Goal: Task Accomplishment & Management: Complete application form

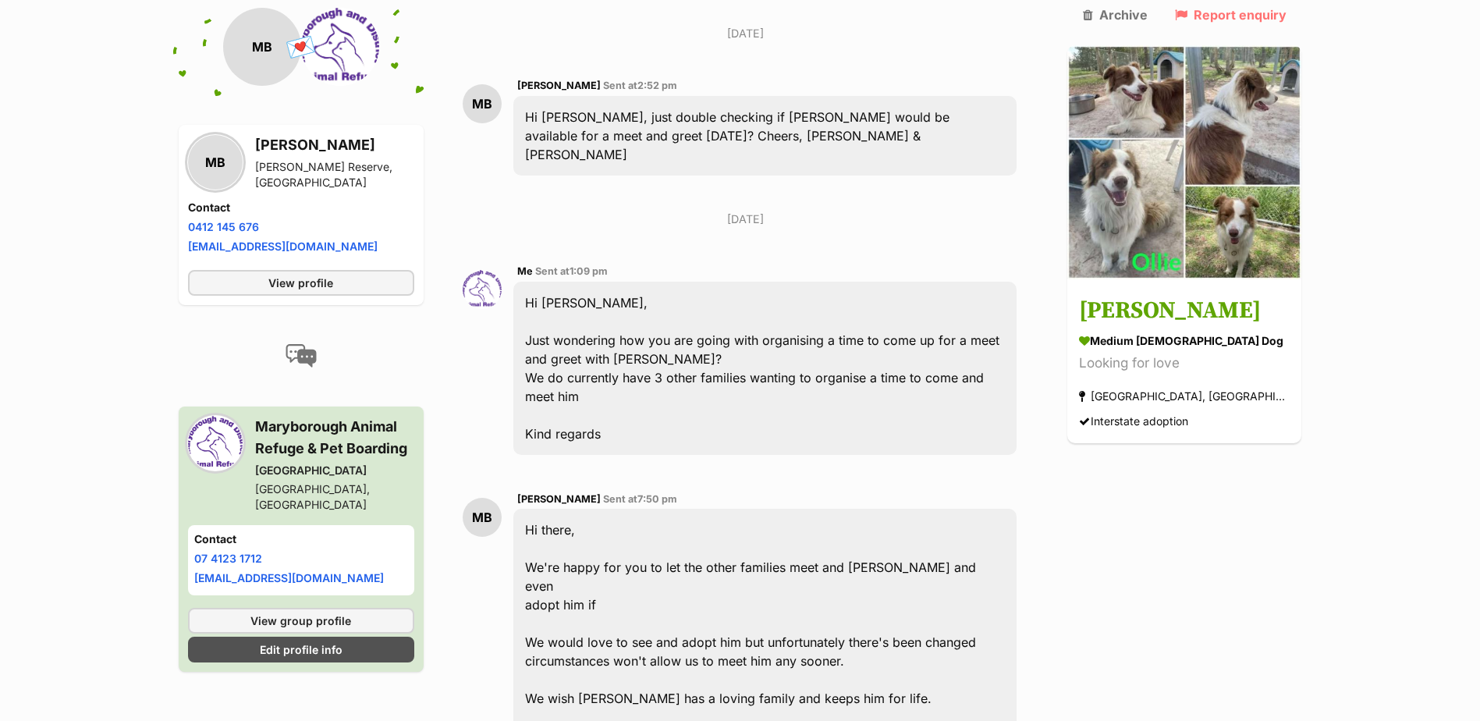
type textarea "g"
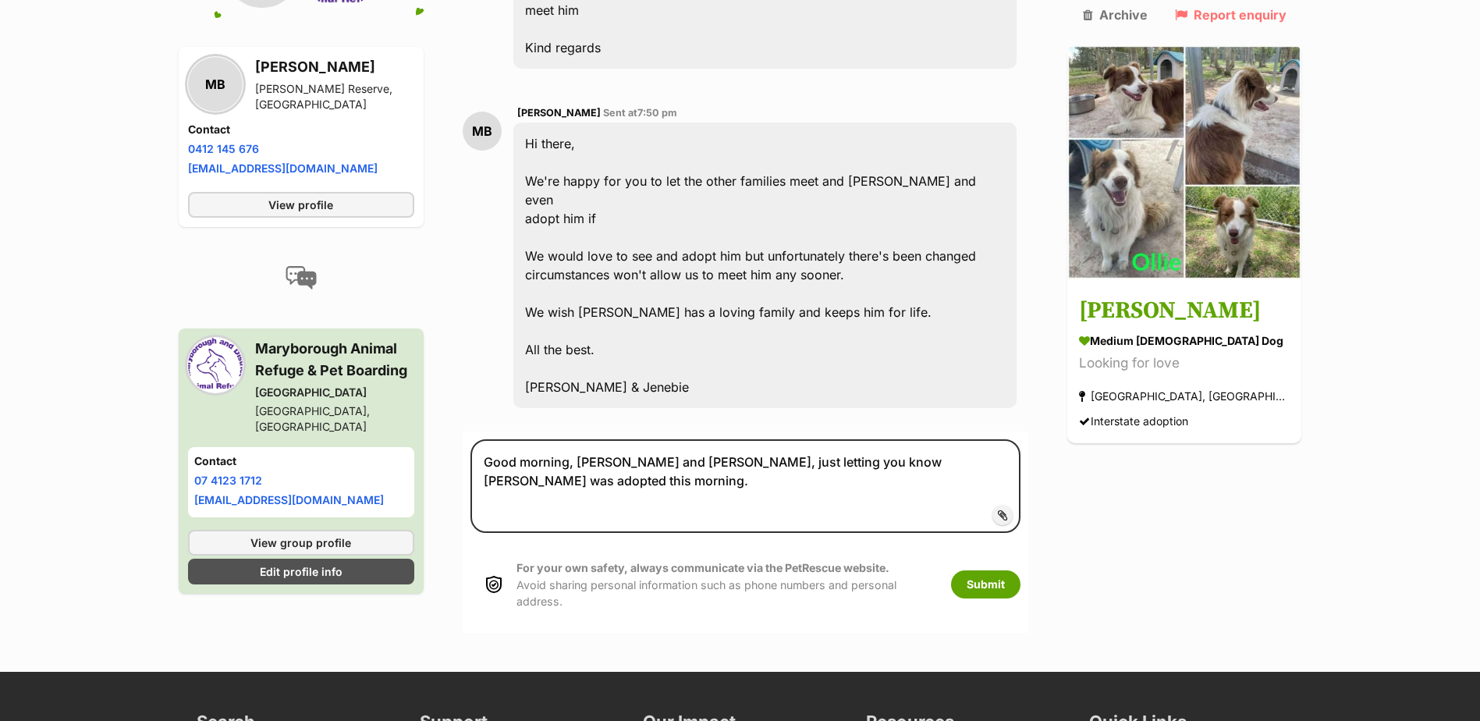
scroll to position [1939, 0]
click at [617, 439] on textarea "Good morning, Mark and Jenebie, just letting you know Ollie was adopted this mo…" at bounding box center [746, 486] width 551 height 94
click at [660, 439] on textarea "Good morning, Mark and Jenebie, just letting you know Ollie was adopted this mo…" at bounding box center [746, 486] width 551 height 94
click at [770, 439] on textarea "Good morning, Mark and Jenebie, just letting you know Ollie was adopted this mo…" at bounding box center [746, 486] width 551 height 94
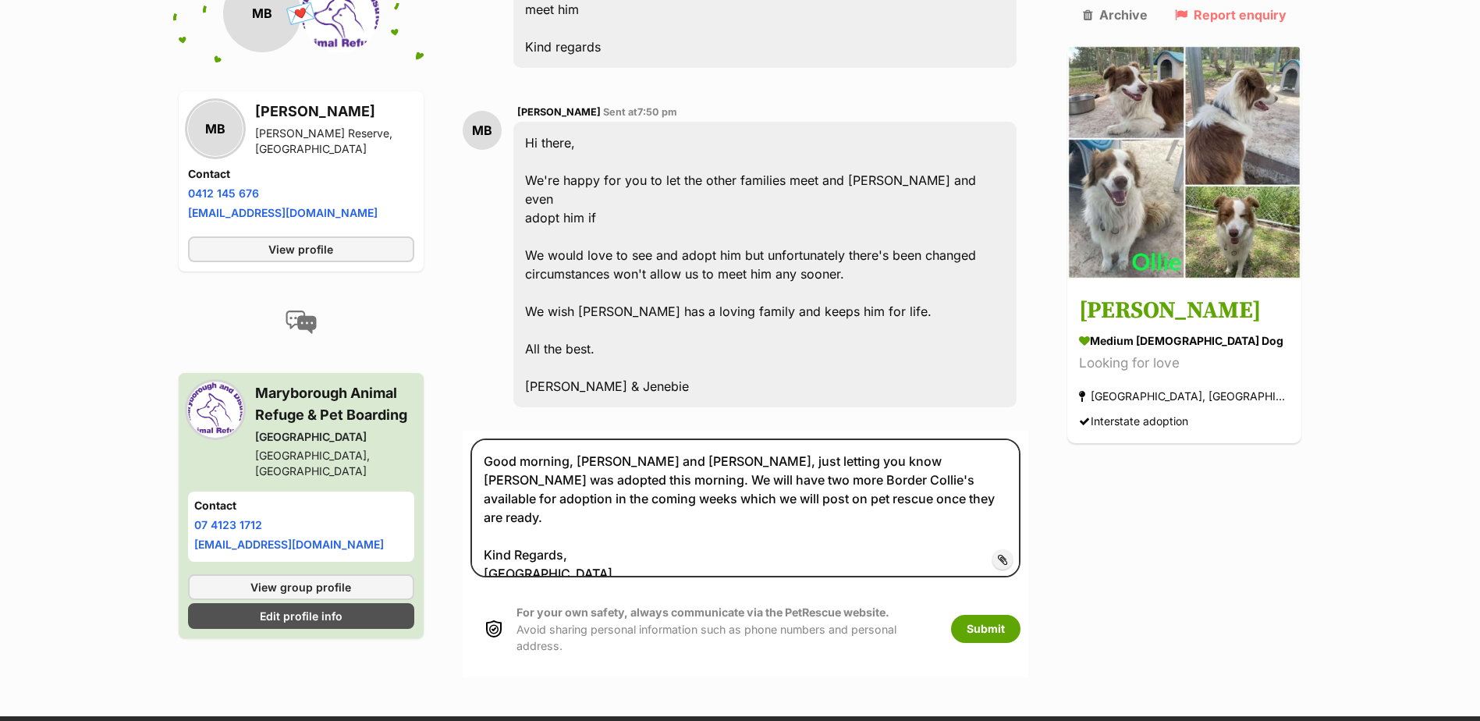
click at [700, 439] on textarea "Good morning, Mark and Jenebie, just letting you know Ollie was adopted this mo…" at bounding box center [746, 508] width 551 height 139
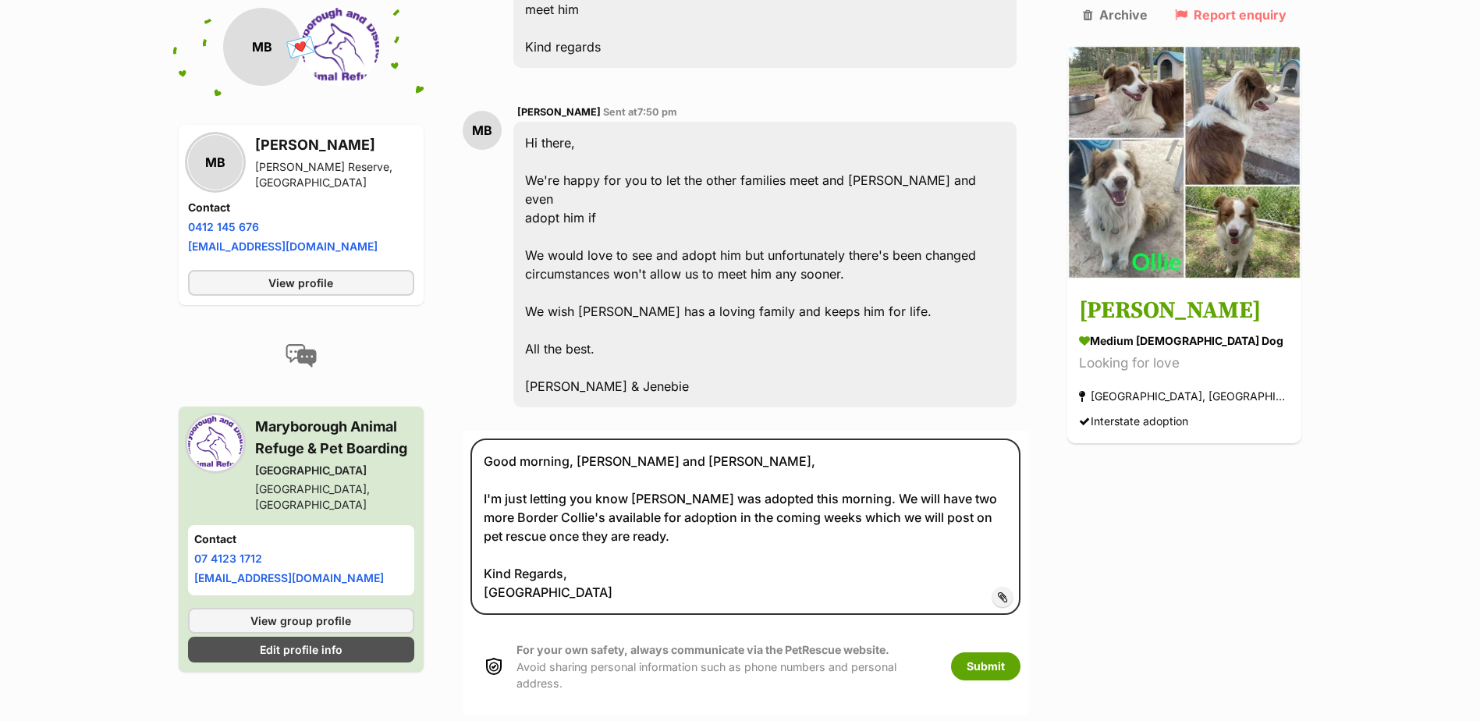
click at [760, 439] on textarea "Good morning, Mark and Jenebie, I'm just letting you know Ollie was adopted thi…" at bounding box center [746, 527] width 551 height 176
click at [761, 439] on textarea "Good morning, Mark and Jenebie, I'm just letting you know Ollie was adopted thi…" at bounding box center [746, 527] width 551 height 176
drag, startPoint x: 997, startPoint y: 363, endPoint x: 1012, endPoint y: 383, distance: 25.1
click at [1012, 439] on textarea "Good morning, Mark and Jenebie, I'm just letting you know Ollie was adopted thi…" at bounding box center [746, 527] width 551 height 176
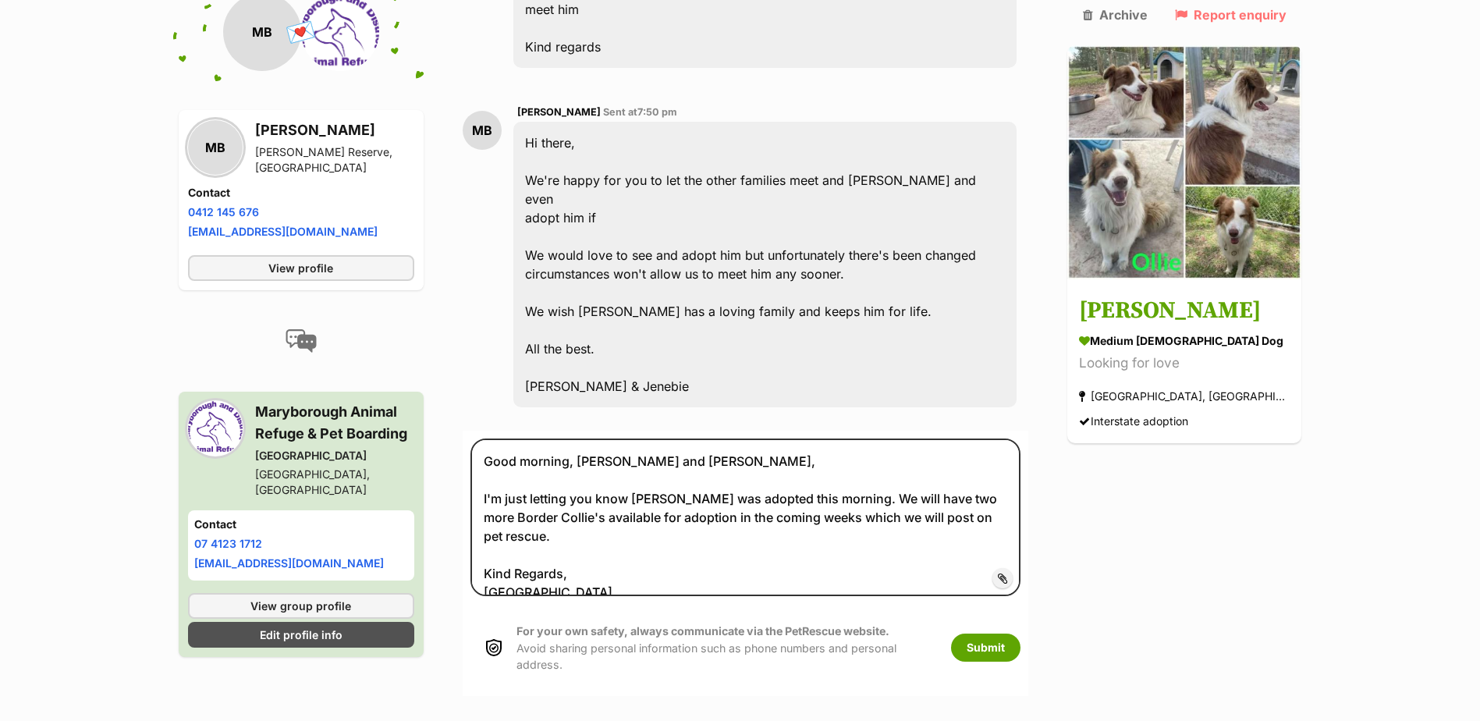
click at [886, 439] on textarea "Good morning, Mark and Jenebie, I'm just letting you know Ollie was adopted thi…" at bounding box center [746, 518] width 551 height 158
type textarea "Good morning, Mark and Jenebie, I'm just letting you know Ollie was adopted thi…"
click at [1021, 634] on button "Submit" at bounding box center [985, 648] width 69 height 28
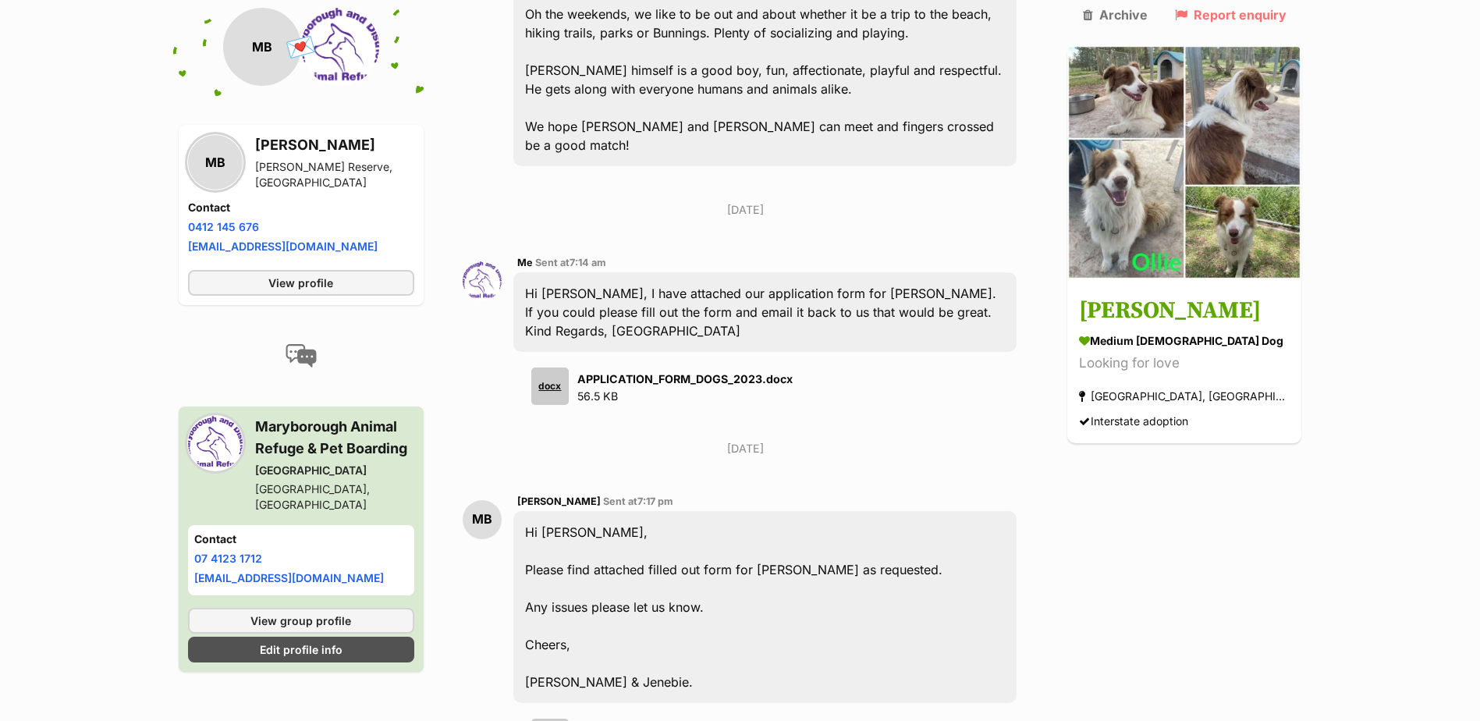
scroll to position [785, 0]
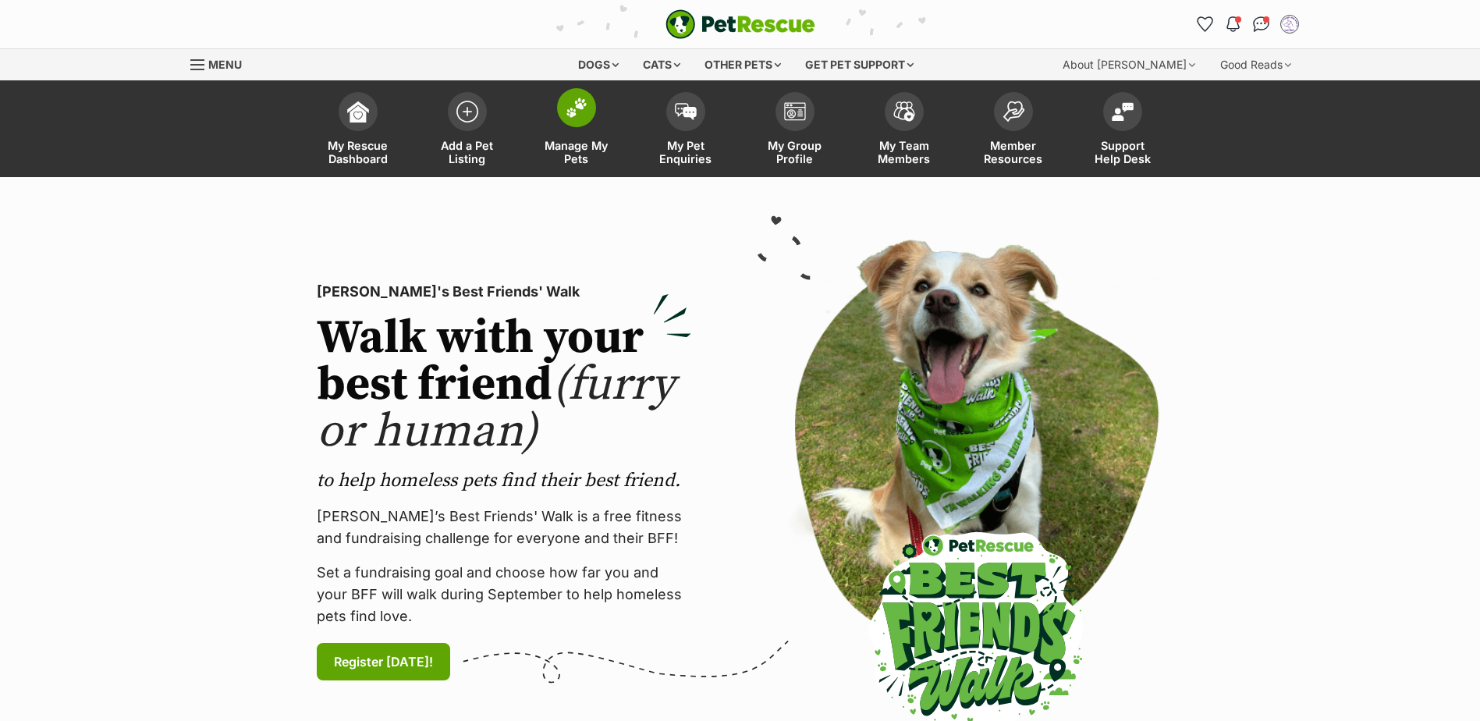
click at [567, 108] on img at bounding box center [577, 108] width 22 height 20
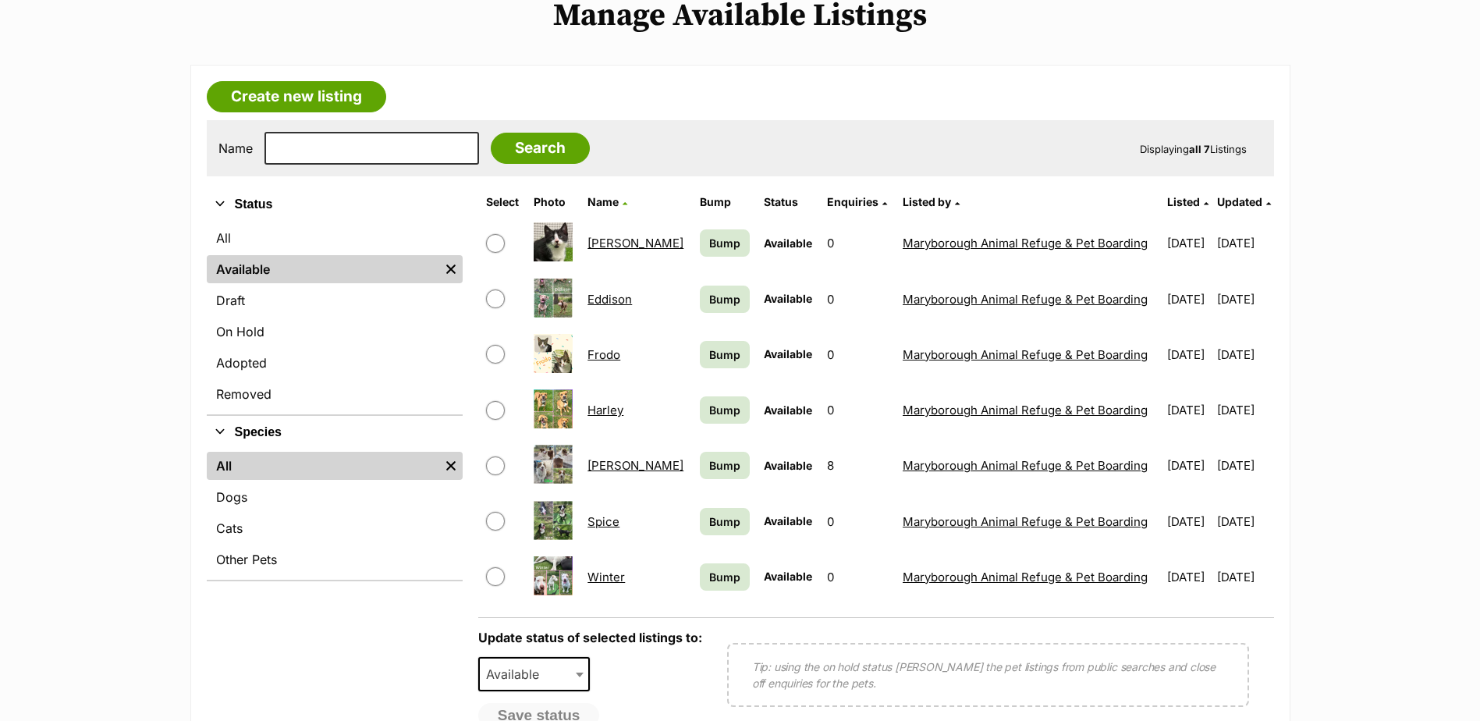
scroll to position [338, 0]
click at [489, 467] on input "checkbox" at bounding box center [495, 465] width 19 height 19
checkbox input "true"
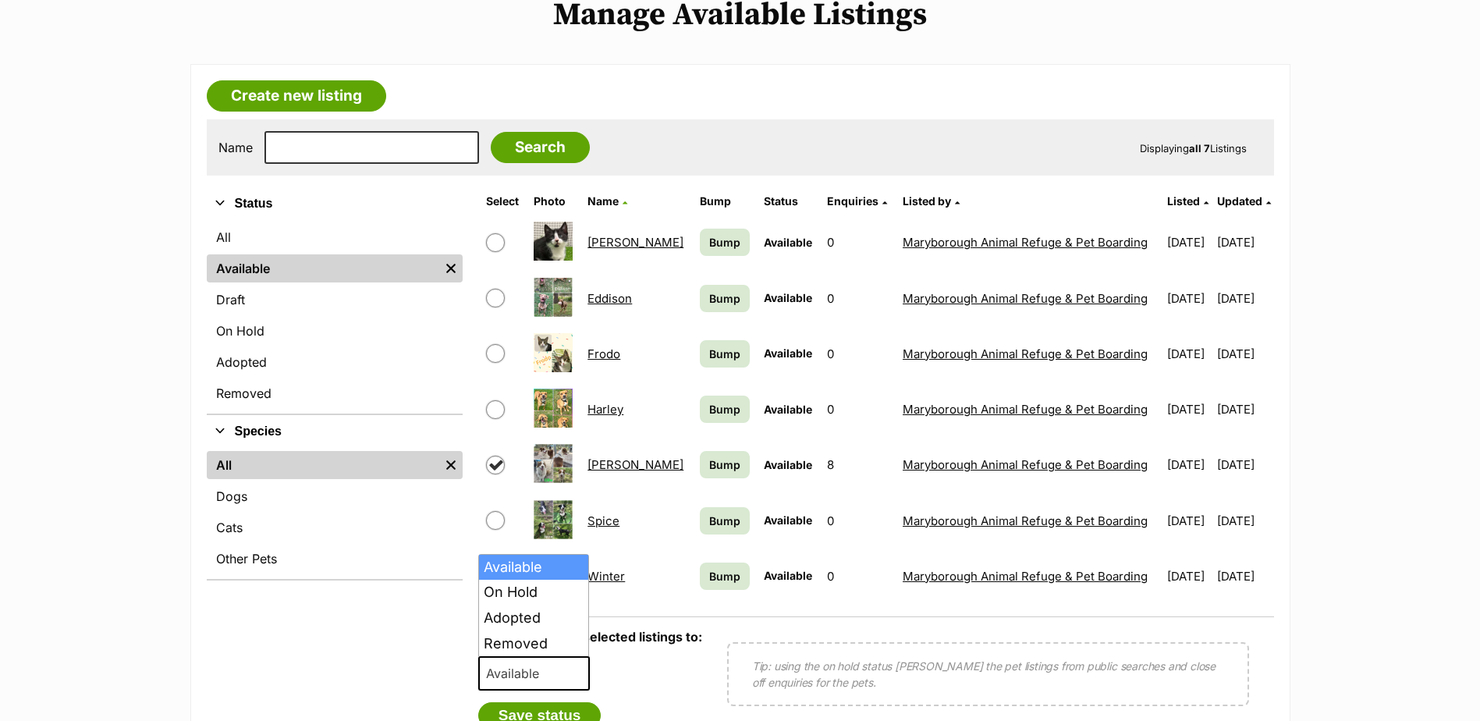
click at [552, 677] on span "Available" at bounding box center [517, 673] width 75 height 22
select select "rehomed"
click at [556, 709] on button "Save status" at bounding box center [539, 715] width 123 height 27
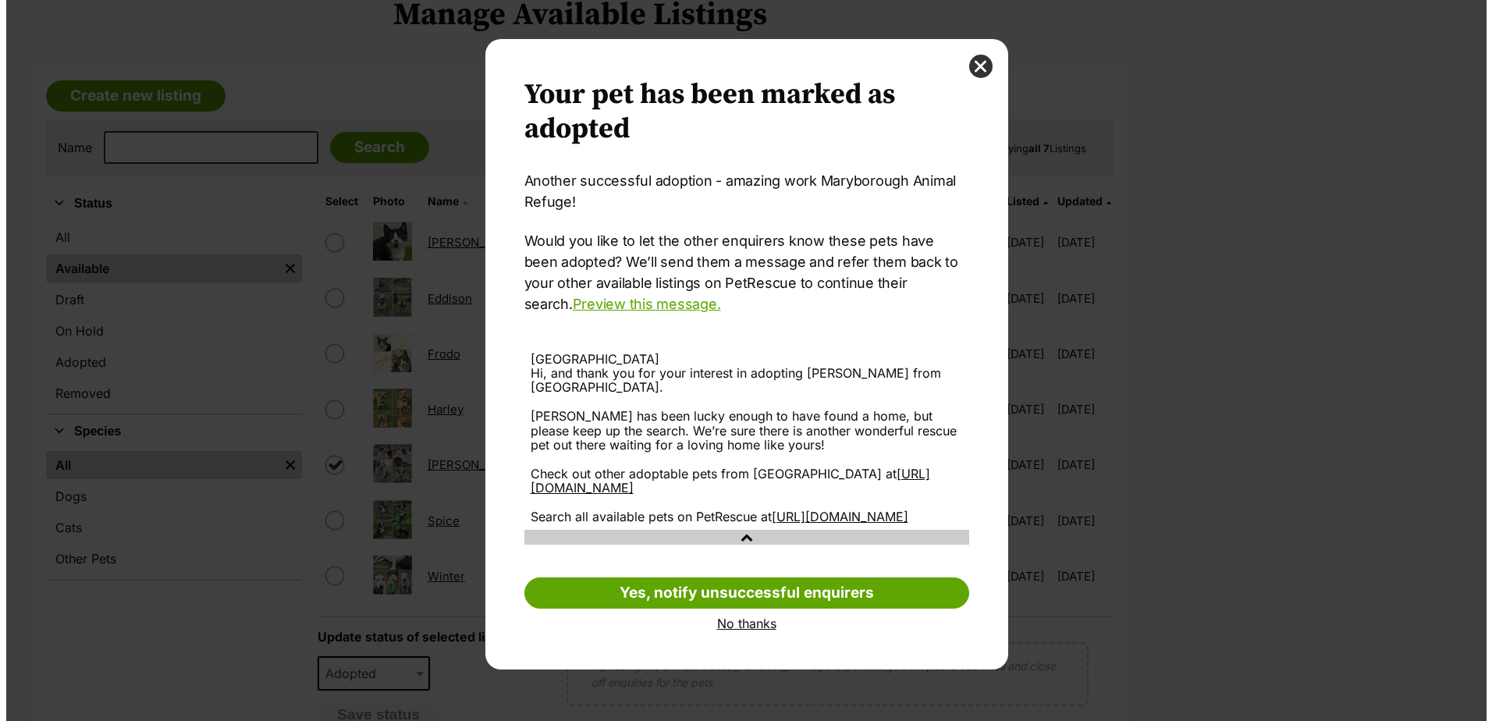
scroll to position [0, 0]
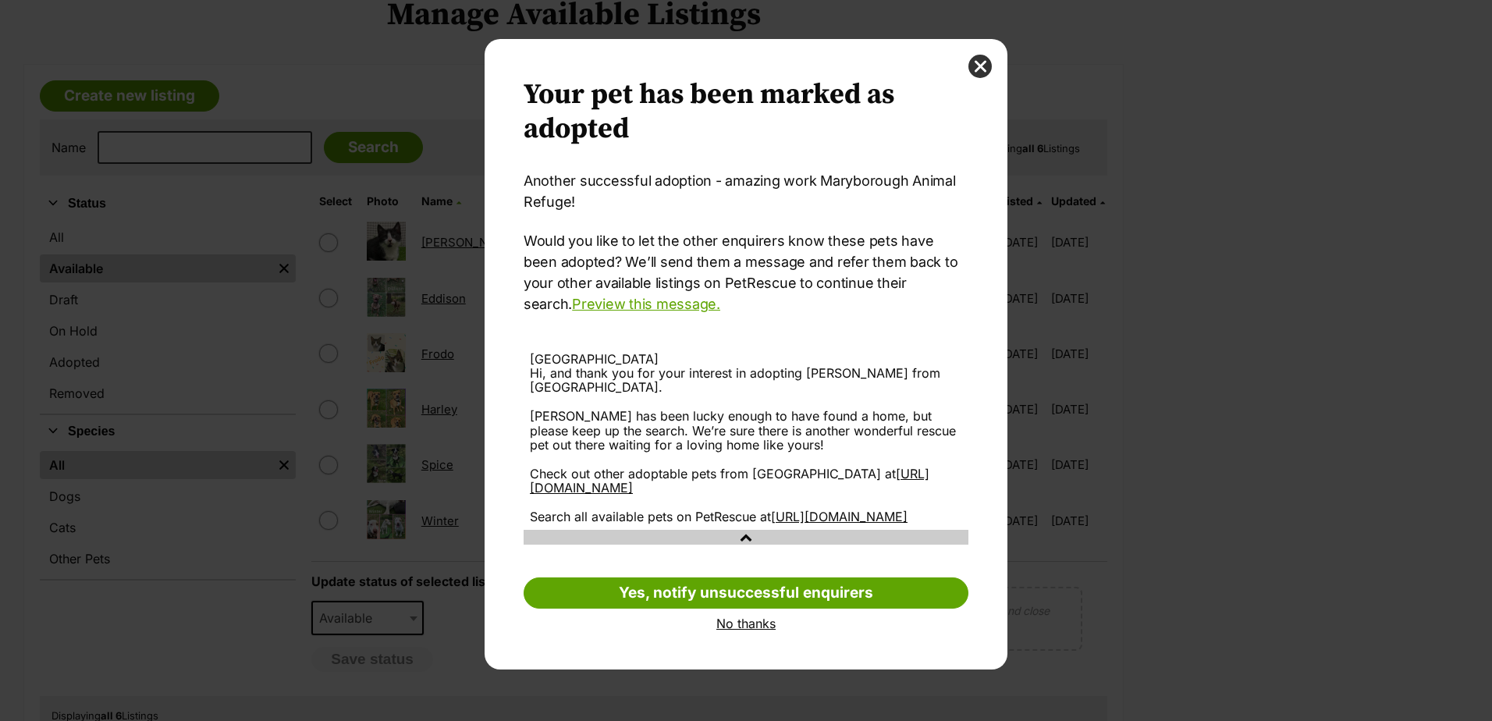
click at [733, 630] on link "No thanks" at bounding box center [746, 623] width 445 height 14
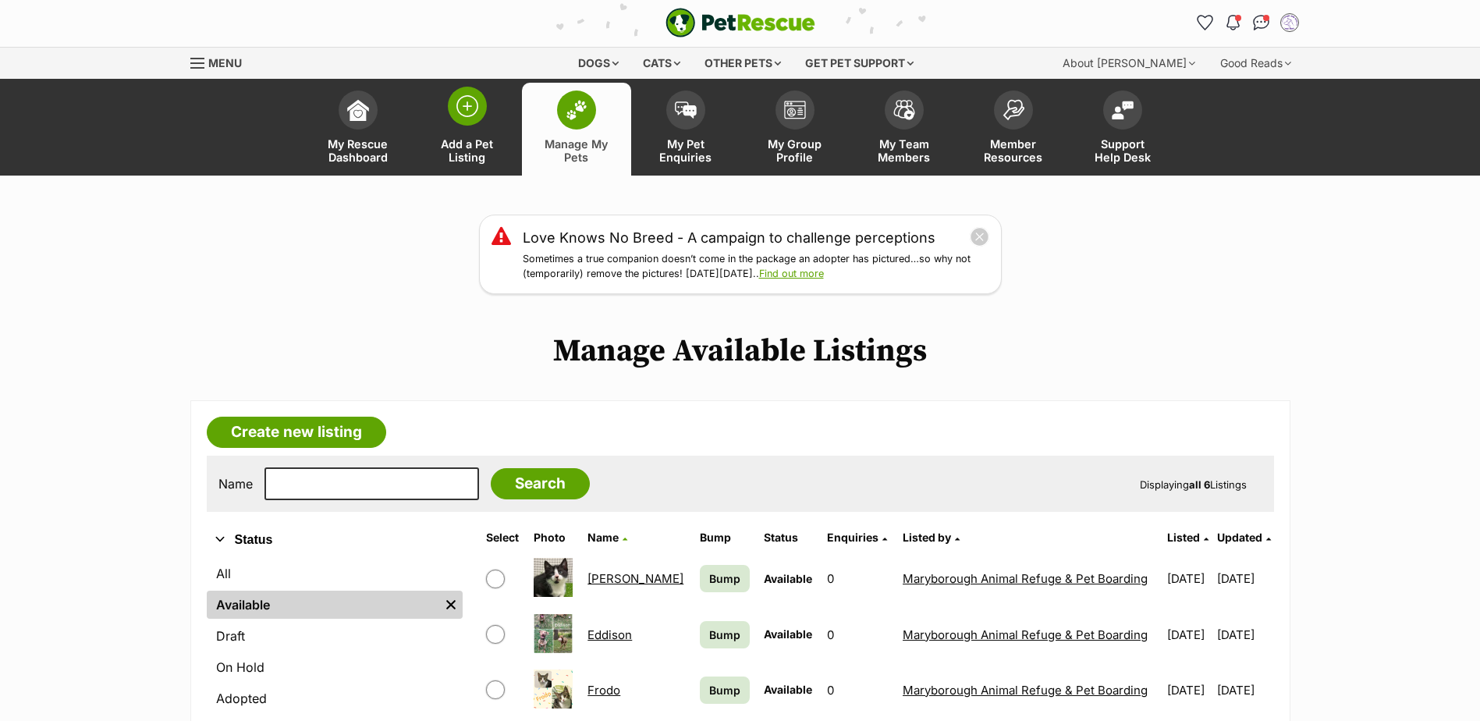
scroll to position [1, 0]
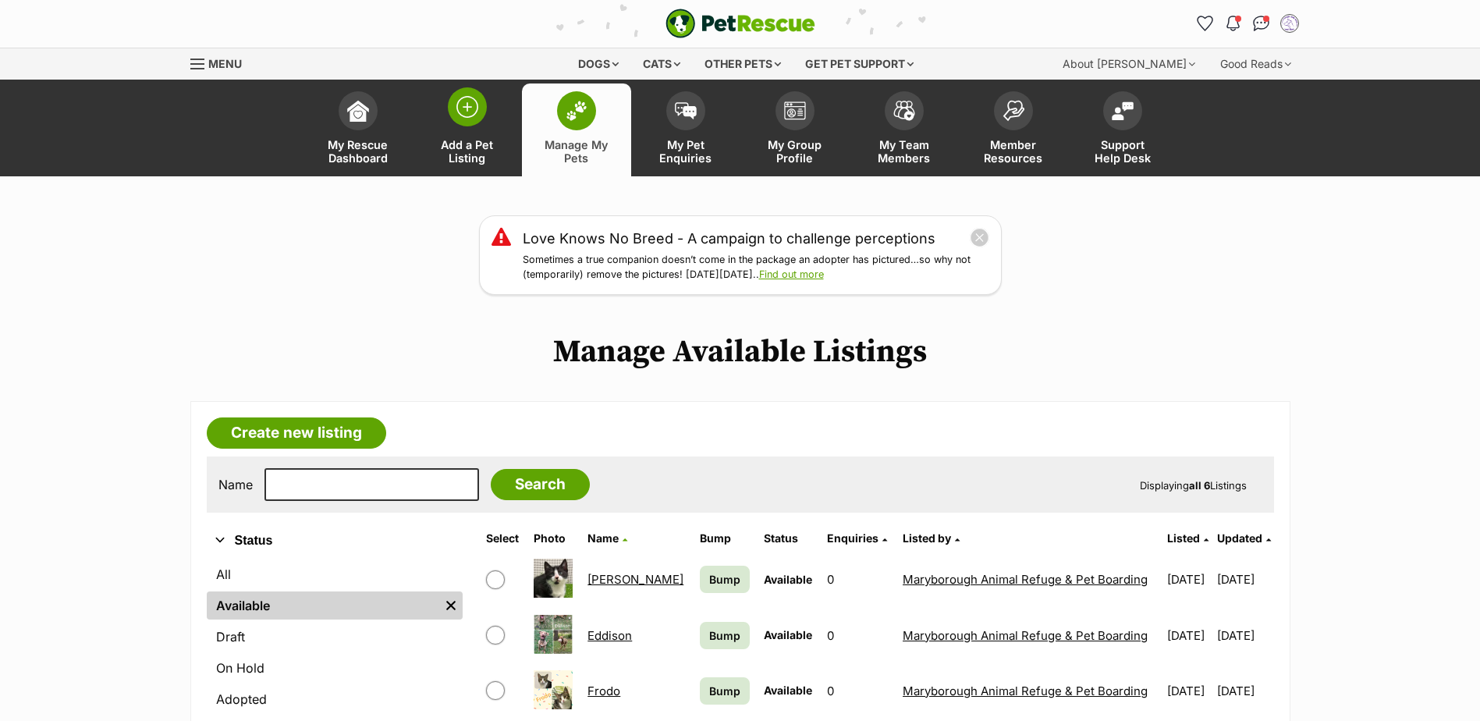
click at [465, 106] on img at bounding box center [467, 107] width 22 height 22
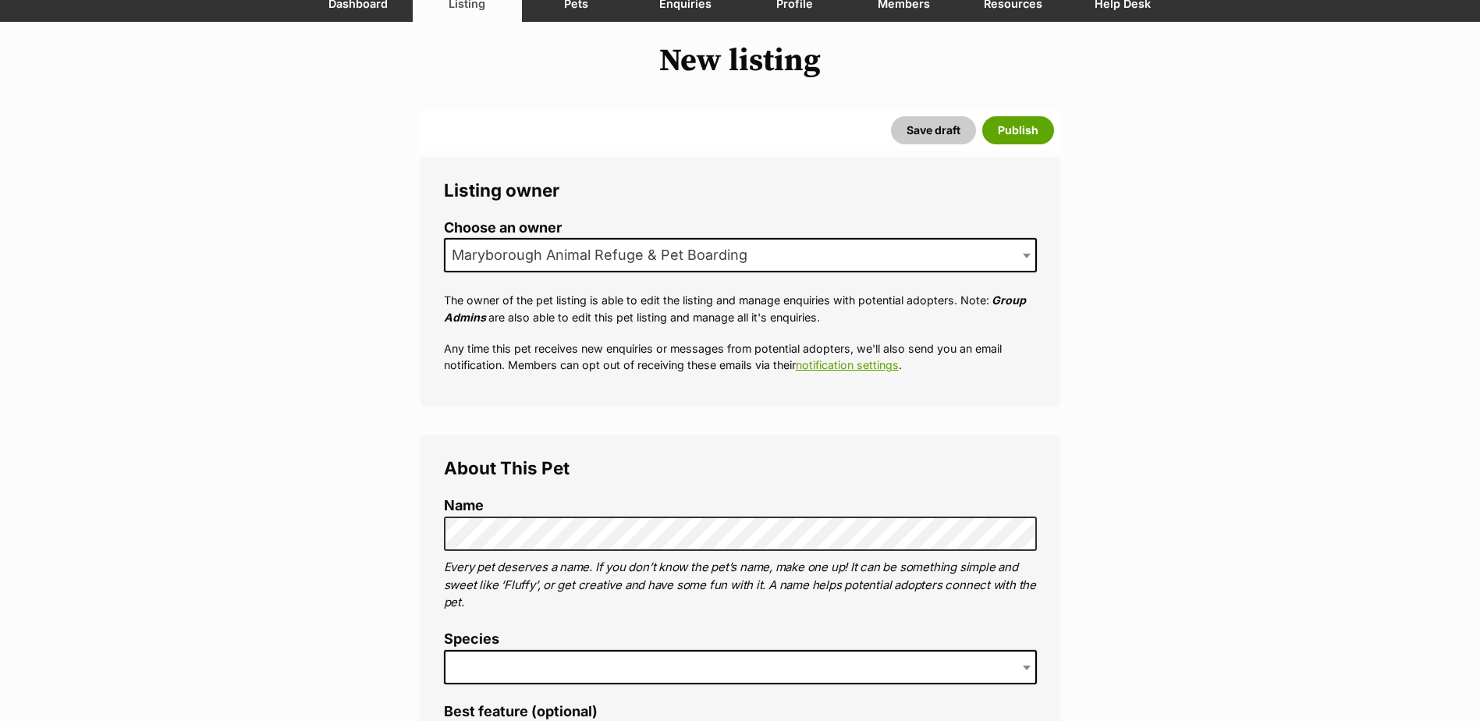
scroll to position [156, 0]
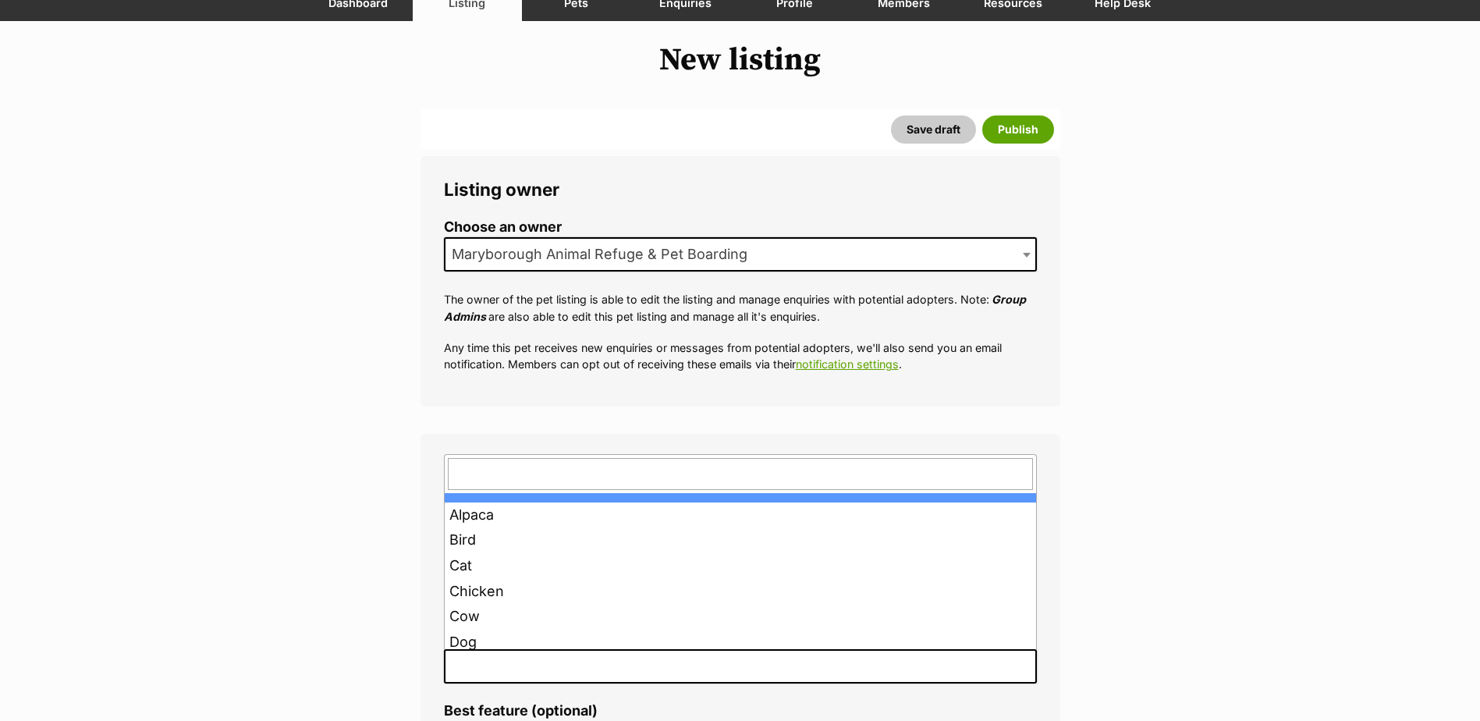
click at [627, 655] on span at bounding box center [740, 666] width 593 height 34
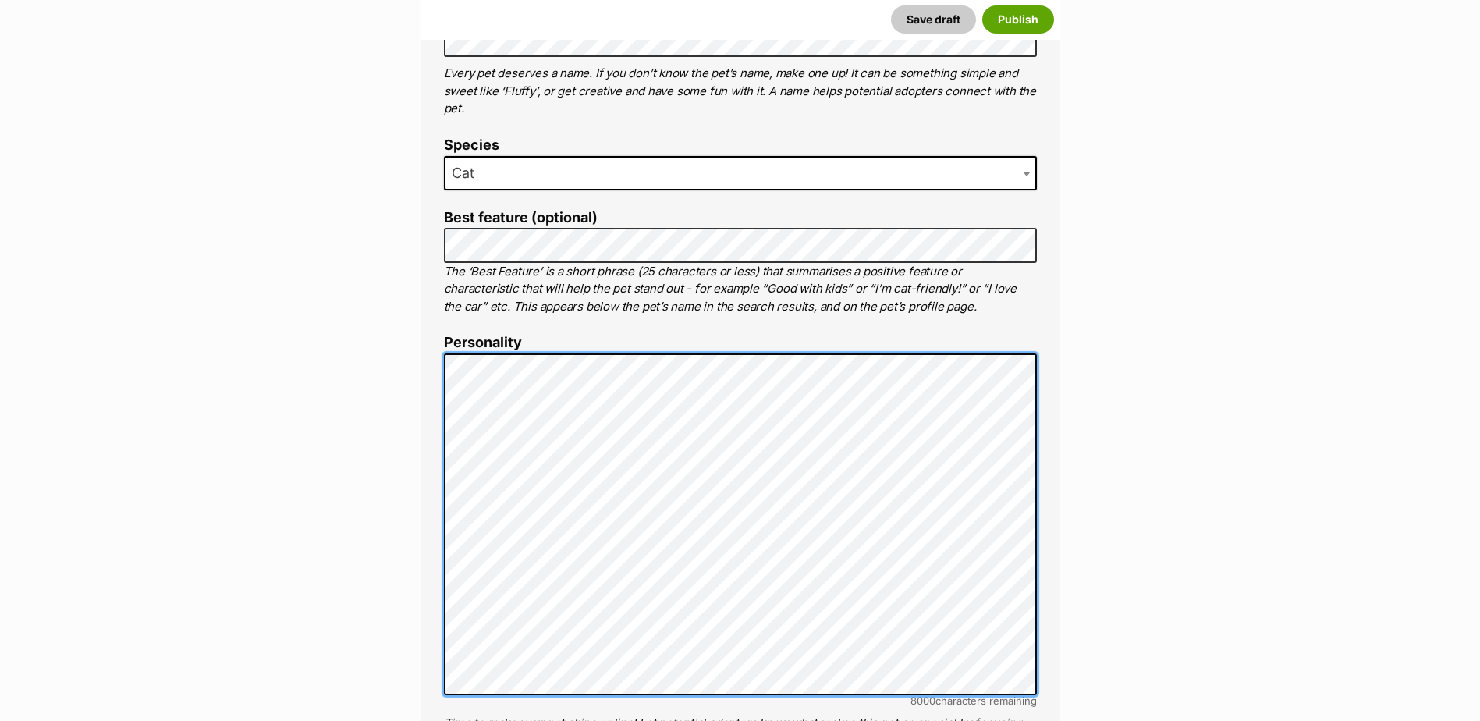
scroll to position [650, 0]
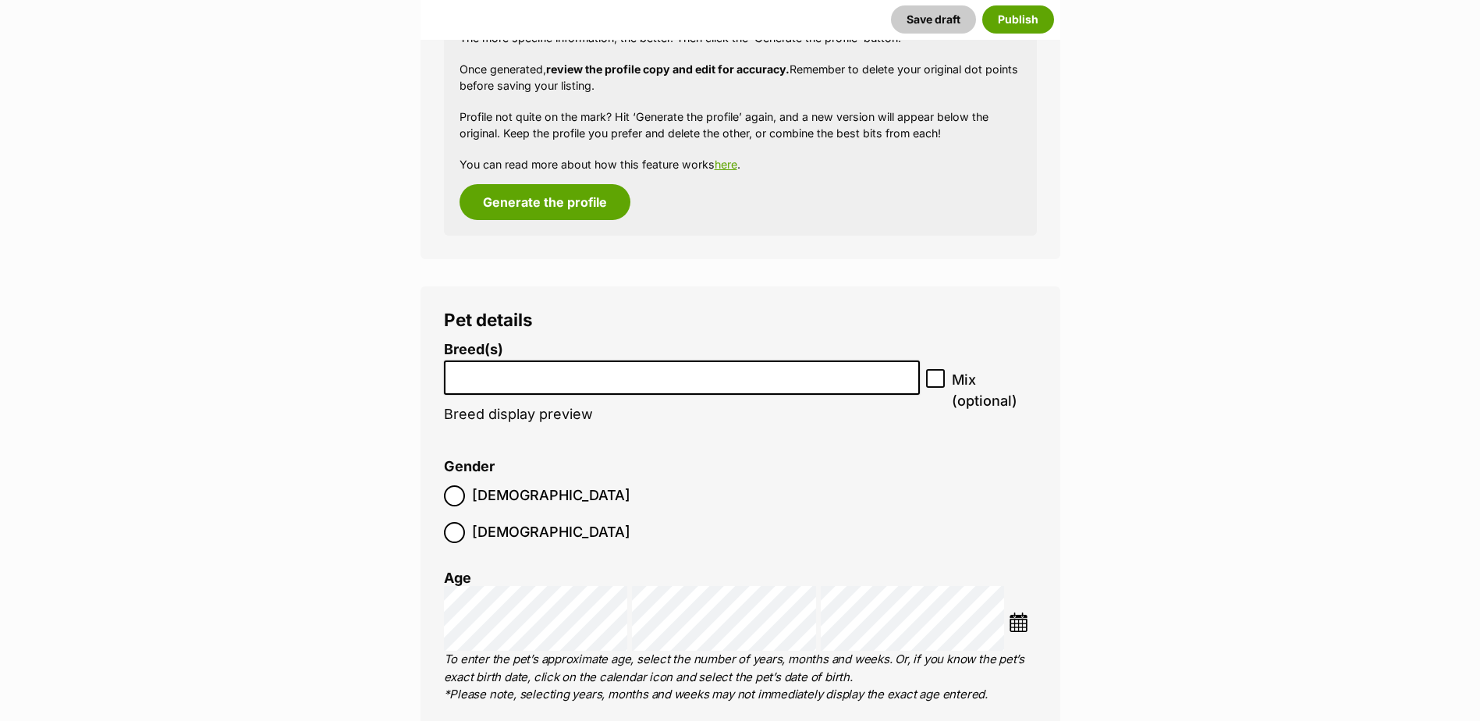
click at [569, 370] on input "search" at bounding box center [682, 374] width 466 height 16
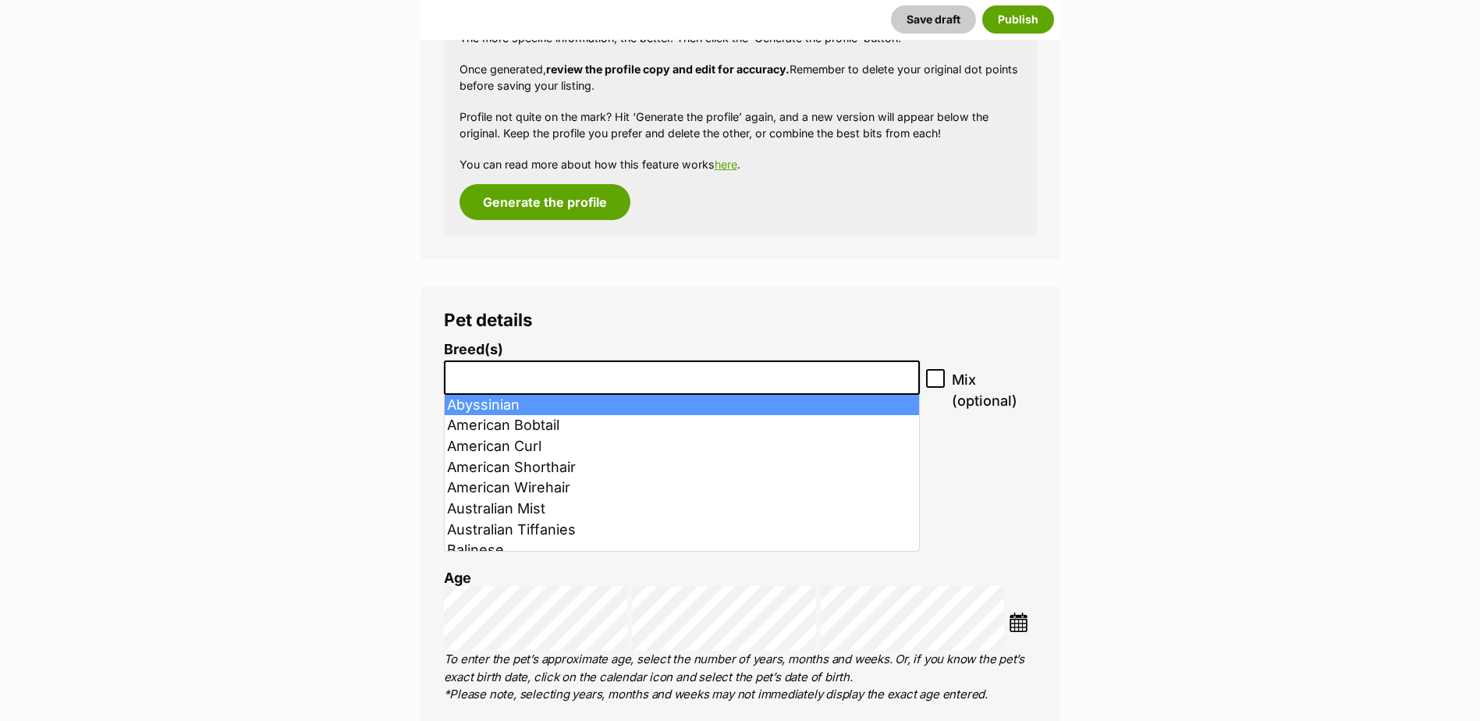
scroll to position [1639, 0]
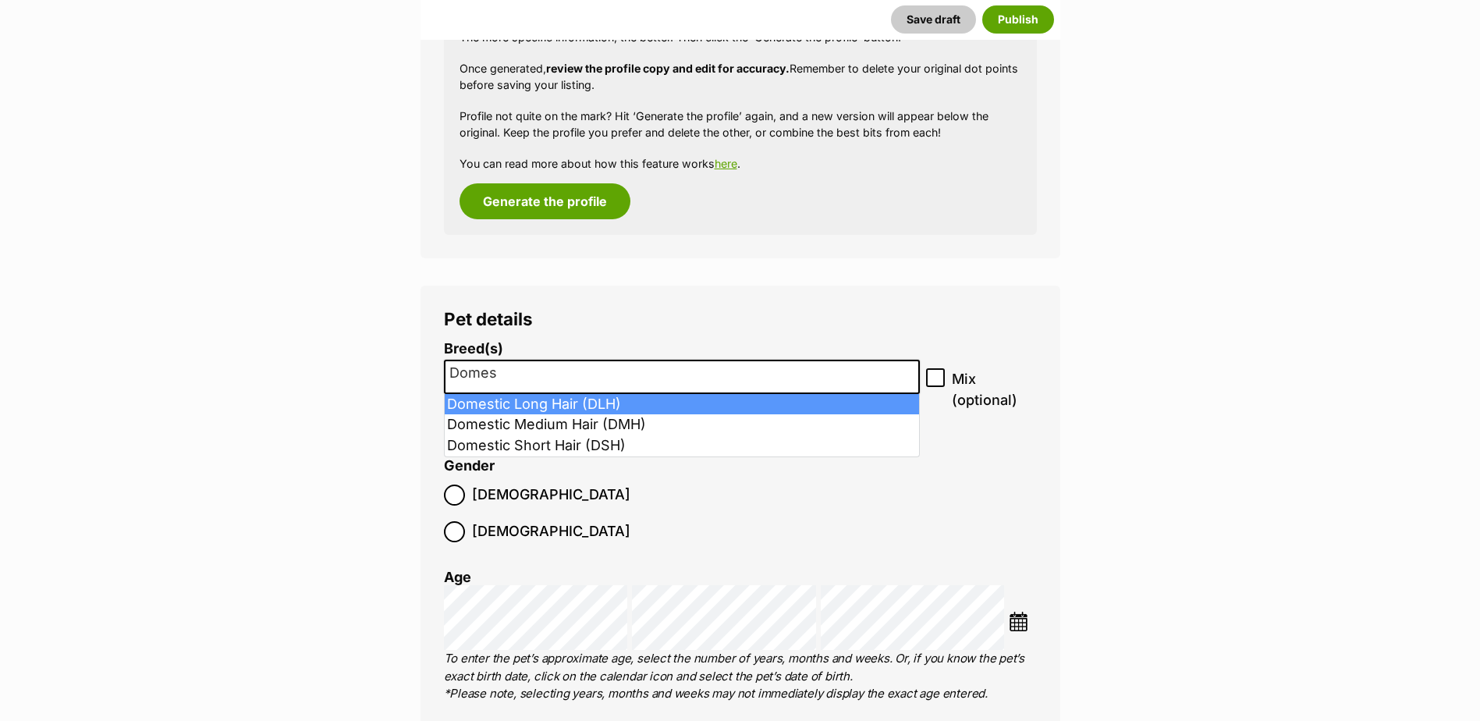
type input "Domes"
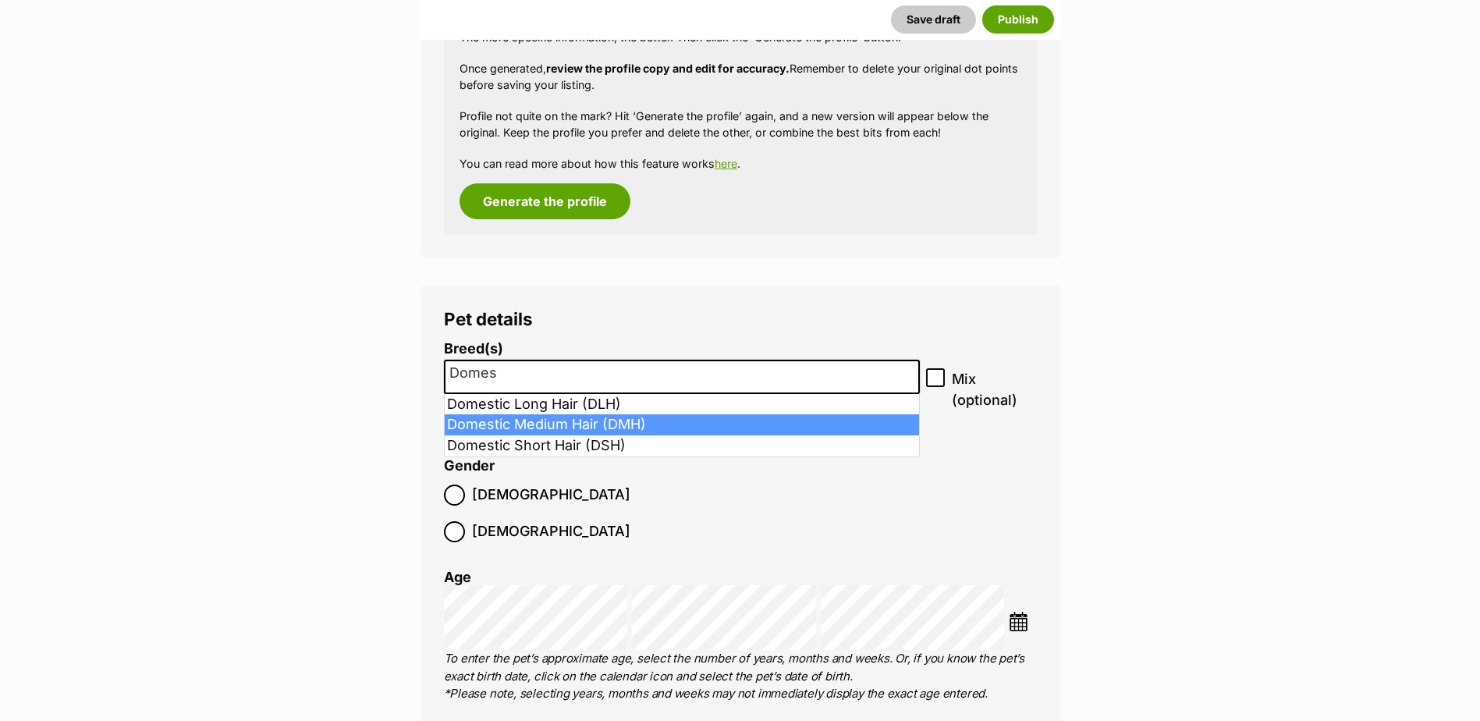
select select "252101"
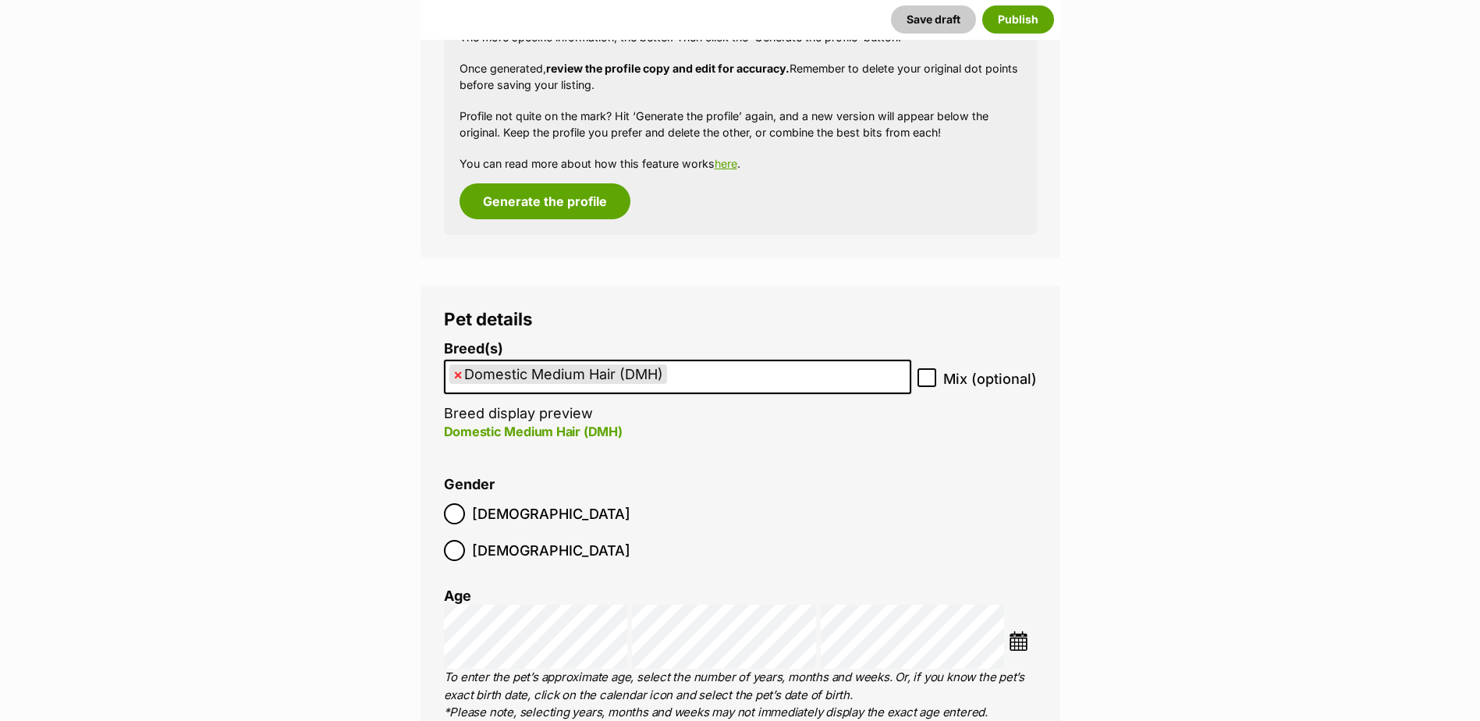
click at [1018, 631] on img at bounding box center [1019, 641] width 20 height 20
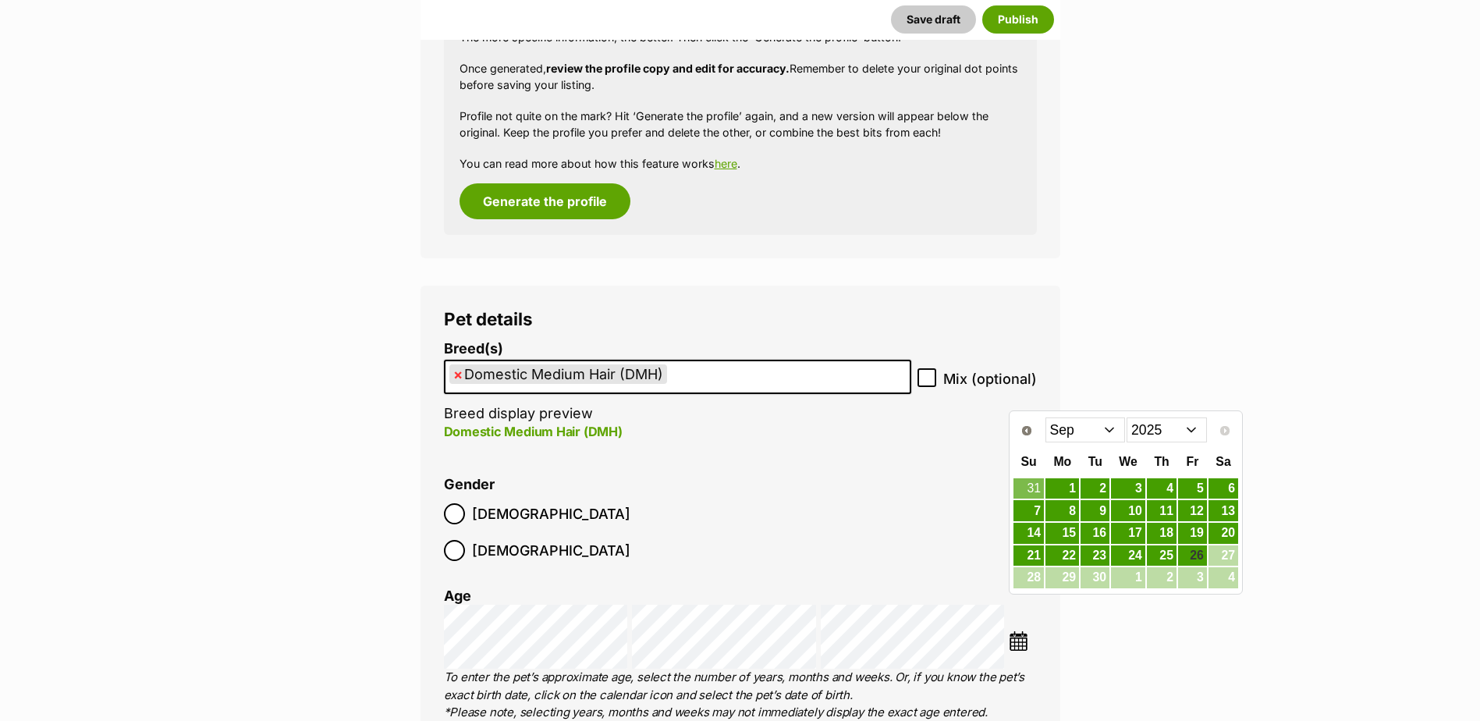
click at [1168, 433] on select "2015 2016 2017 2018 2019 2020 2021 2022 2023 2024 2025" at bounding box center [1167, 429] width 80 height 25
click at [1067, 556] on link "23" at bounding box center [1063, 556] width 34 height 20
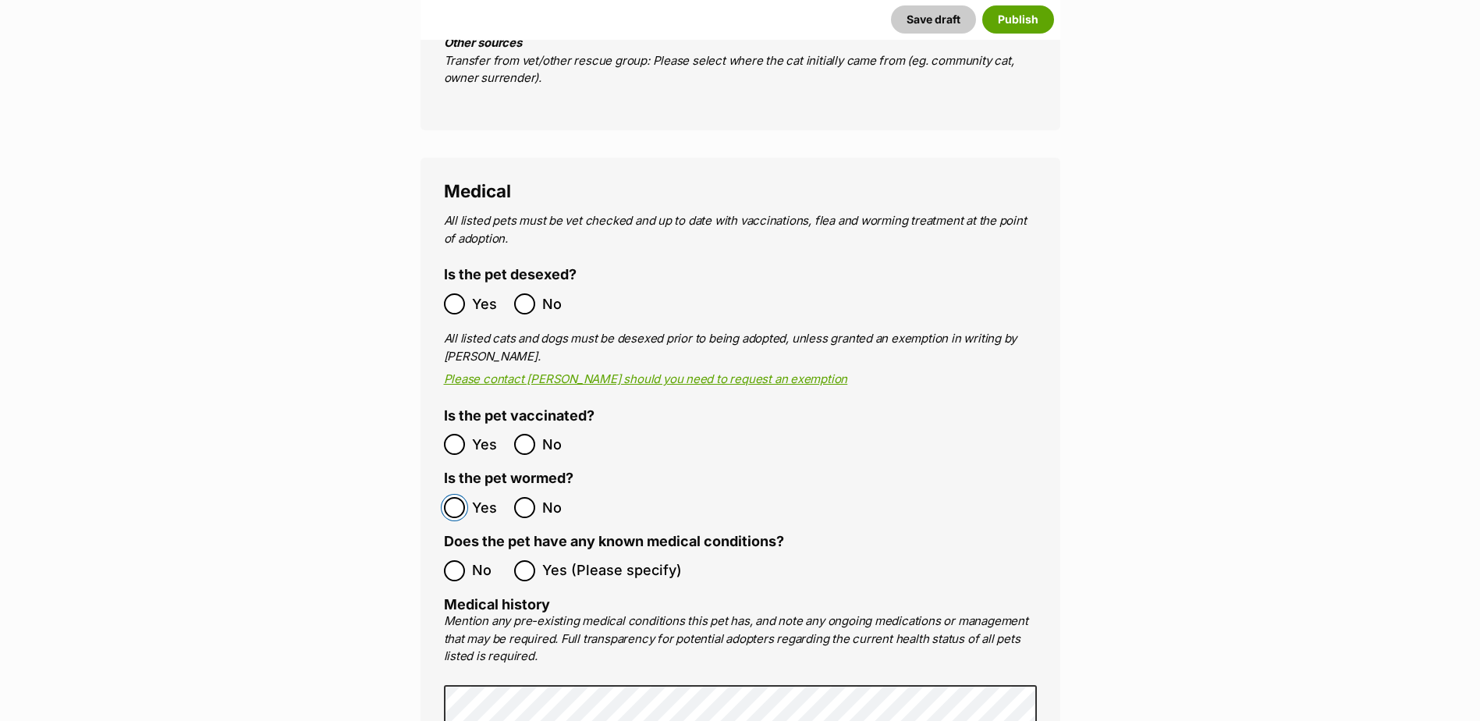
scroll to position [2755, 0]
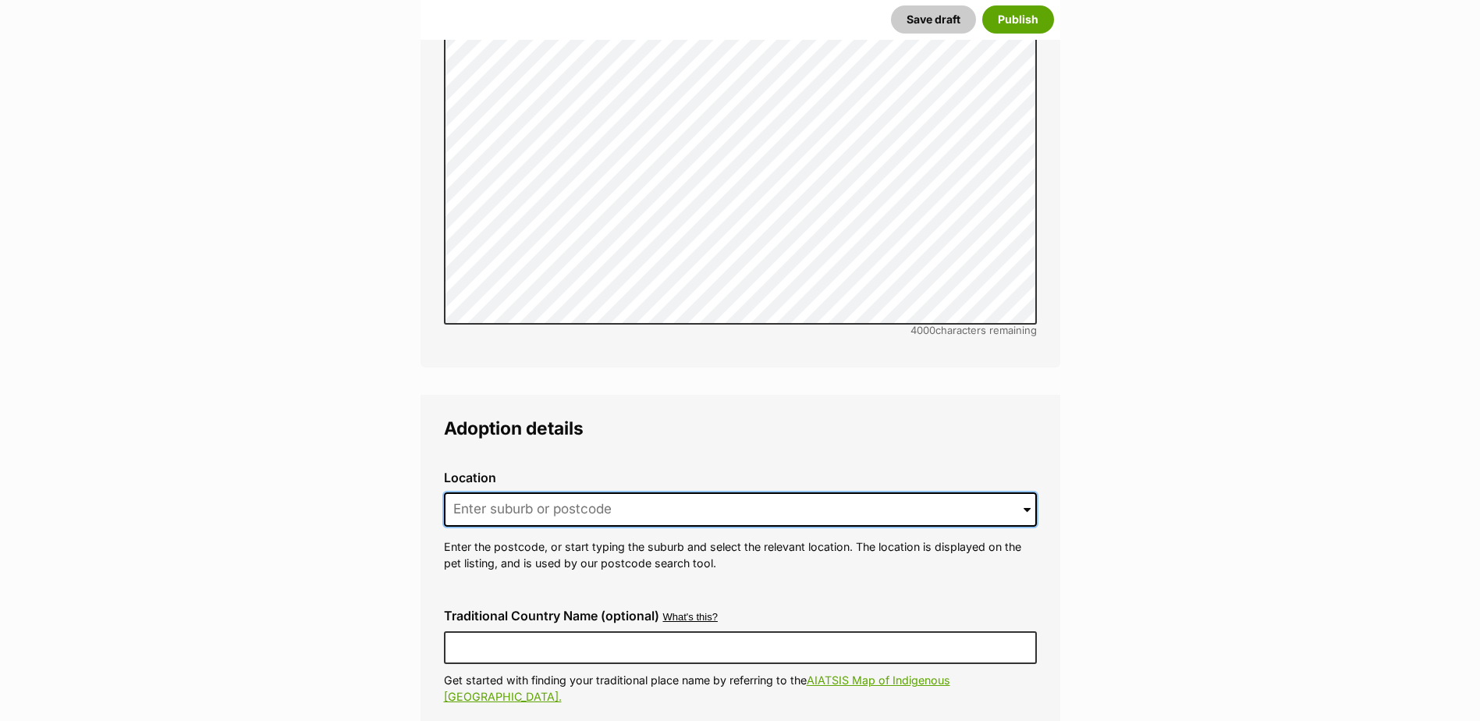
click at [702, 492] on input at bounding box center [740, 509] width 593 height 34
click at [510, 492] on input at bounding box center [740, 509] width 593 height 34
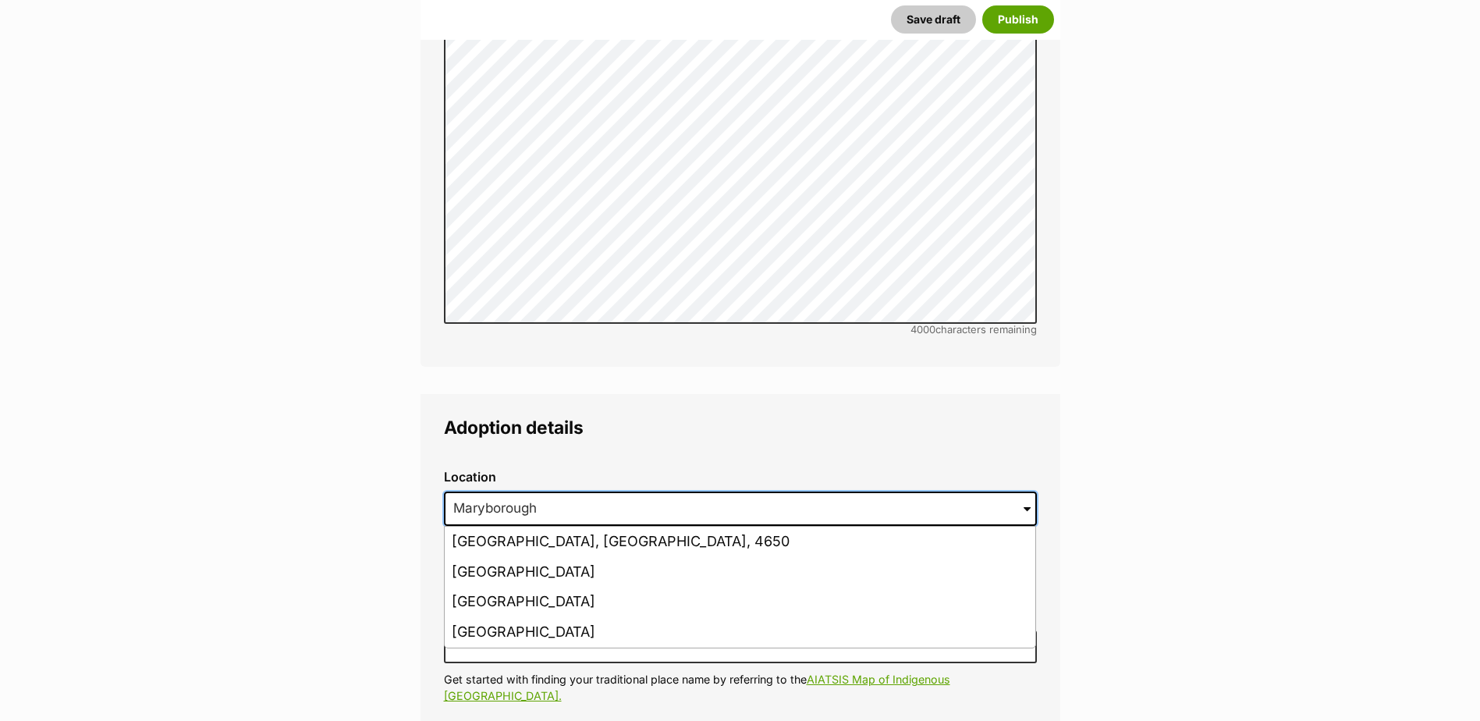
scroll to position [0, 0]
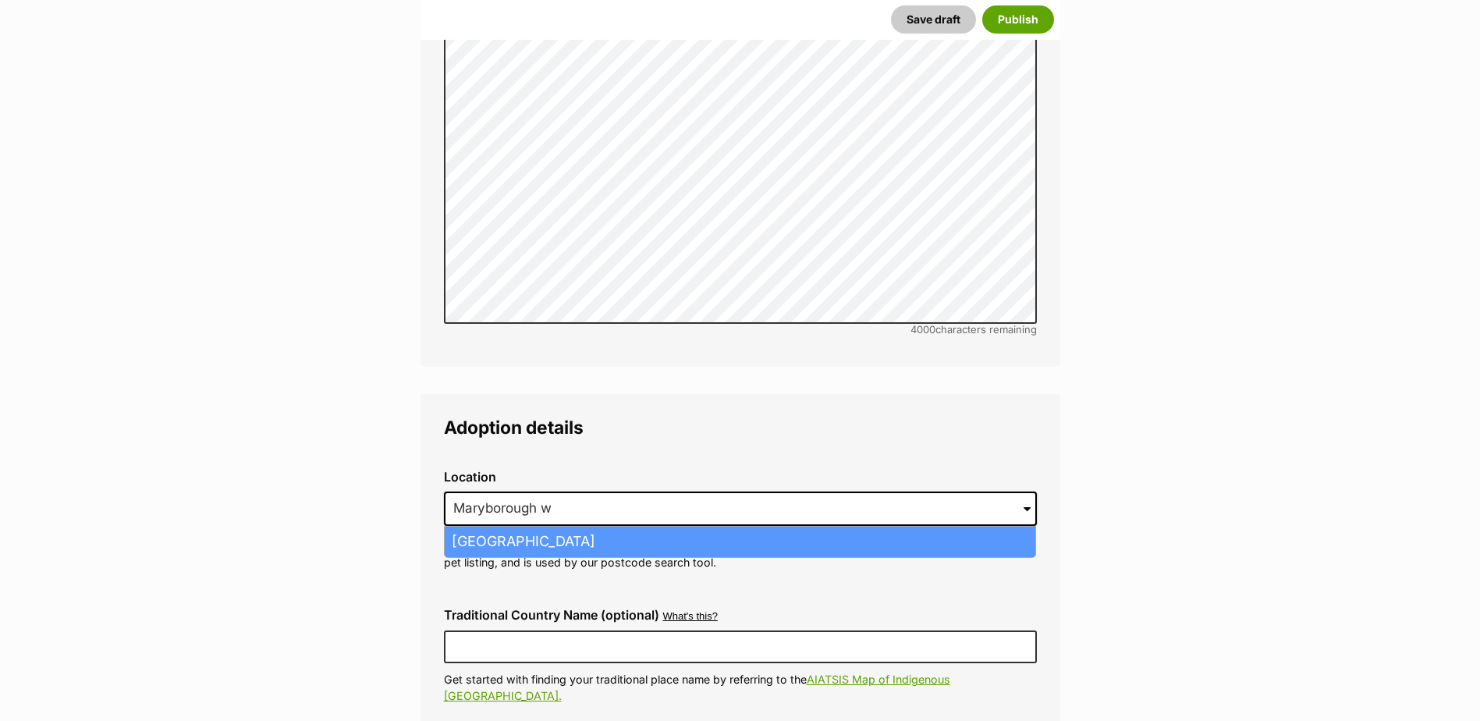
click at [638, 527] on li "Maryborough West, Queensland, 4650" at bounding box center [740, 542] width 591 height 30
type input "Maryborough West, Queensland, 4650"
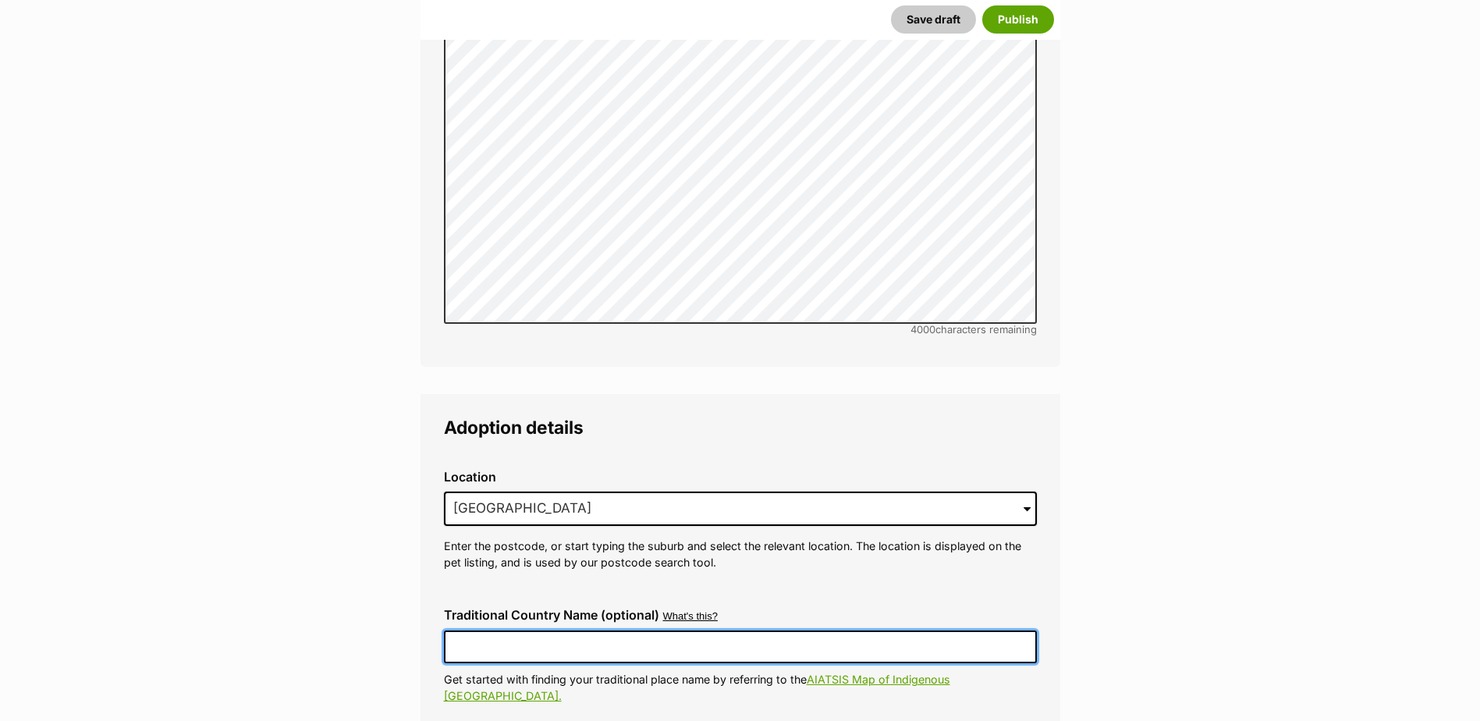
click at [579, 630] on input "Traditional Country Name (optional)" at bounding box center [740, 646] width 593 height 33
type input "Australia"
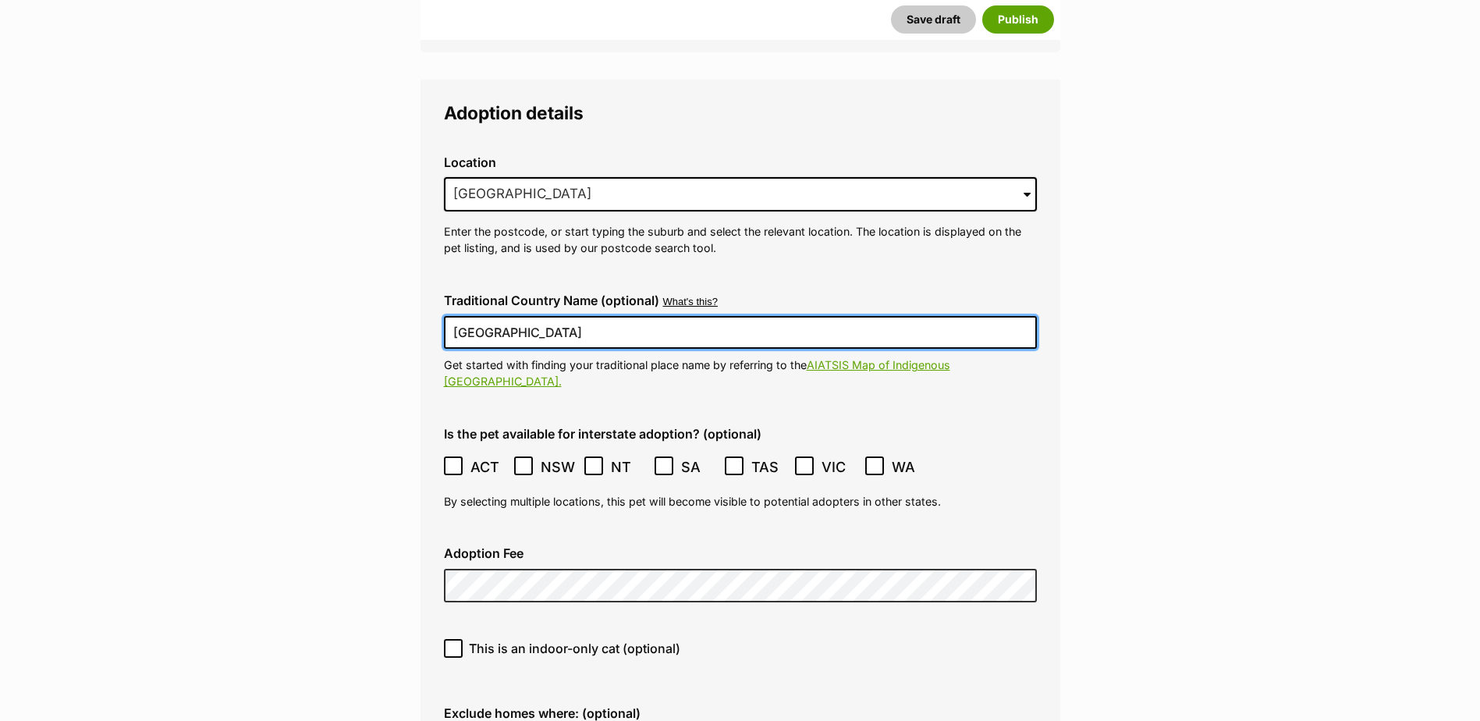
scroll to position [3763, 0]
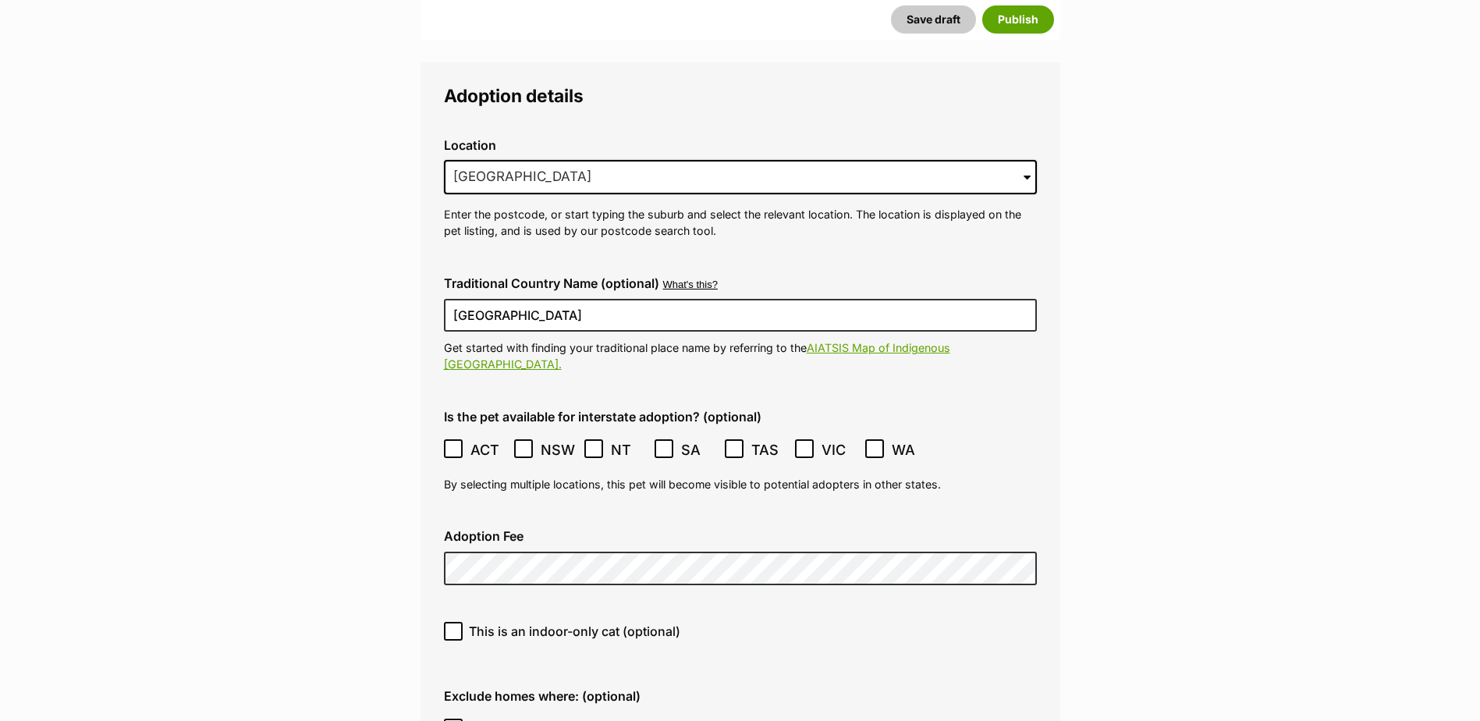
click at [448, 443] on icon at bounding box center [453, 448] width 11 height 11
click at [594, 443] on icon at bounding box center [593, 448] width 11 height 11
click at [660, 443] on icon at bounding box center [664, 448] width 11 height 11
click at [735, 446] on icon at bounding box center [734, 449] width 9 height 7
click at [876, 443] on icon at bounding box center [874, 448] width 11 height 11
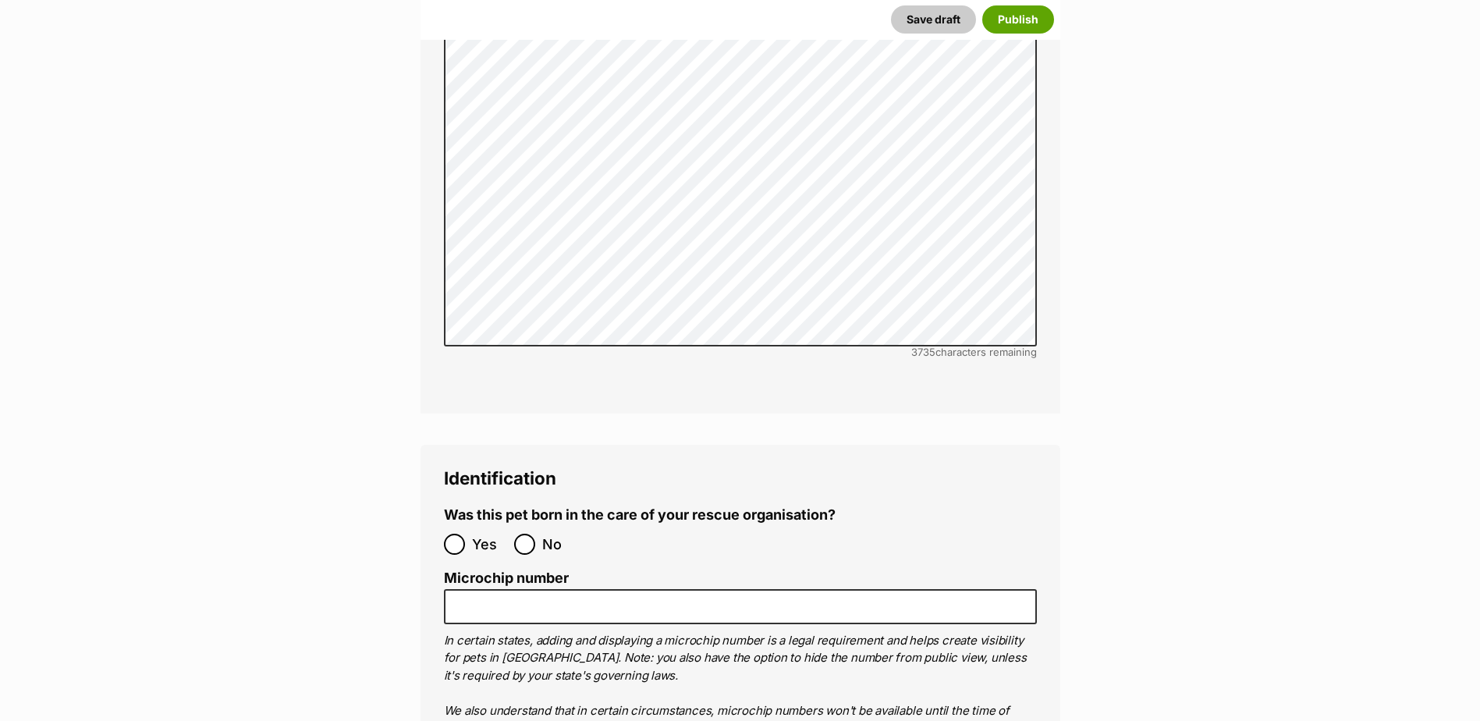
scroll to position [4876, 0]
click at [531, 533] on input "No" at bounding box center [524, 543] width 21 height 21
radio input "true"
click at [530, 570] on label "Microchip number" at bounding box center [740, 578] width 593 height 16
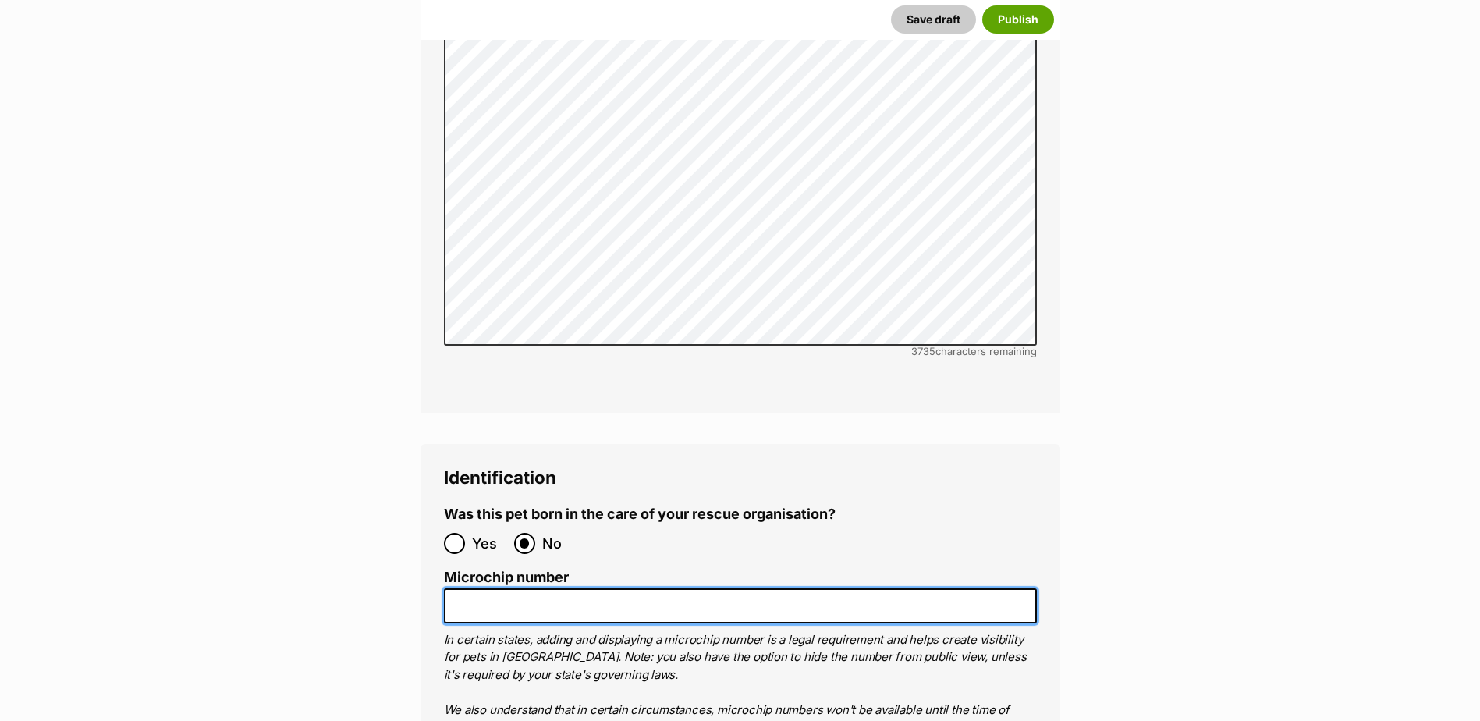
click at [530, 588] on input "Microchip number" at bounding box center [740, 605] width 593 height 35
click at [527, 588] on input "Microchip number" at bounding box center [740, 605] width 593 height 35
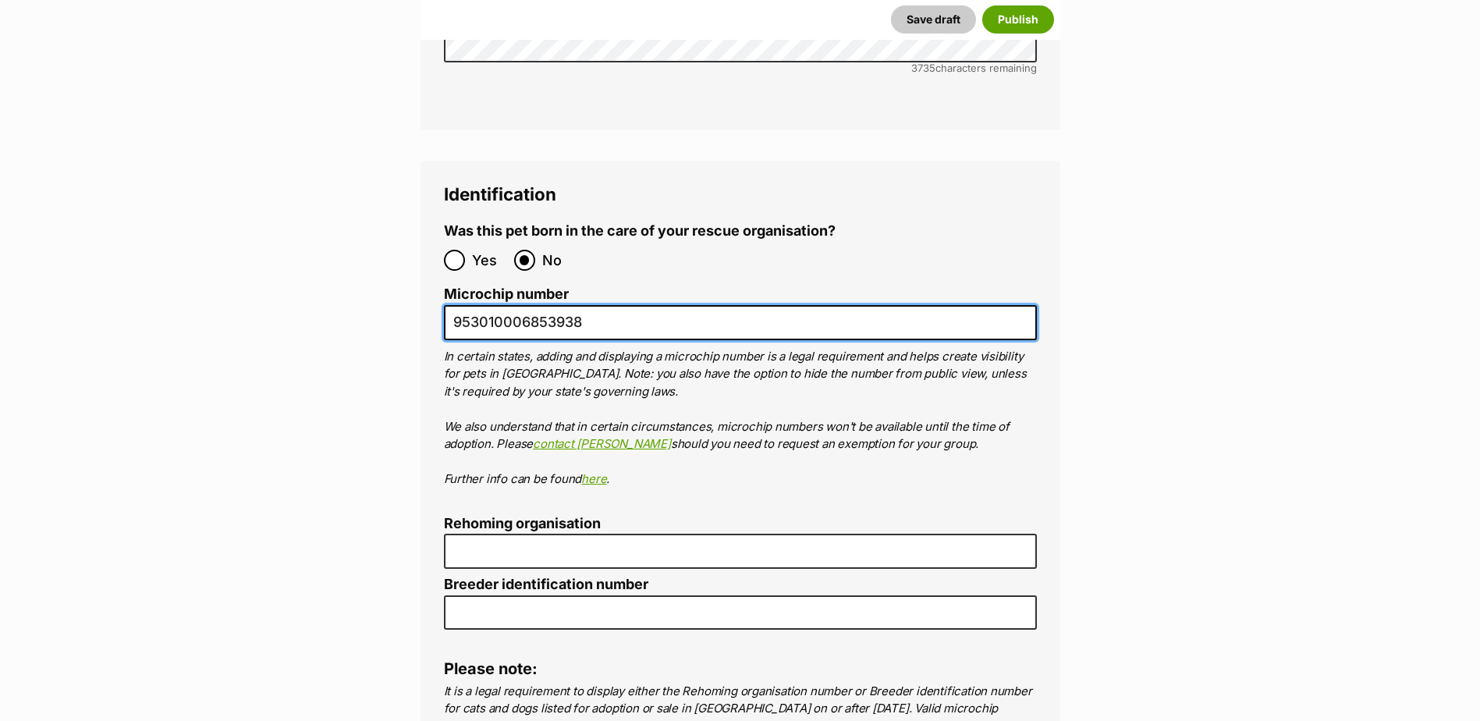
type input "953010006853938"
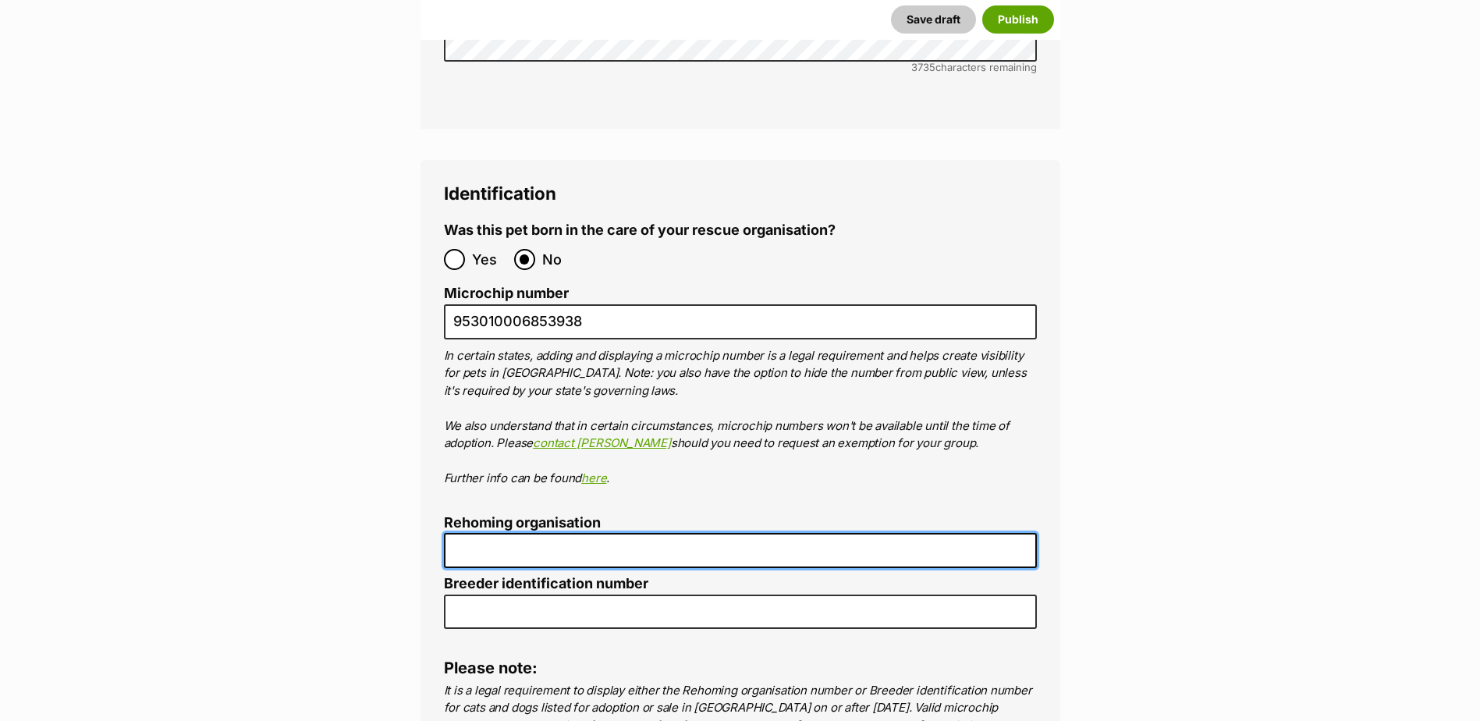
click at [487, 533] on input "Rehoming organisation" at bounding box center [740, 550] width 593 height 35
click at [488, 531] on input "Rehoming organisation" at bounding box center [740, 548] width 593 height 35
type input "MDAR"
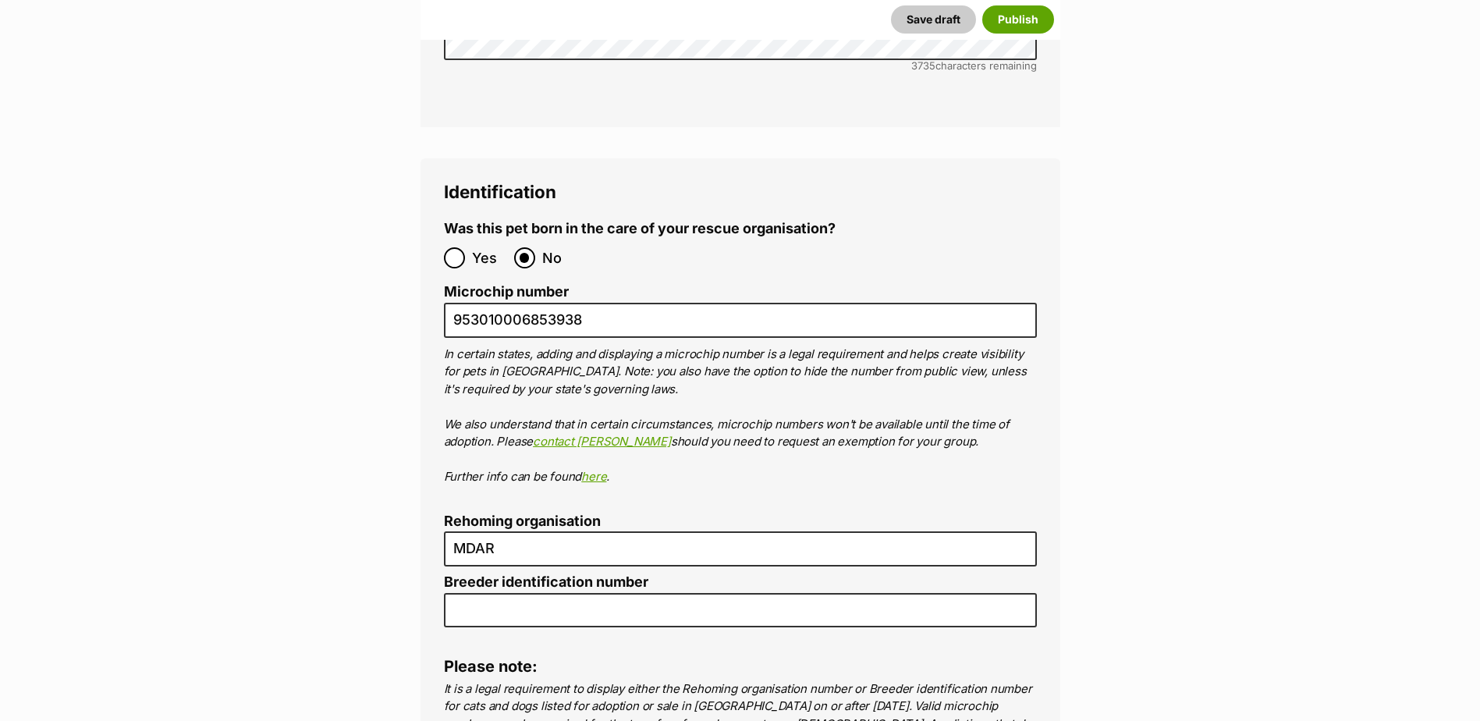
type input "0000312643880"
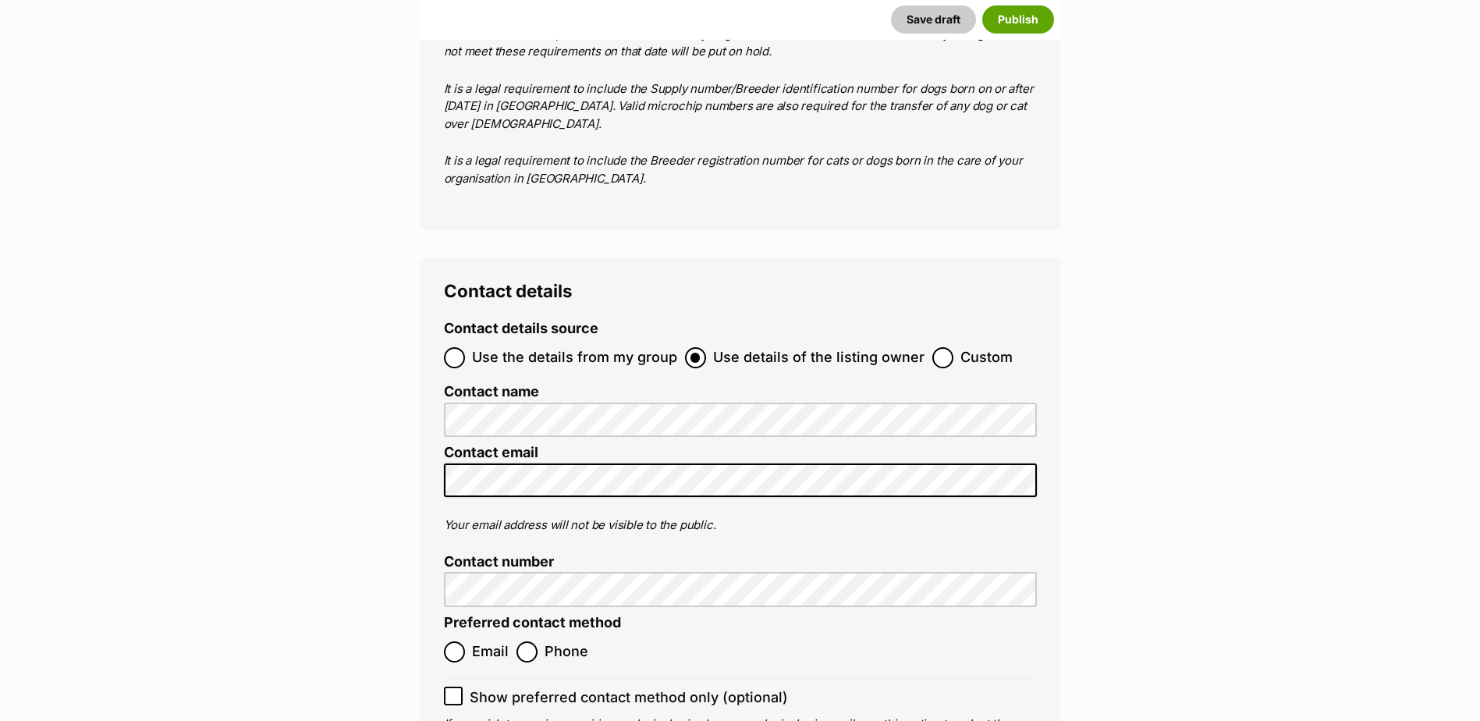
scroll to position [6142, 0]
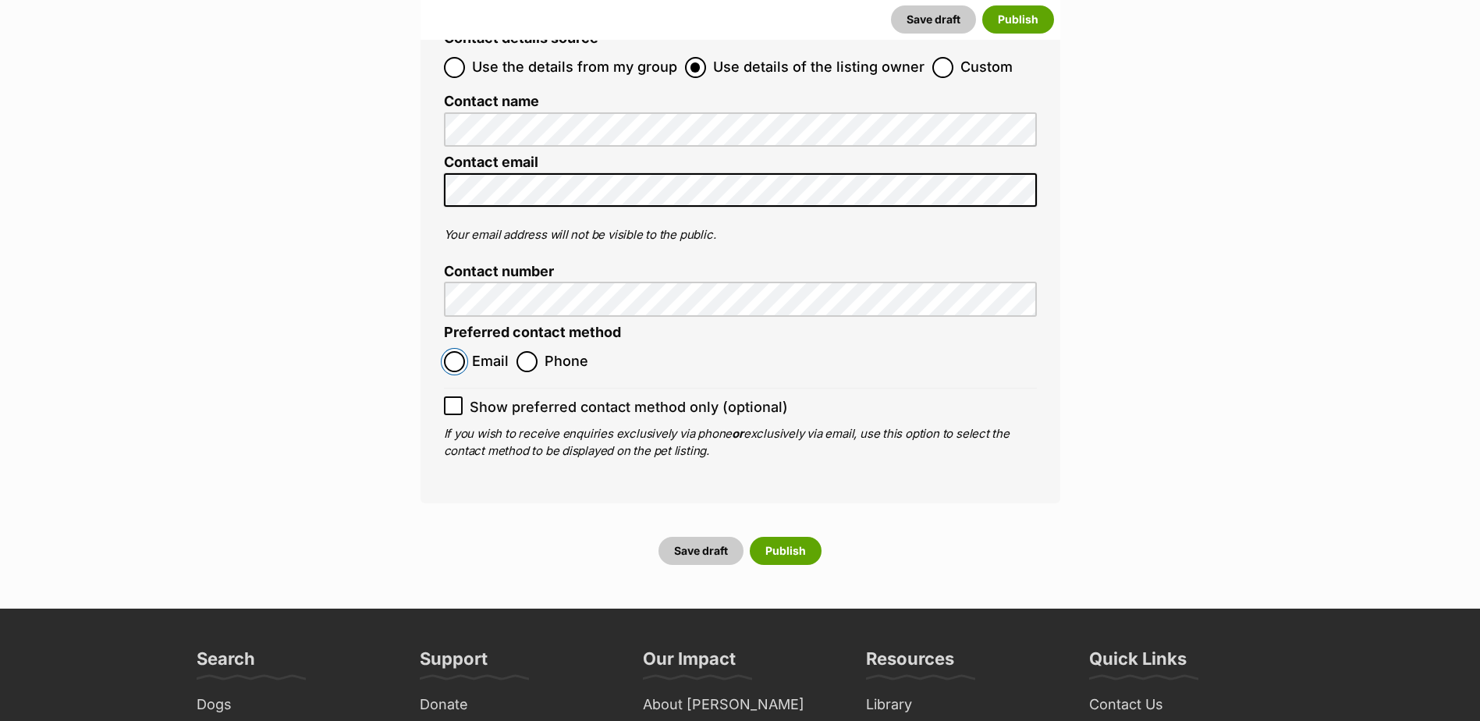
click at [454, 351] on input "Email" at bounding box center [454, 361] width 21 height 21
radio input "true"
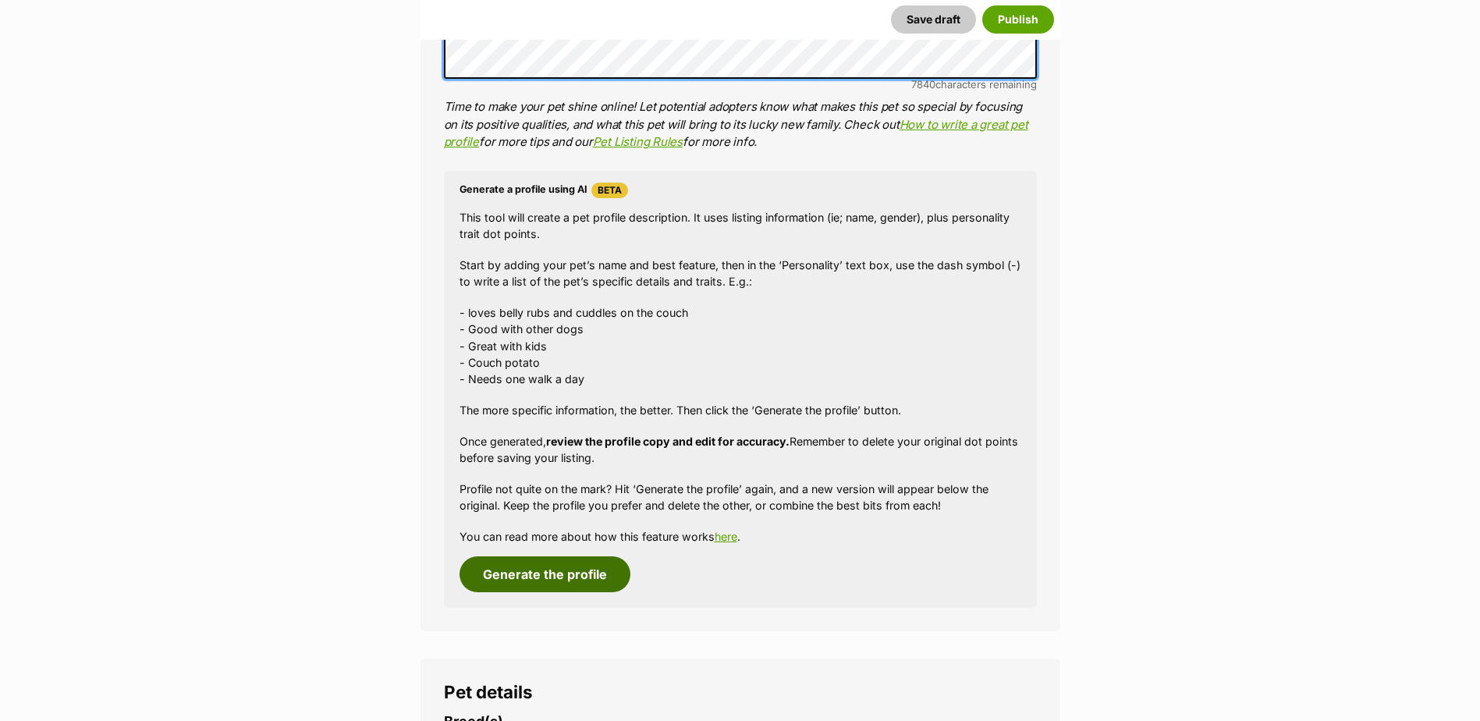
scroll to position [1266, 0]
click at [577, 577] on button "Generate the profile" at bounding box center [545, 574] width 171 height 36
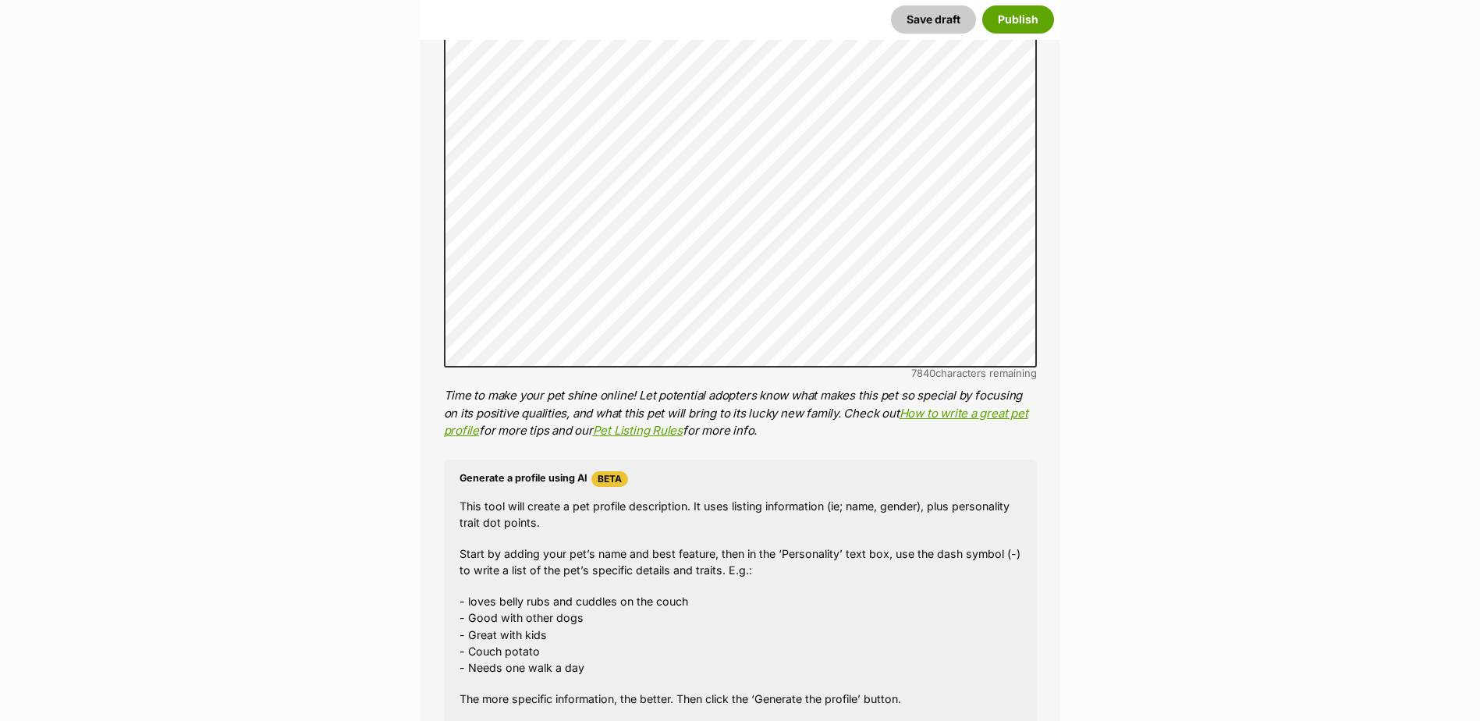
scroll to position [813, 0]
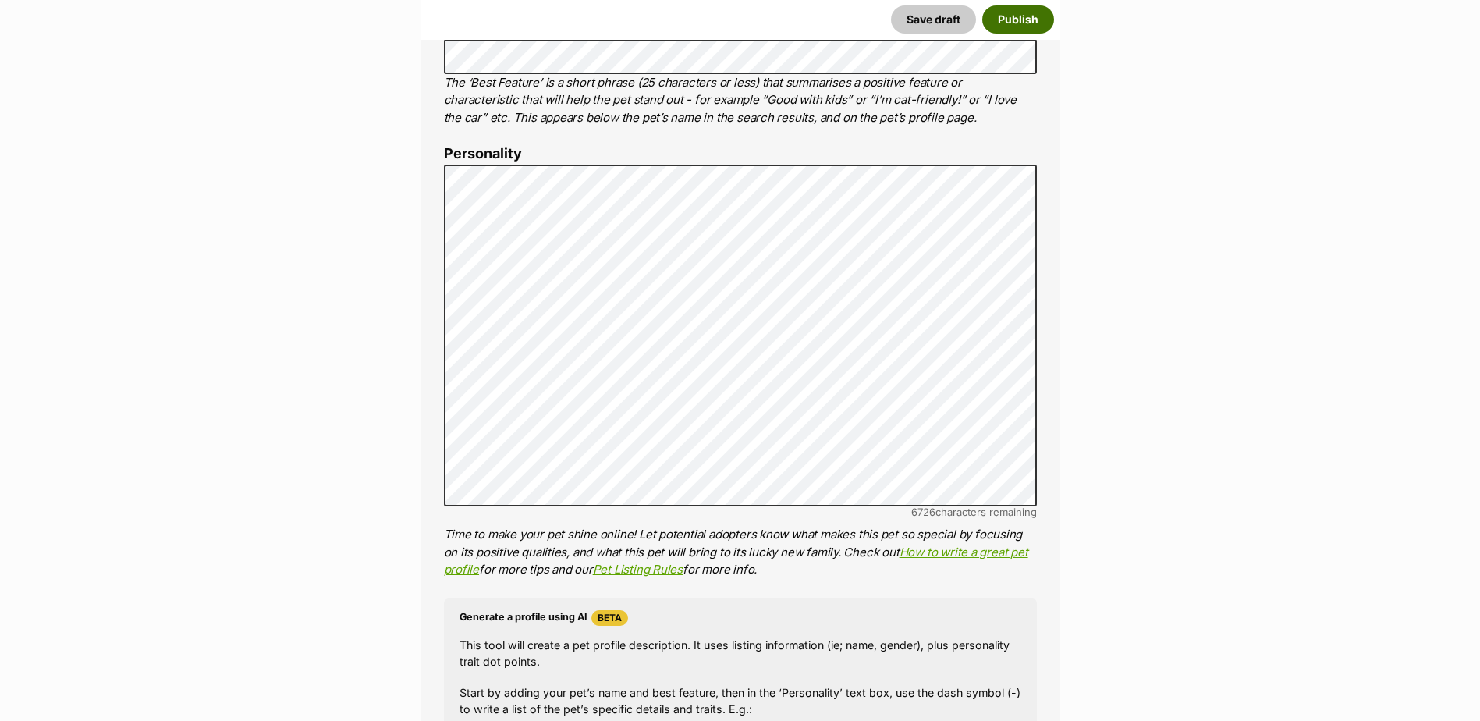
click at [1009, 20] on button "Publish" at bounding box center [1018, 19] width 72 height 28
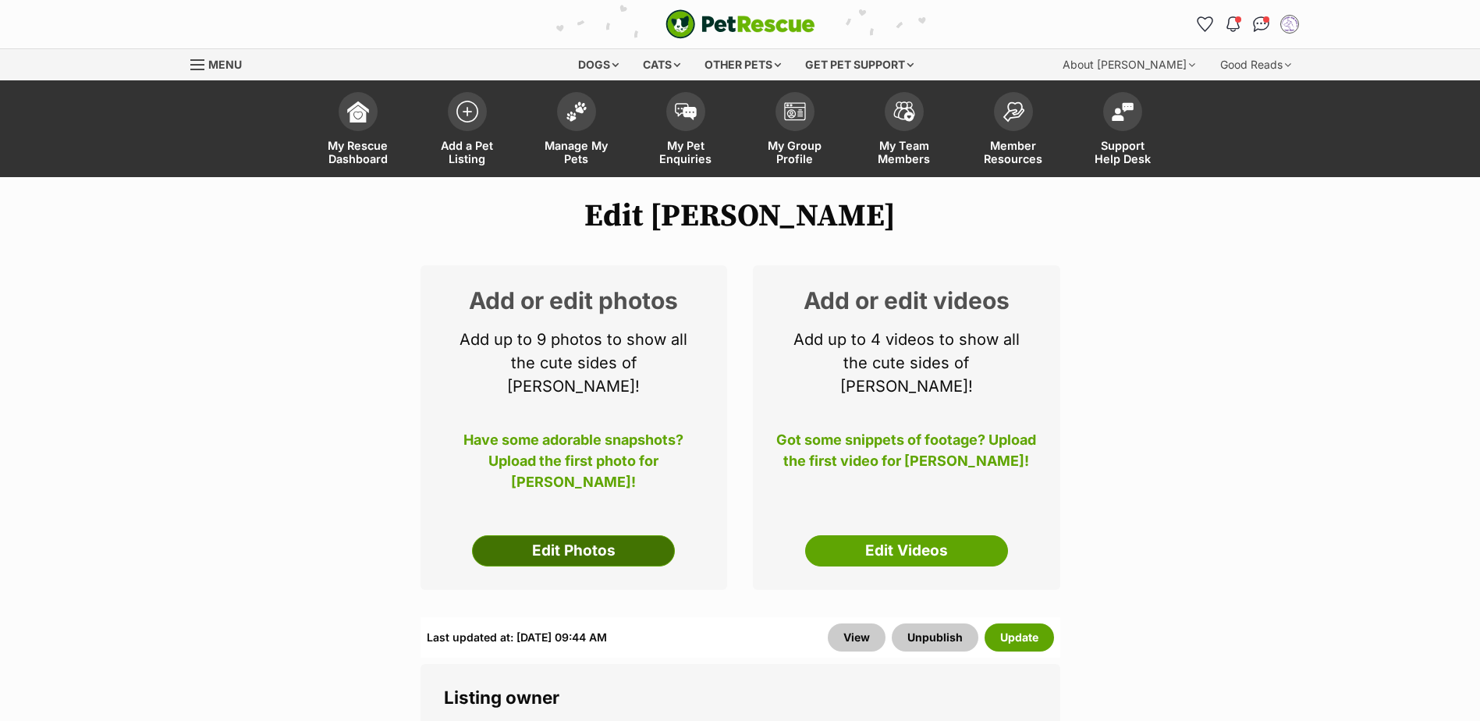
click at [572, 535] on link "Edit Photos" at bounding box center [573, 550] width 203 height 31
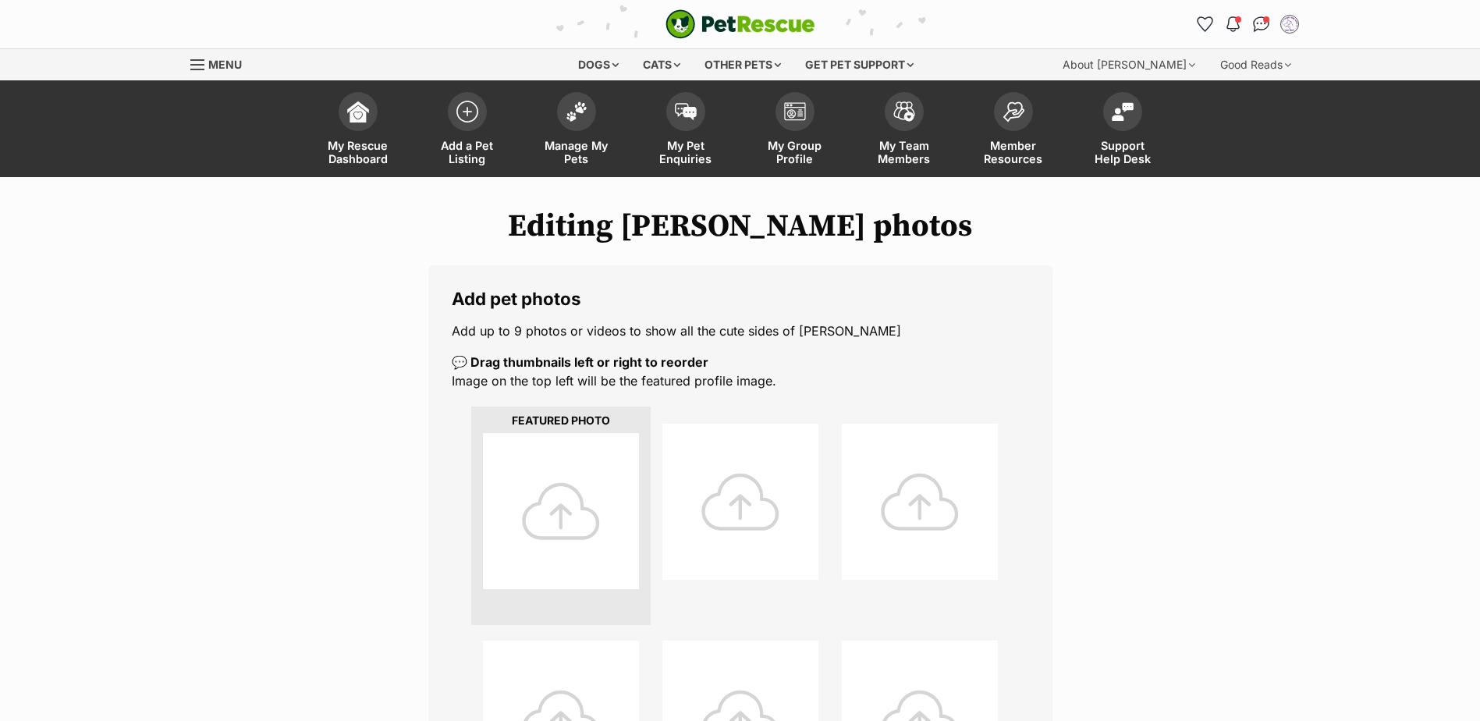
click at [574, 503] on div at bounding box center [561, 511] width 156 height 156
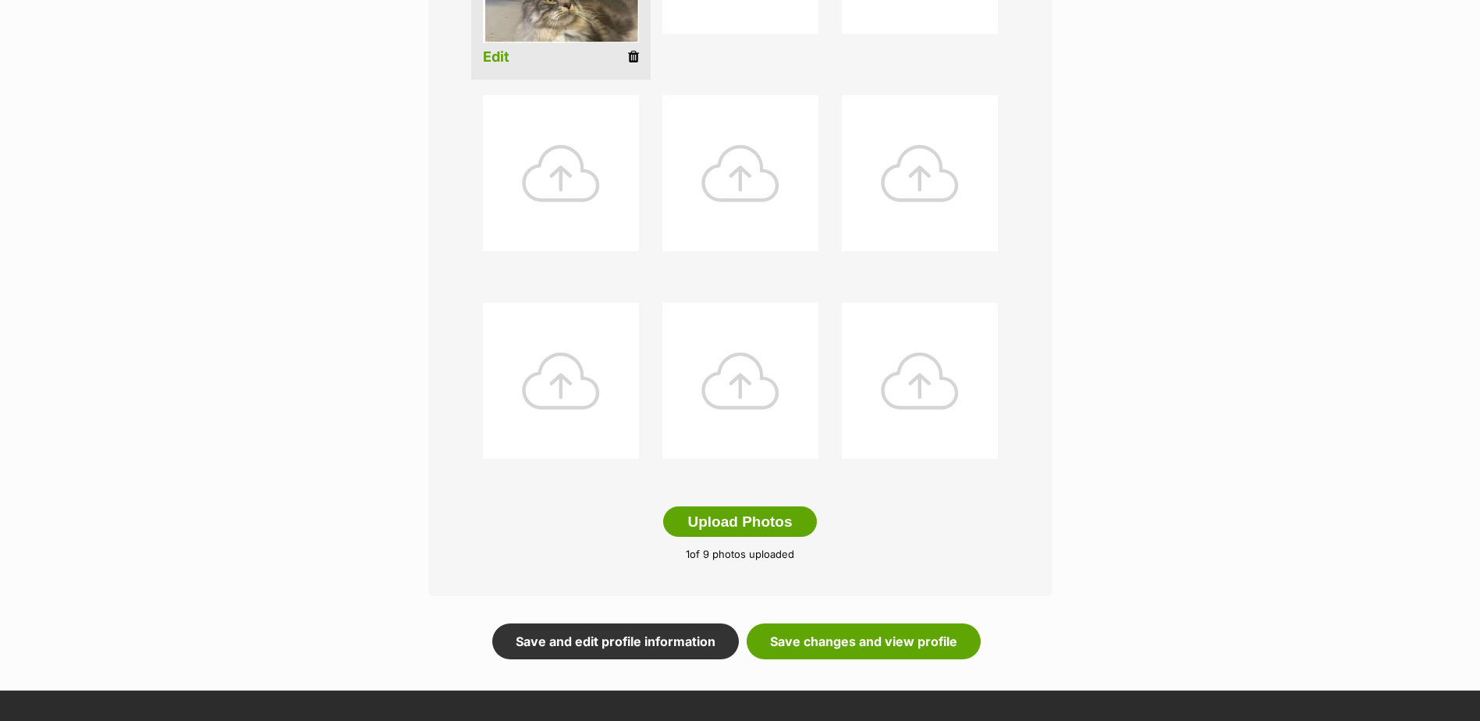
scroll to position [627, 0]
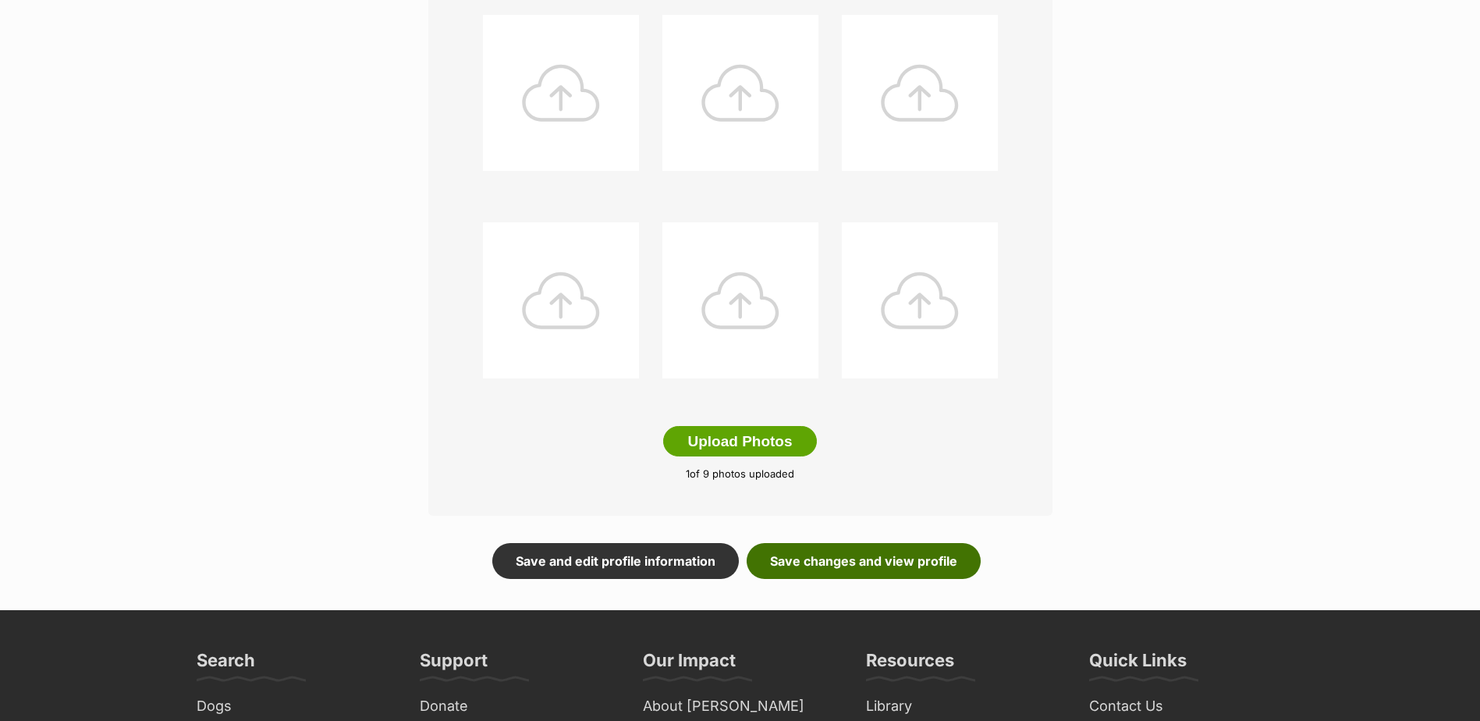
click at [862, 556] on link "Save changes and view profile" at bounding box center [864, 561] width 234 height 36
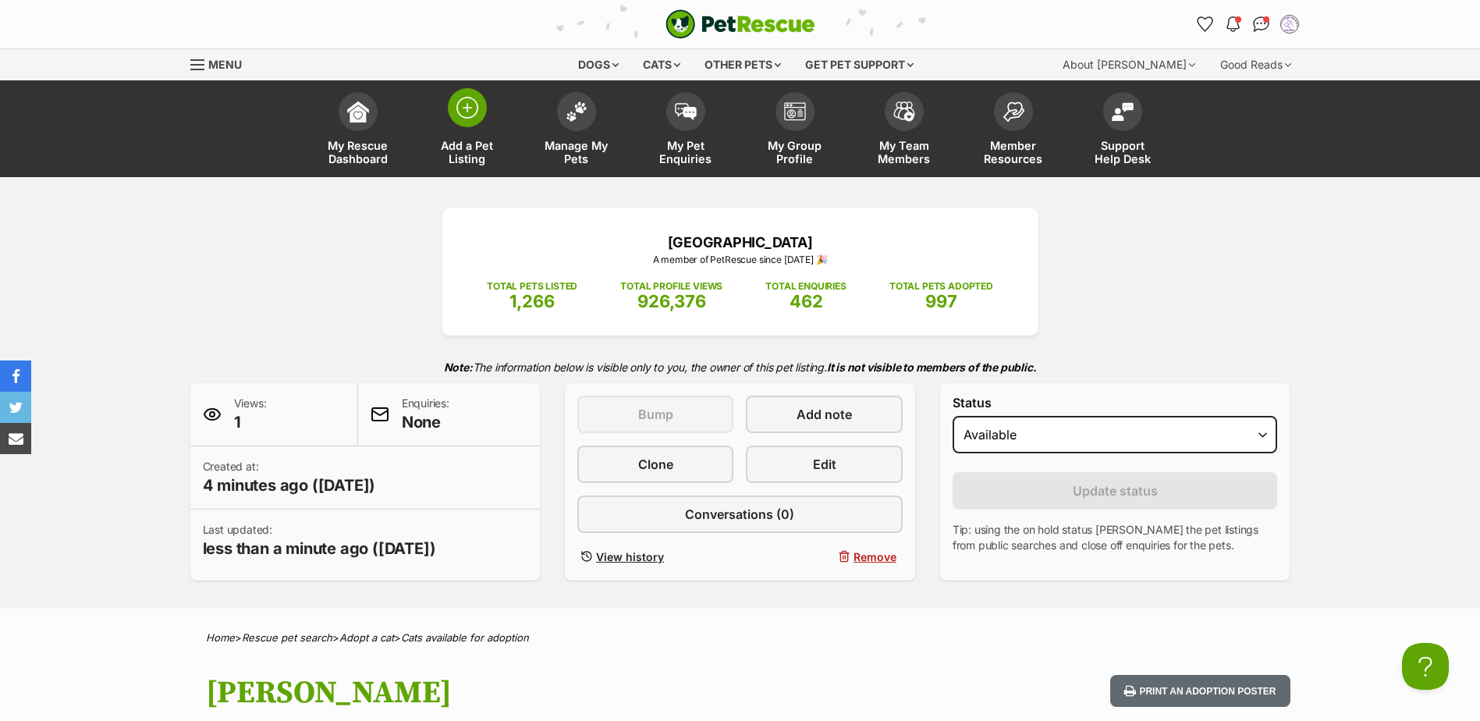
click at [470, 115] on img at bounding box center [467, 108] width 22 height 22
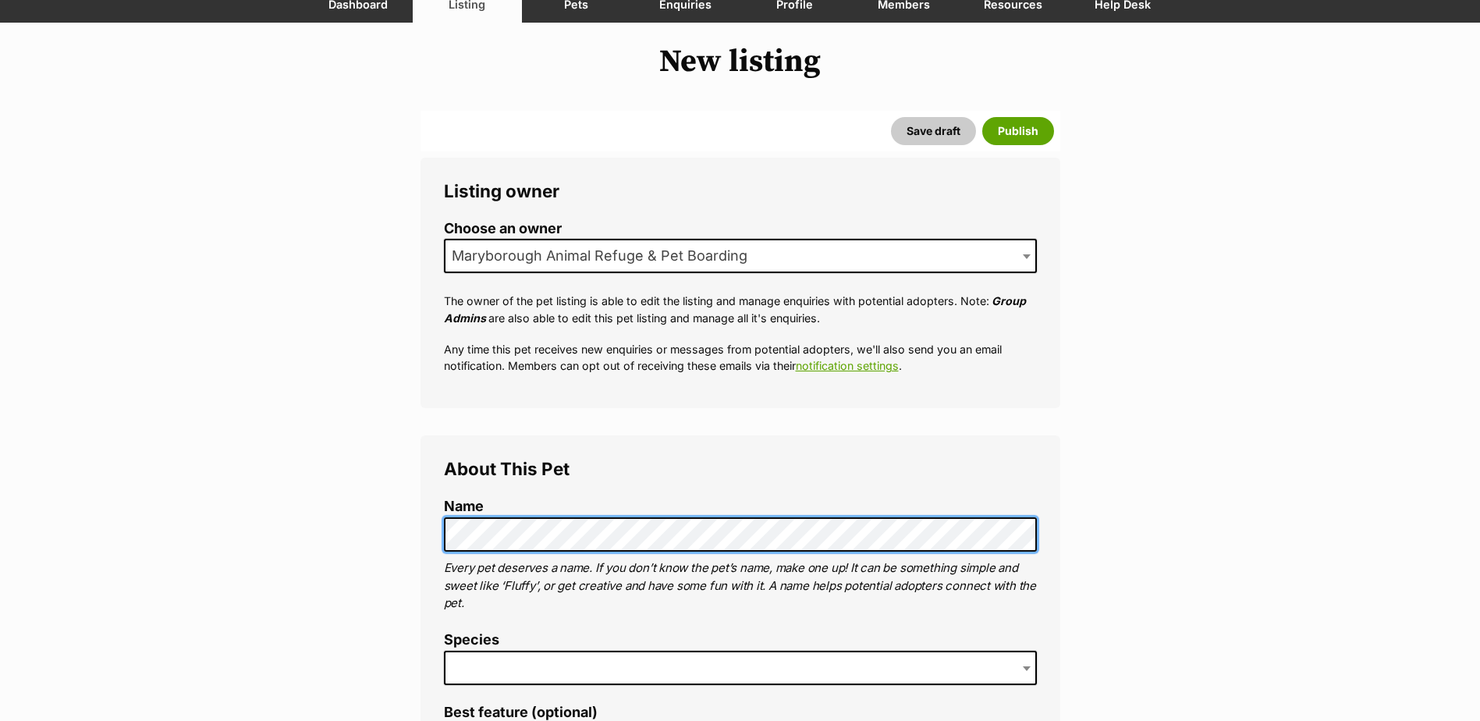
scroll to position [155, 0]
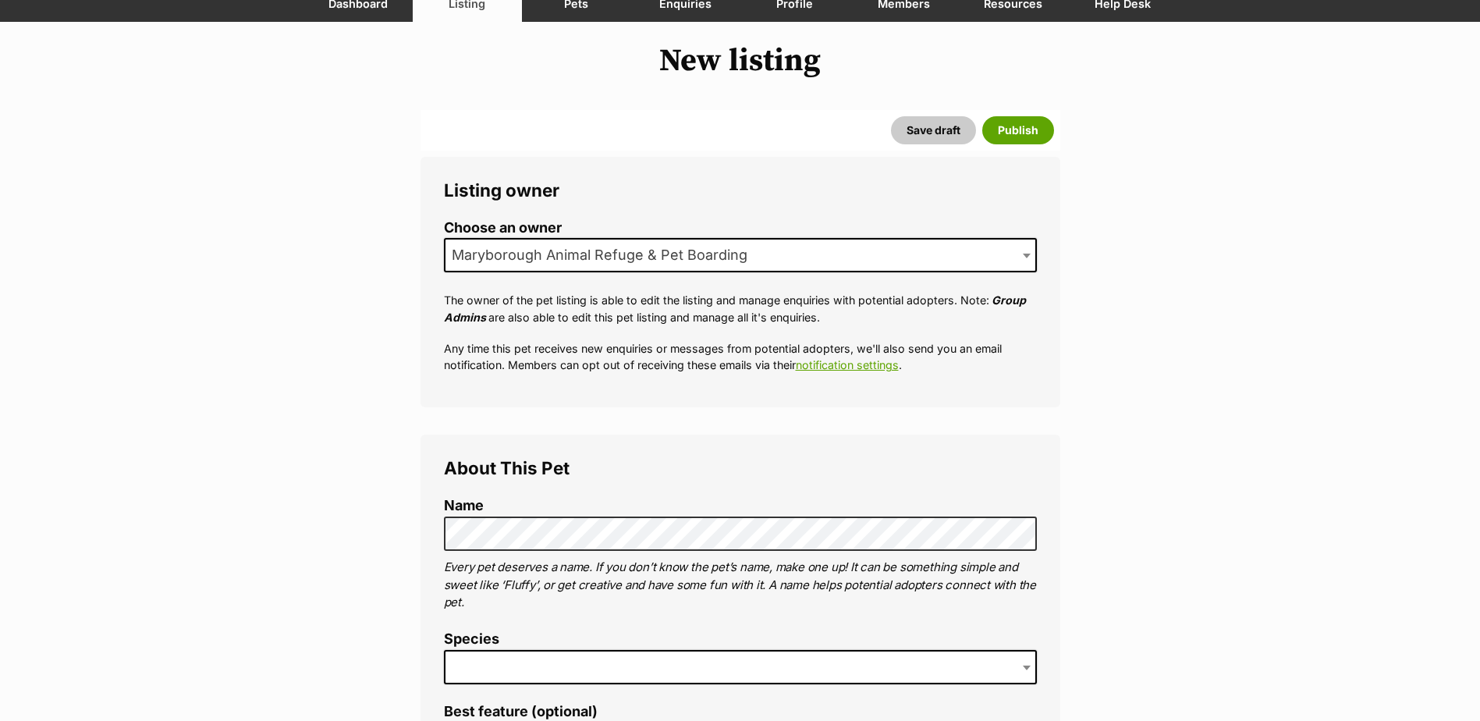
click at [549, 650] on span at bounding box center [740, 667] width 593 height 34
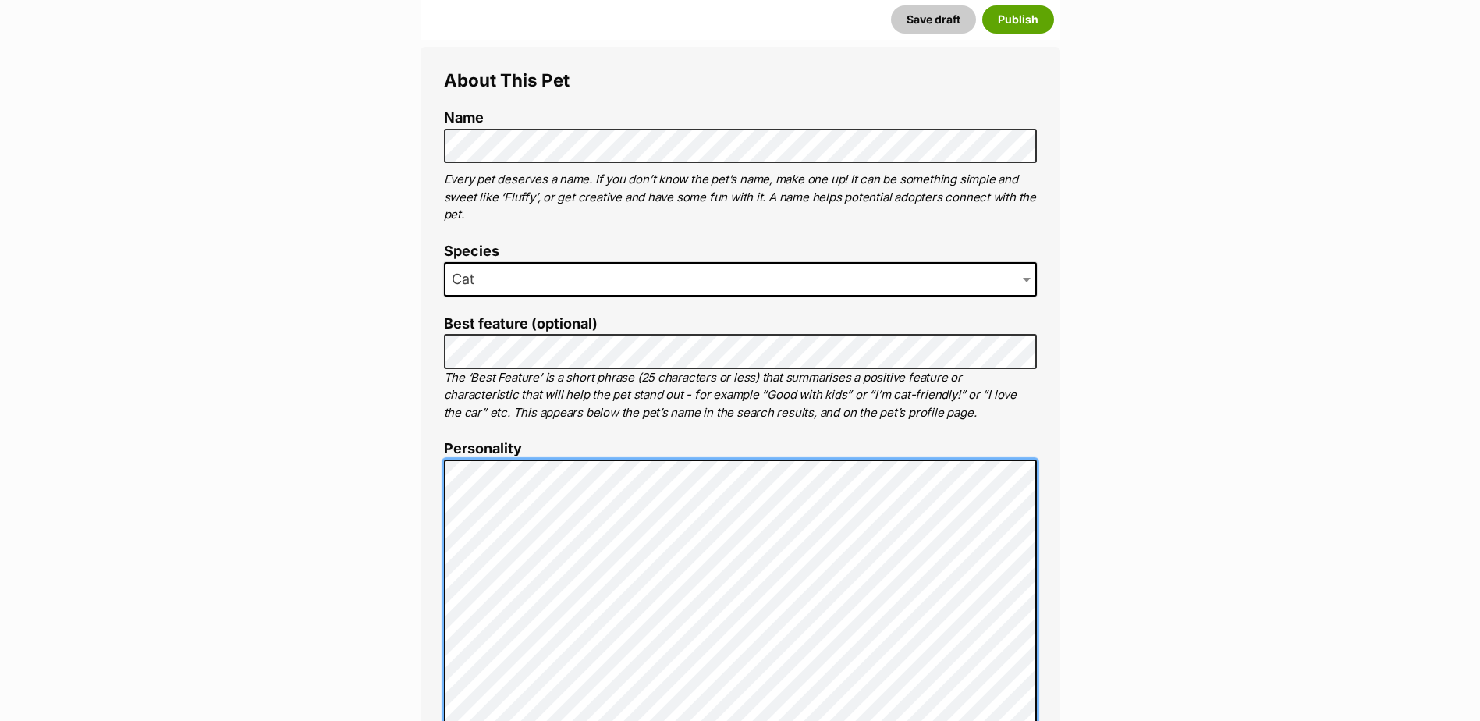
scroll to position [545, 0]
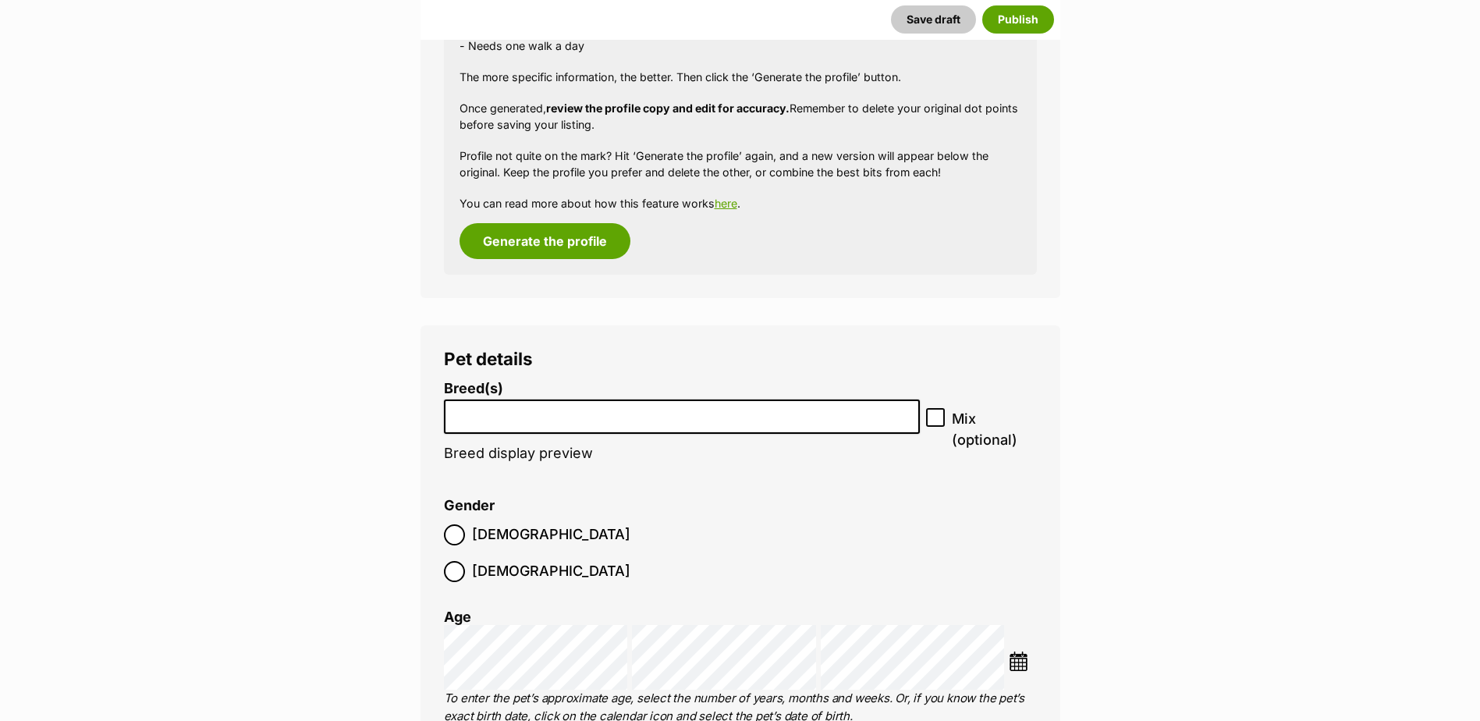
click at [705, 428] on li at bounding box center [682, 417] width 466 height 32
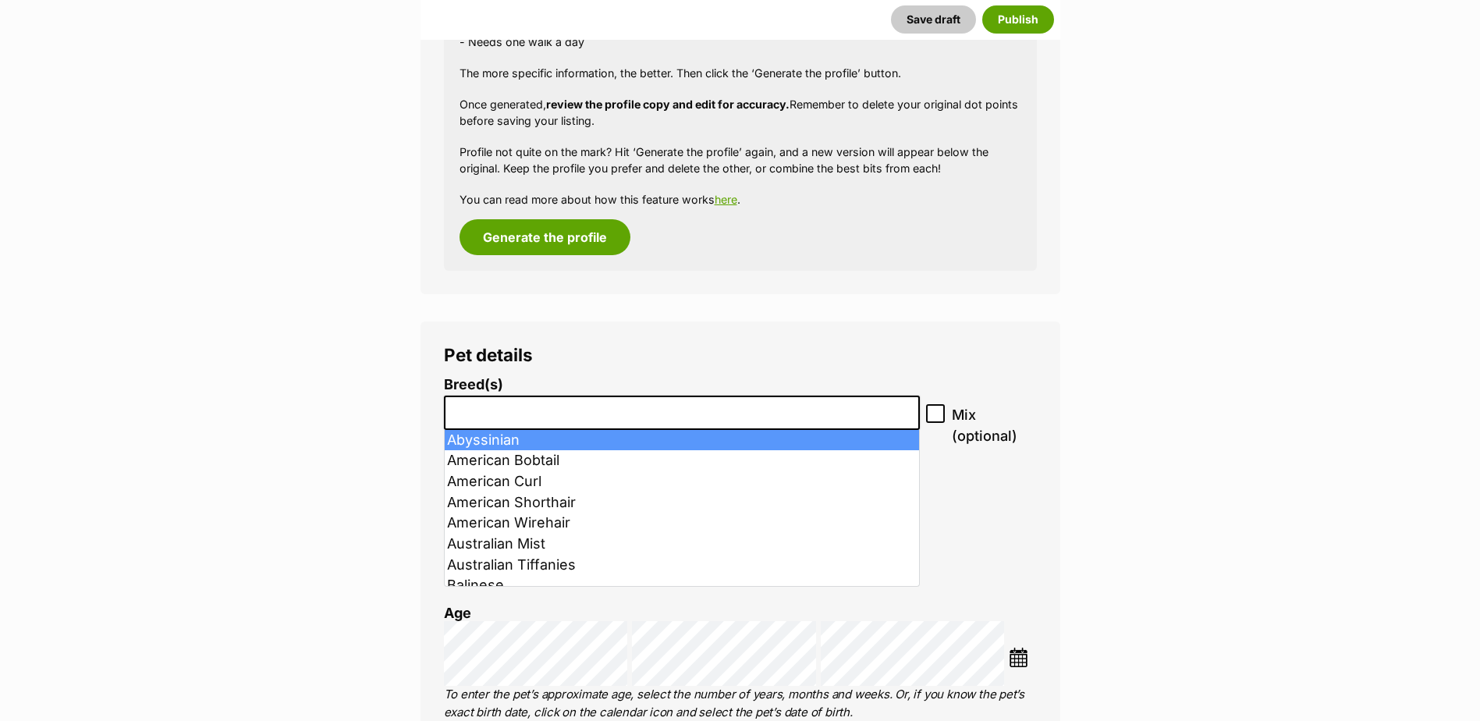
scroll to position [1604, 0]
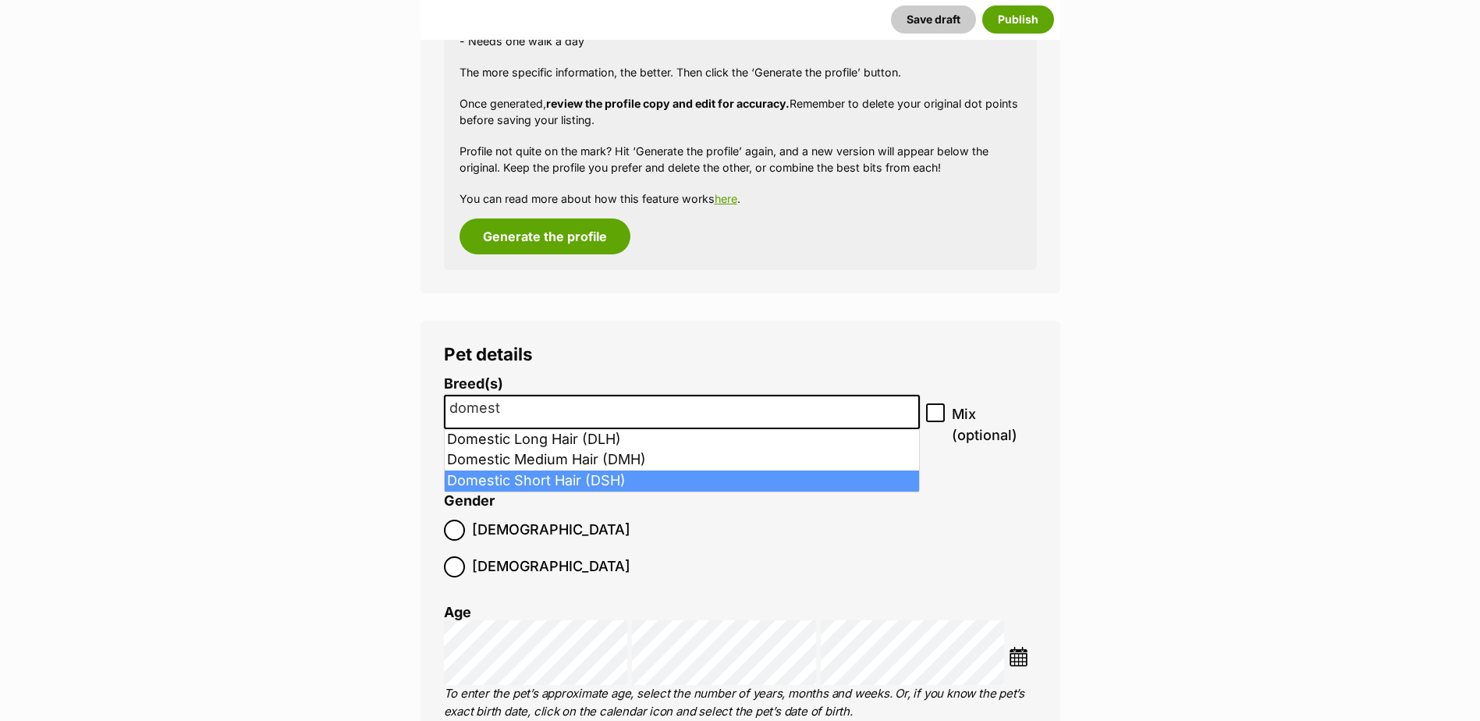
type input "domest"
select select "252102"
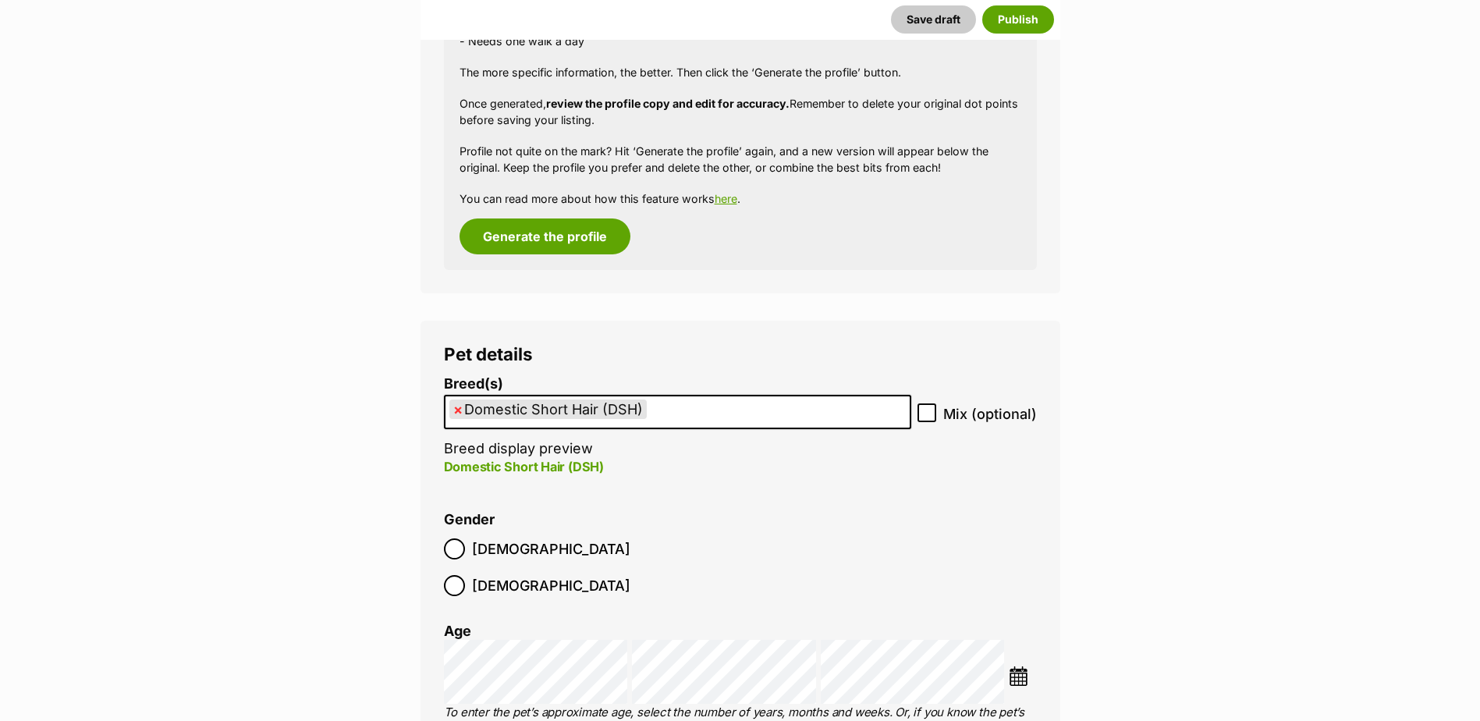
click at [1011, 666] on img at bounding box center [1019, 676] width 20 height 20
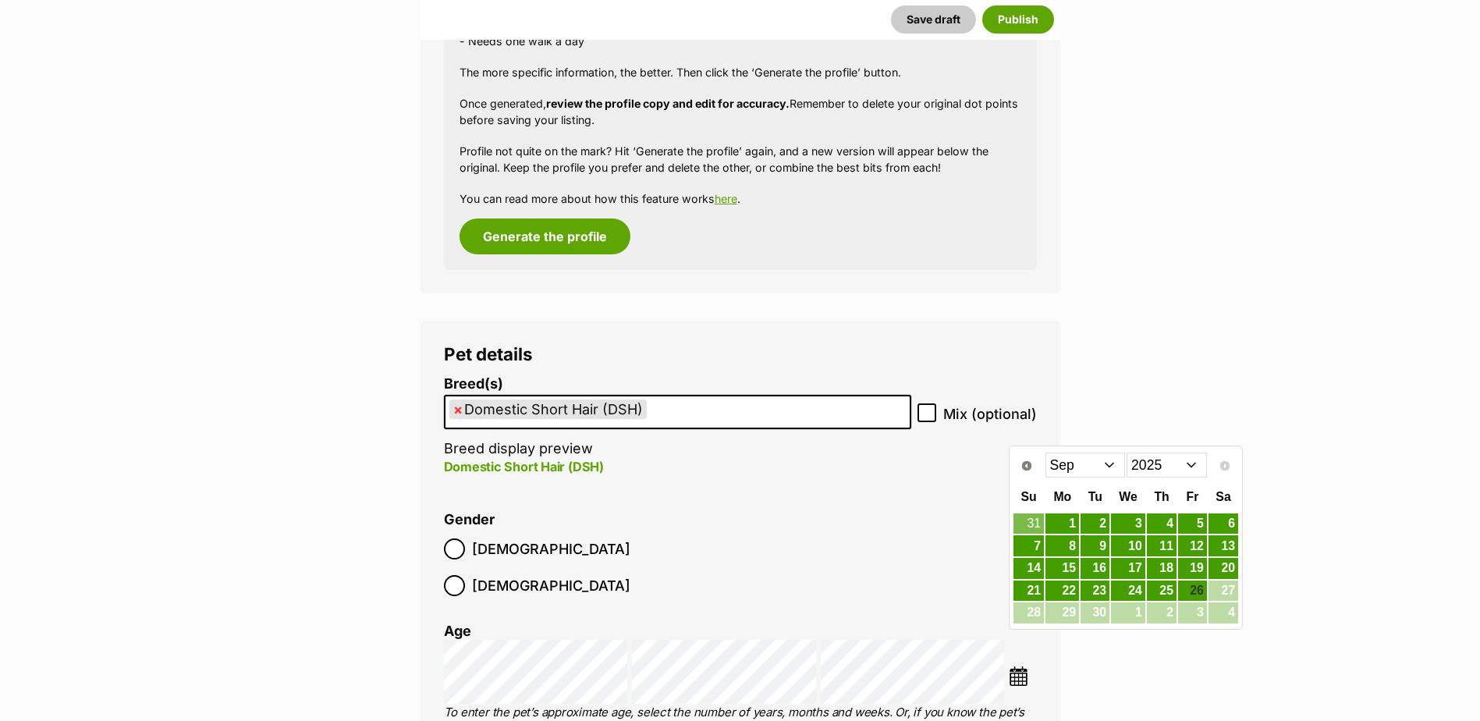
drag, startPoint x: 1163, startPoint y: 453, endPoint x: 1164, endPoint y: 466, distance: 12.6
click at [1163, 453] on select "2015 2016 2017 2018 2019 2020 2021 2022 2023 2024 2025" at bounding box center [1167, 465] width 80 height 25
click at [1059, 591] on link "23" at bounding box center [1063, 591] width 34 height 20
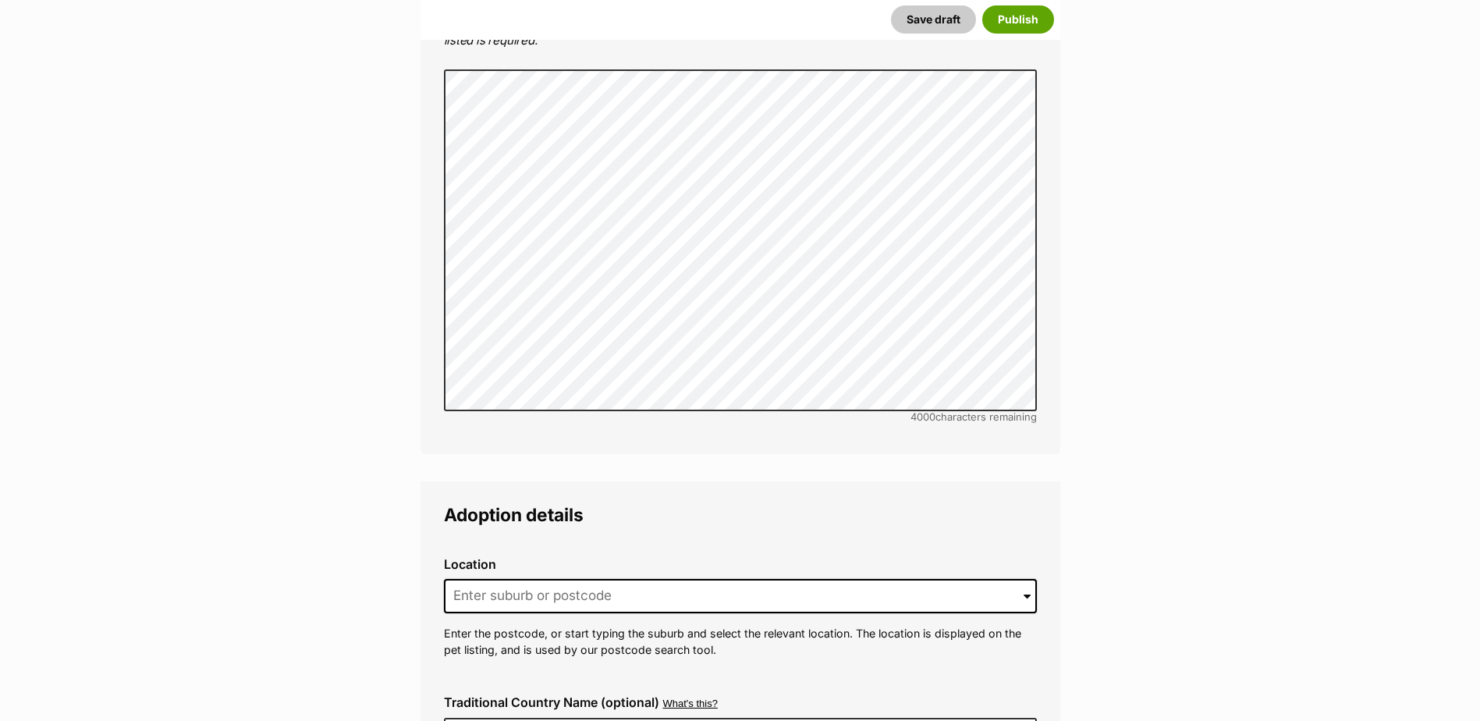
scroll to position [3346, 0]
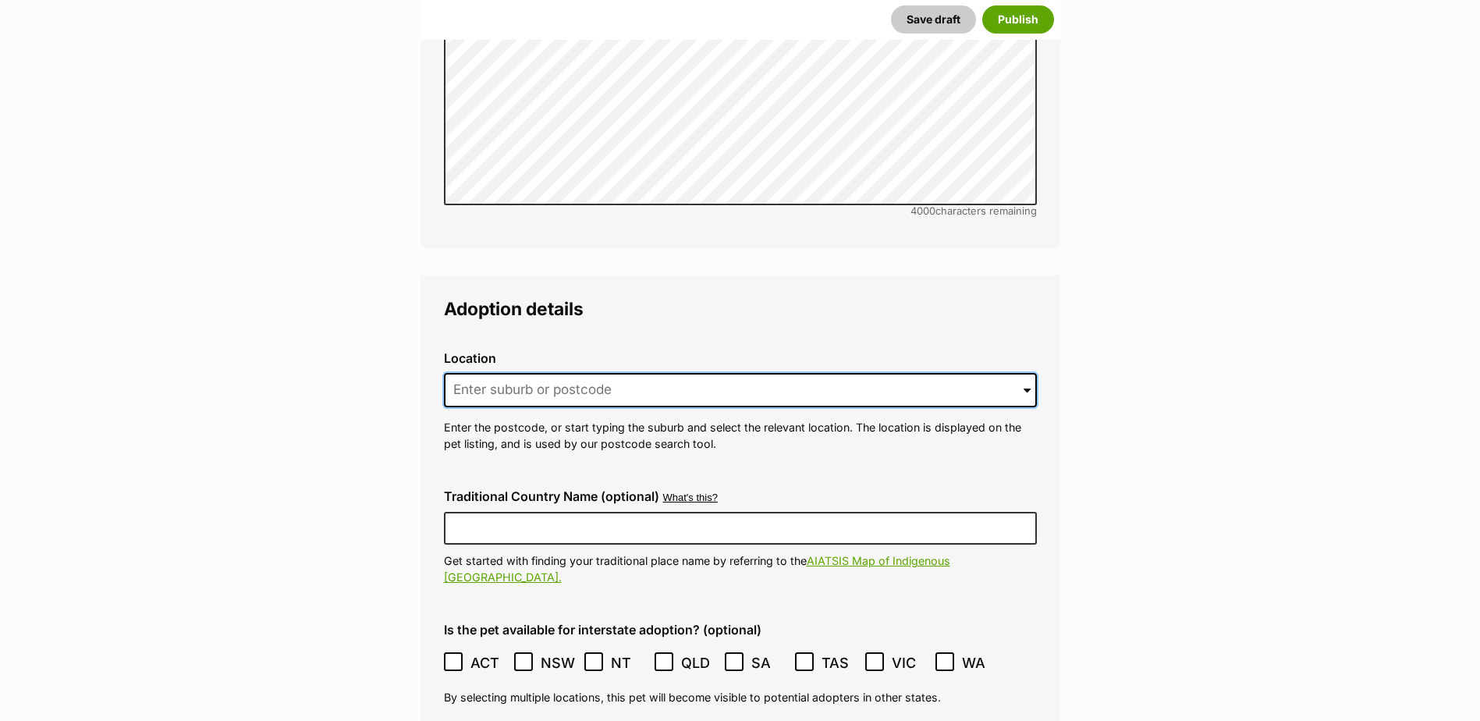
click at [585, 373] on input at bounding box center [740, 390] width 593 height 34
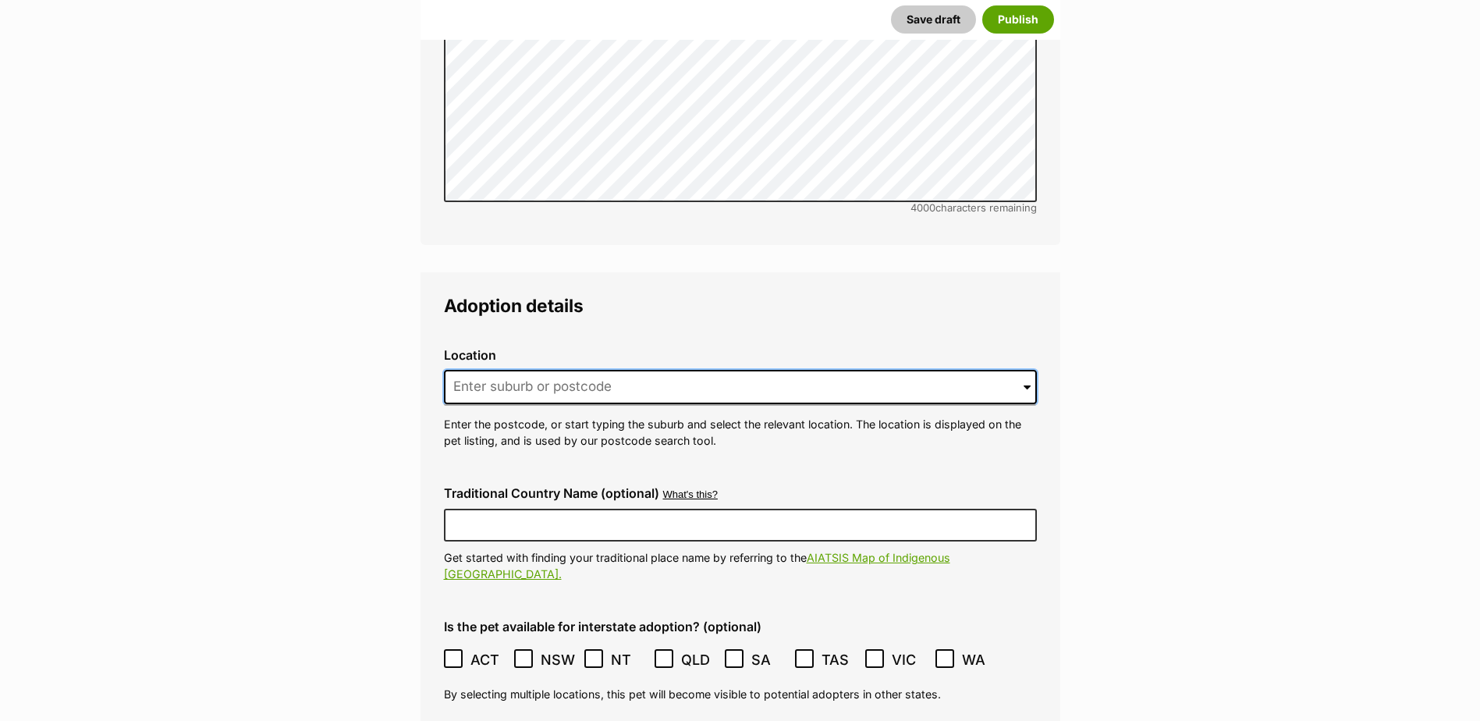
scroll to position [3554, 0]
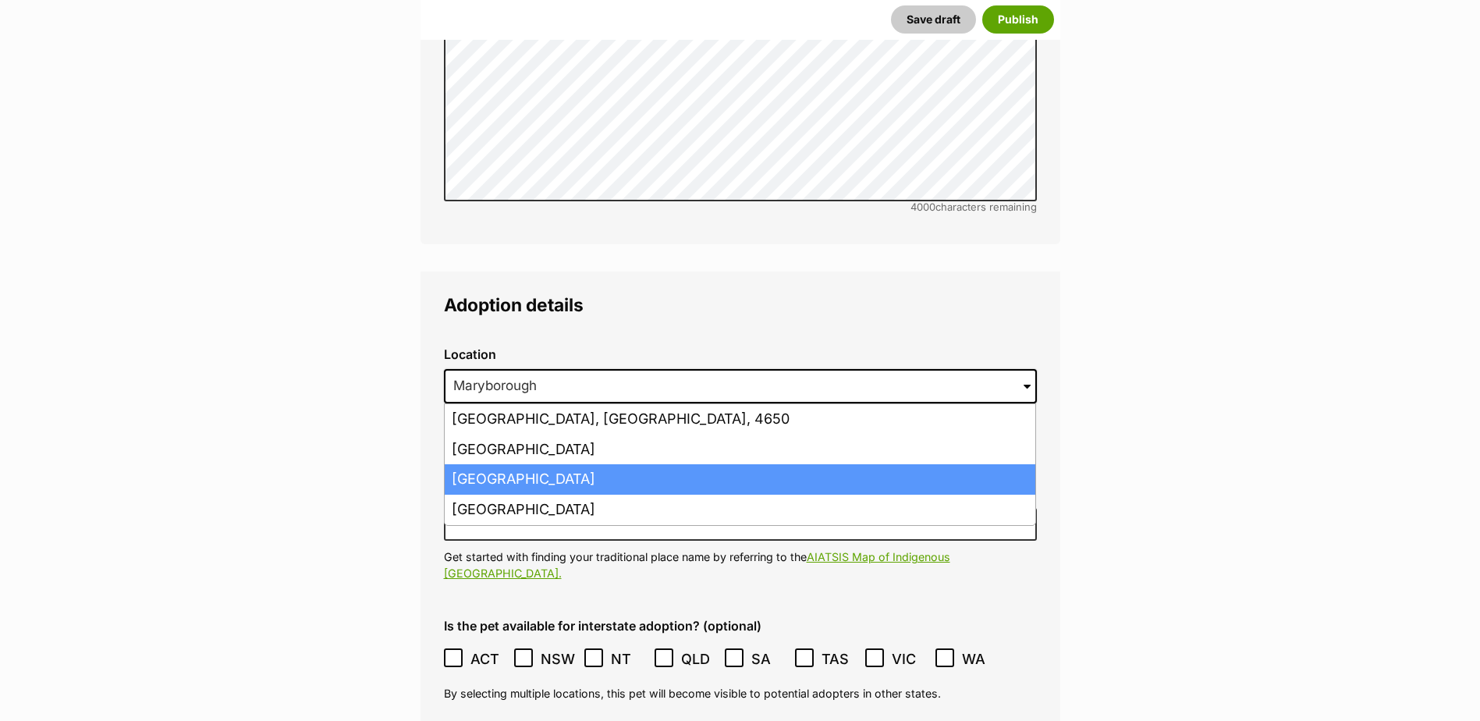
click at [602, 464] on li "Maryborough West, Queensland, 4650" at bounding box center [740, 479] width 591 height 30
type input "Maryborough West, Queensland, 4650"
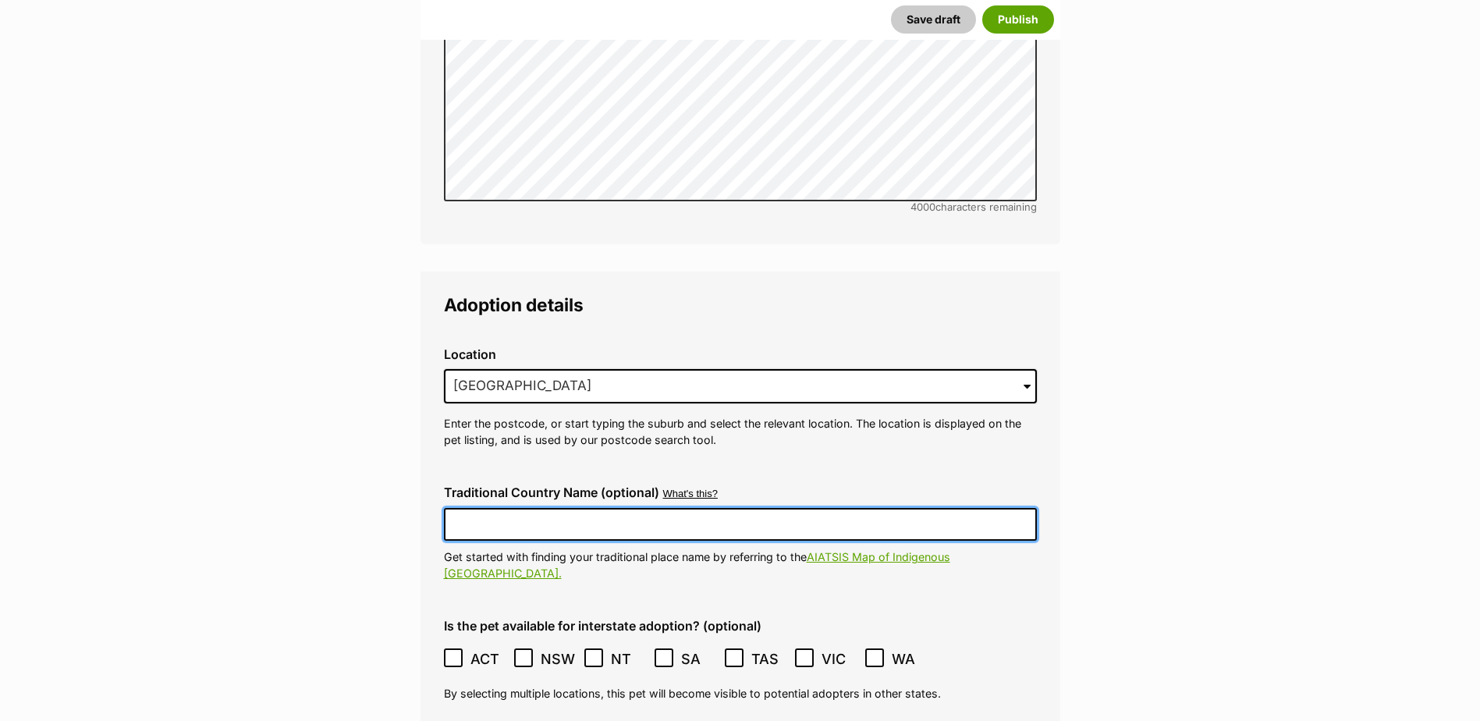
click at [602, 508] on input "Traditional Country Name (optional)" at bounding box center [740, 524] width 593 height 33
type input "Australia"
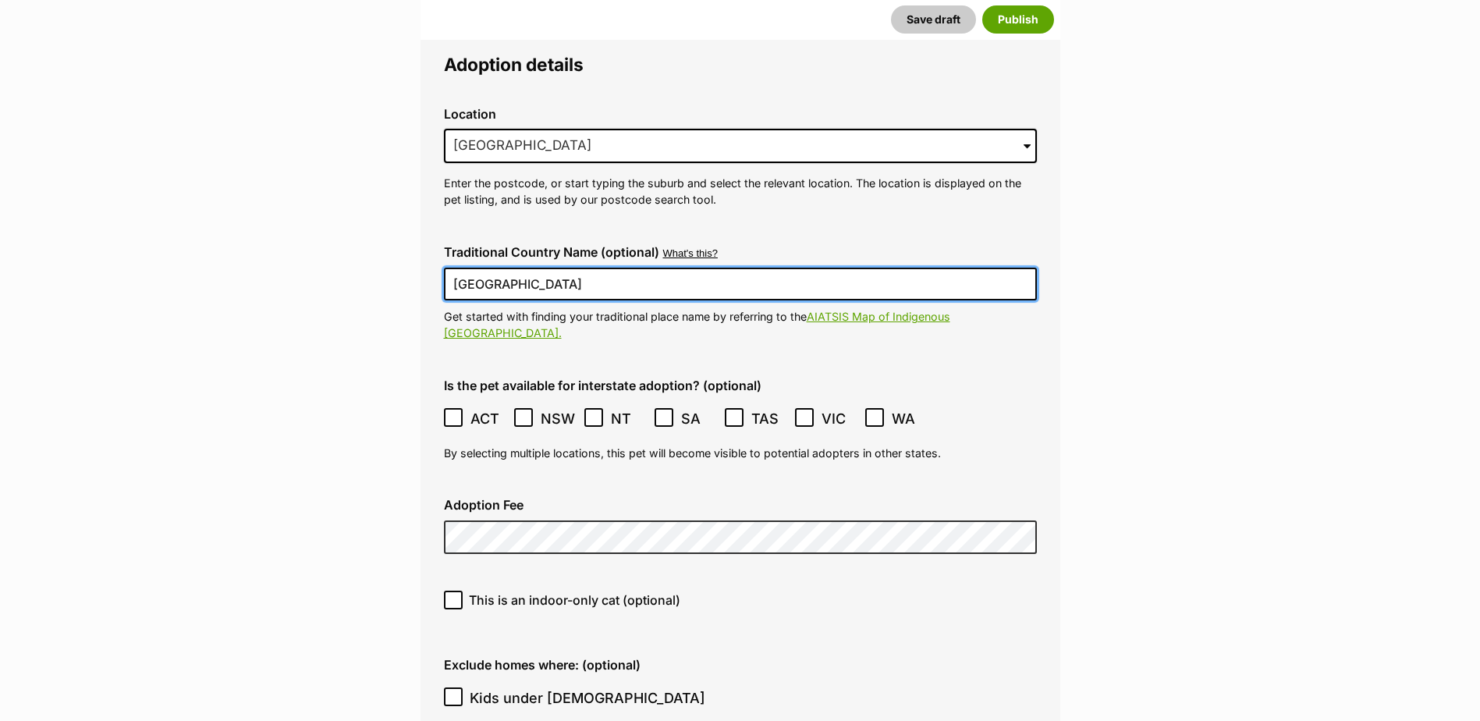
scroll to position [3811, 0]
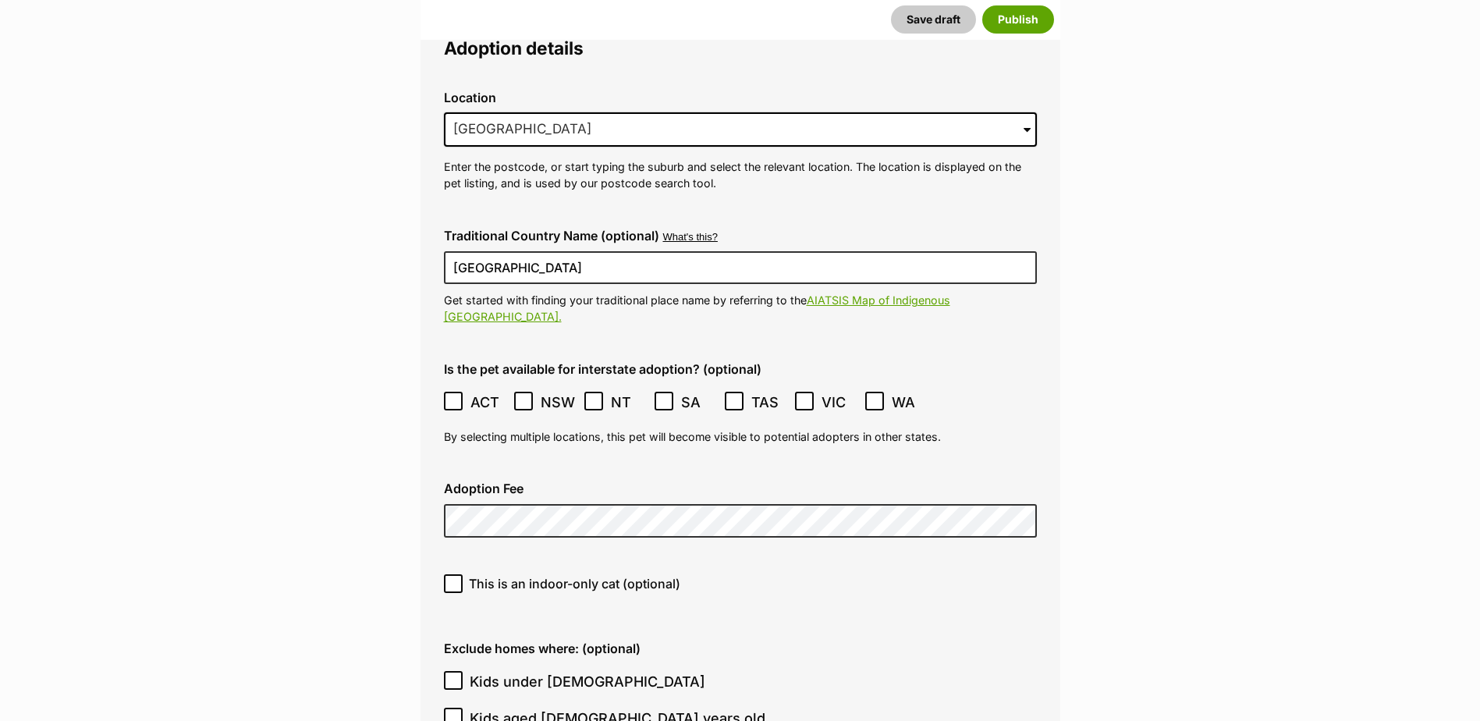
drag, startPoint x: 524, startPoint y: 343, endPoint x: 553, endPoint y: 343, distance: 29.7
click at [527, 396] on icon at bounding box center [523, 401] width 11 height 11
click at [670, 392] on span at bounding box center [665, 402] width 20 height 21
drag, startPoint x: 664, startPoint y: 344, endPoint x: 787, endPoint y: 343, distance: 123.3
click at [736, 396] on icon at bounding box center [734, 401] width 11 height 11
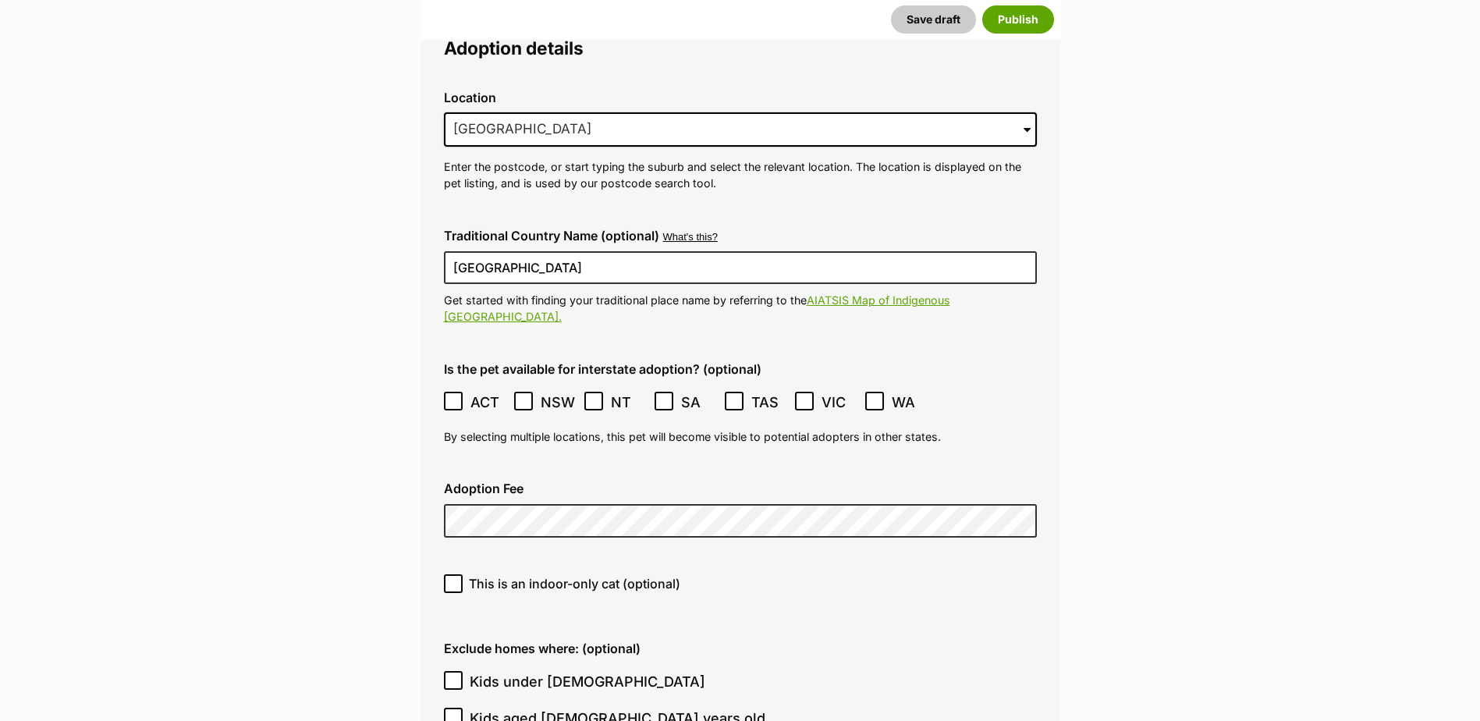
click at [871, 396] on icon at bounding box center [874, 401] width 11 height 11
click at [661, 396] on icon at bounding box center [664, 401] width 11 height 11
type input "MDAR"
type input "0000312643880"
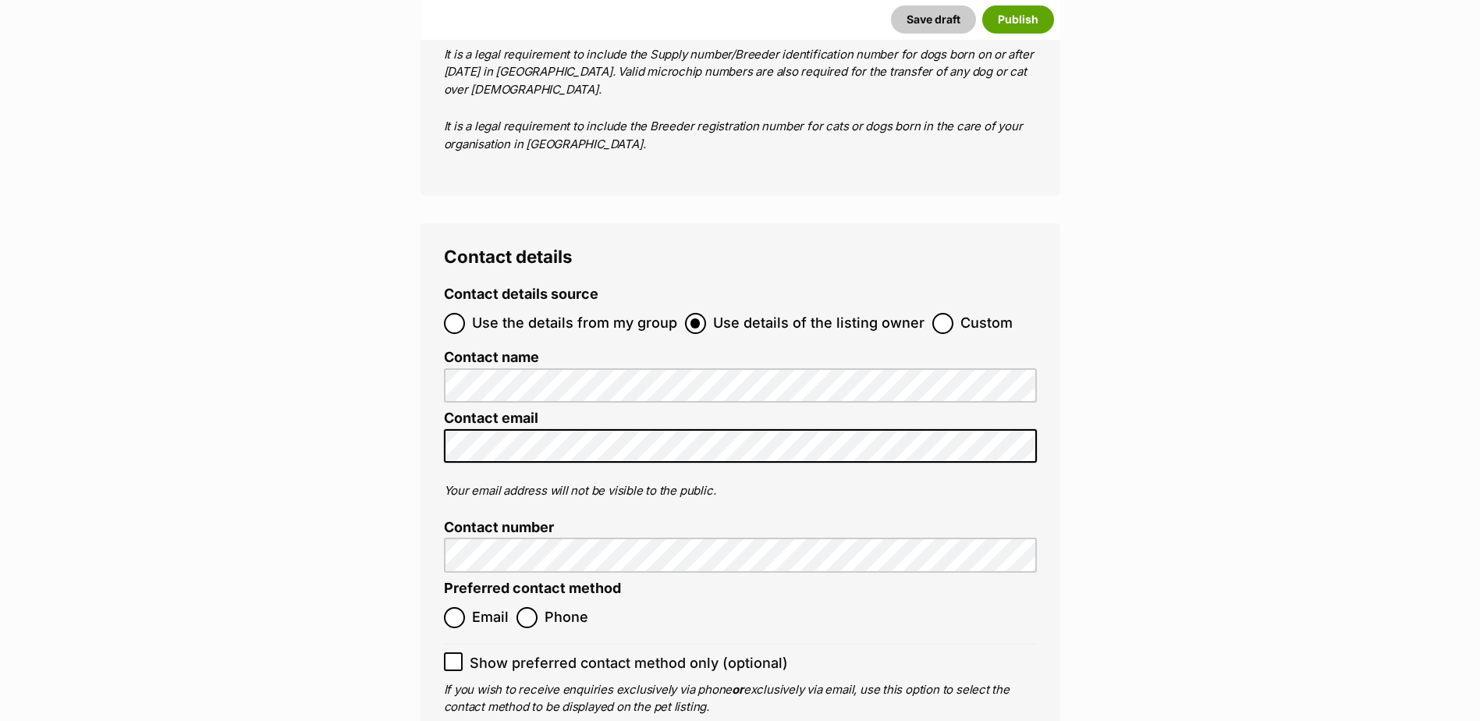
scroll to position [5912, 0]
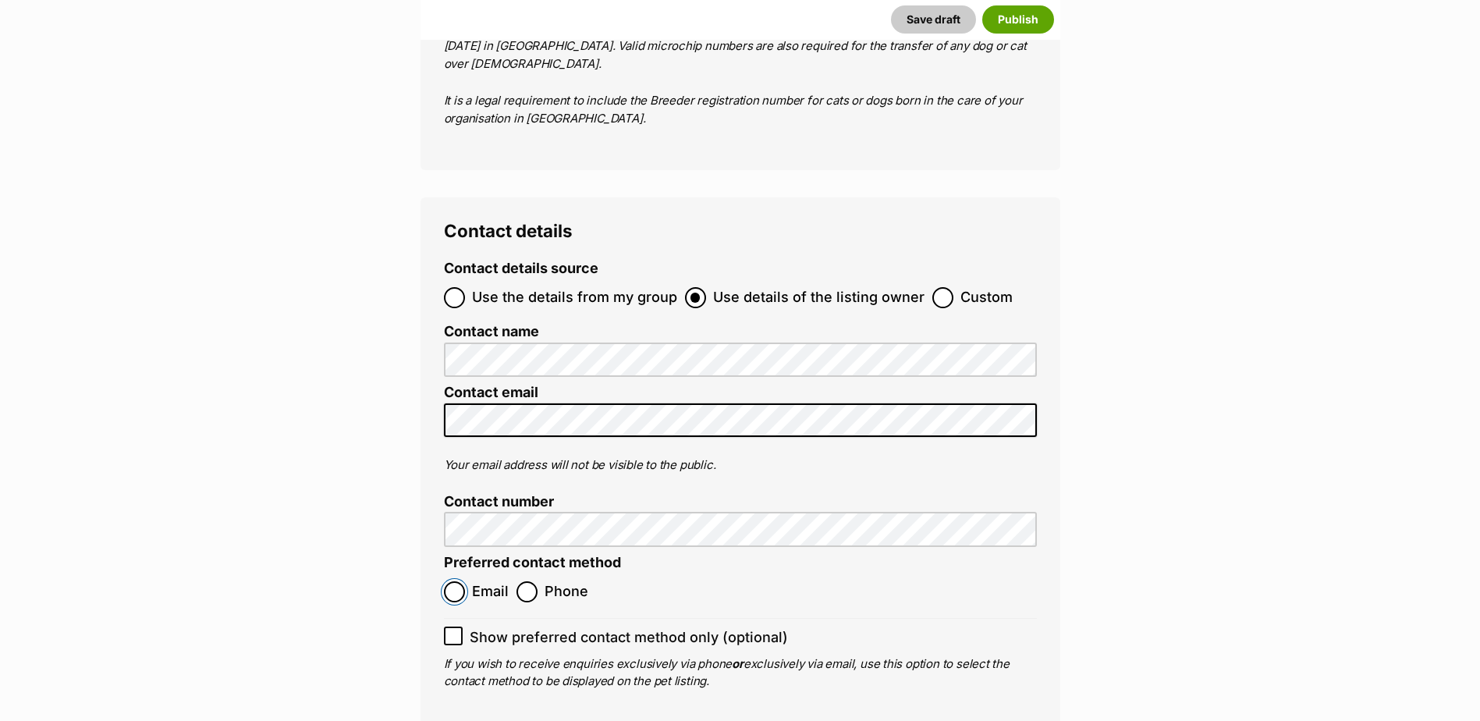
click at [455, 581] on input "Email" at bounding box center [454, 591] width 21 height 21
radio input "true"
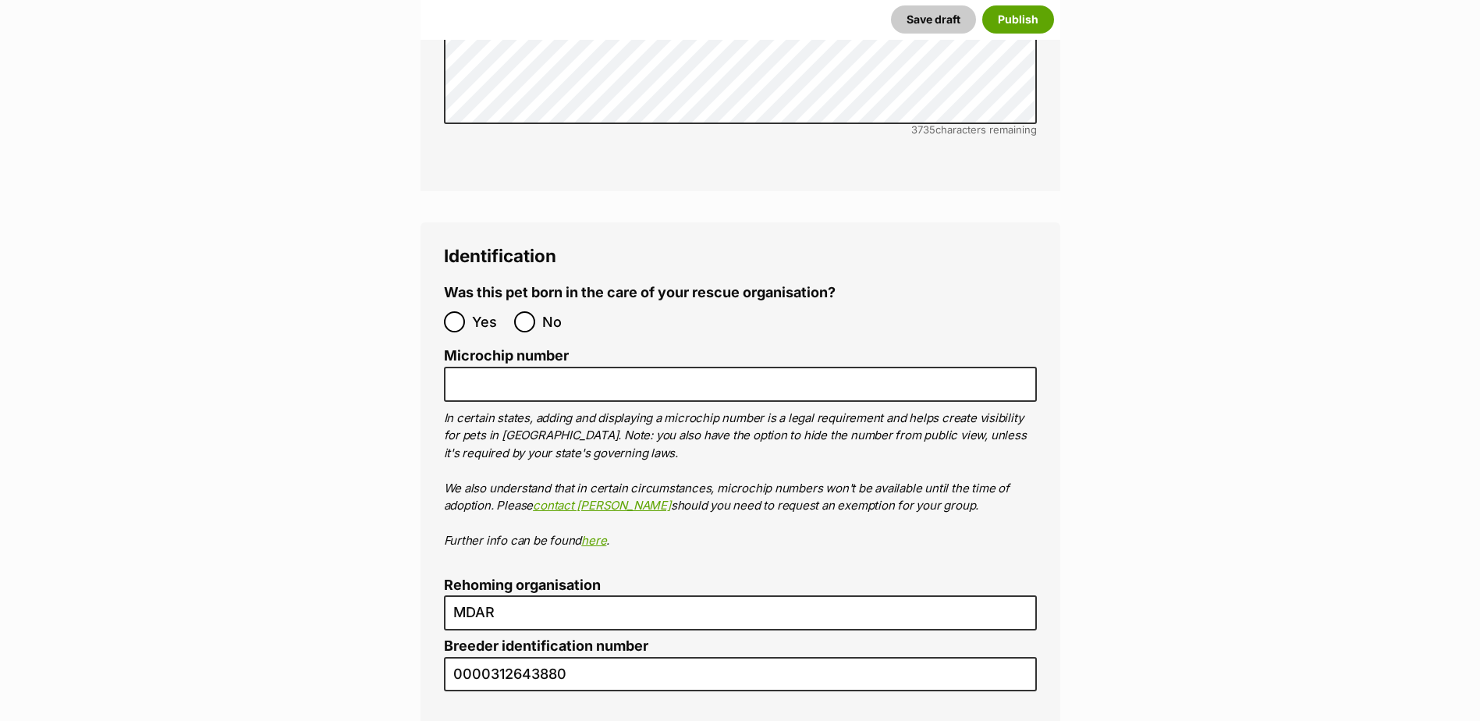
scroll to position [5089, 0]
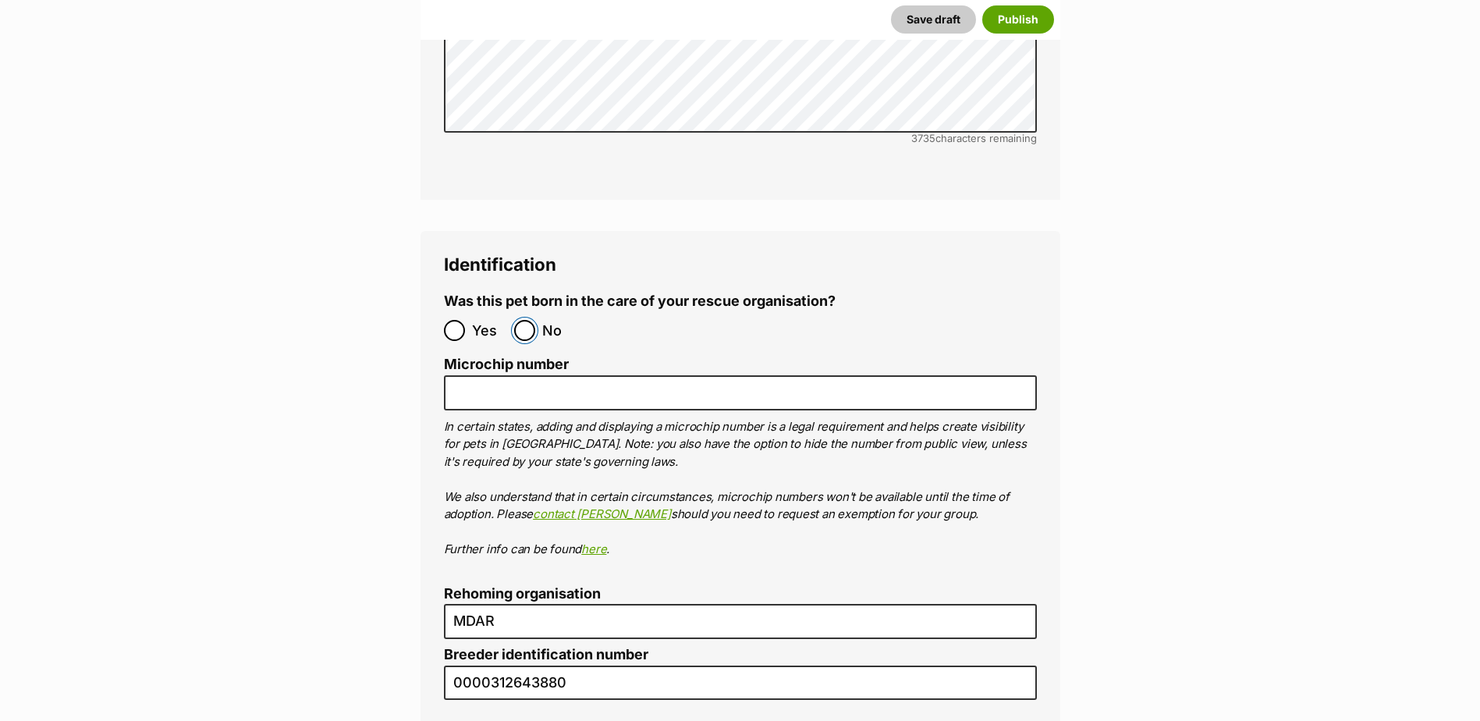
click at [529, 320] on input "No" at bounding box center [524, 330] width 21 height 21
radio input "true"
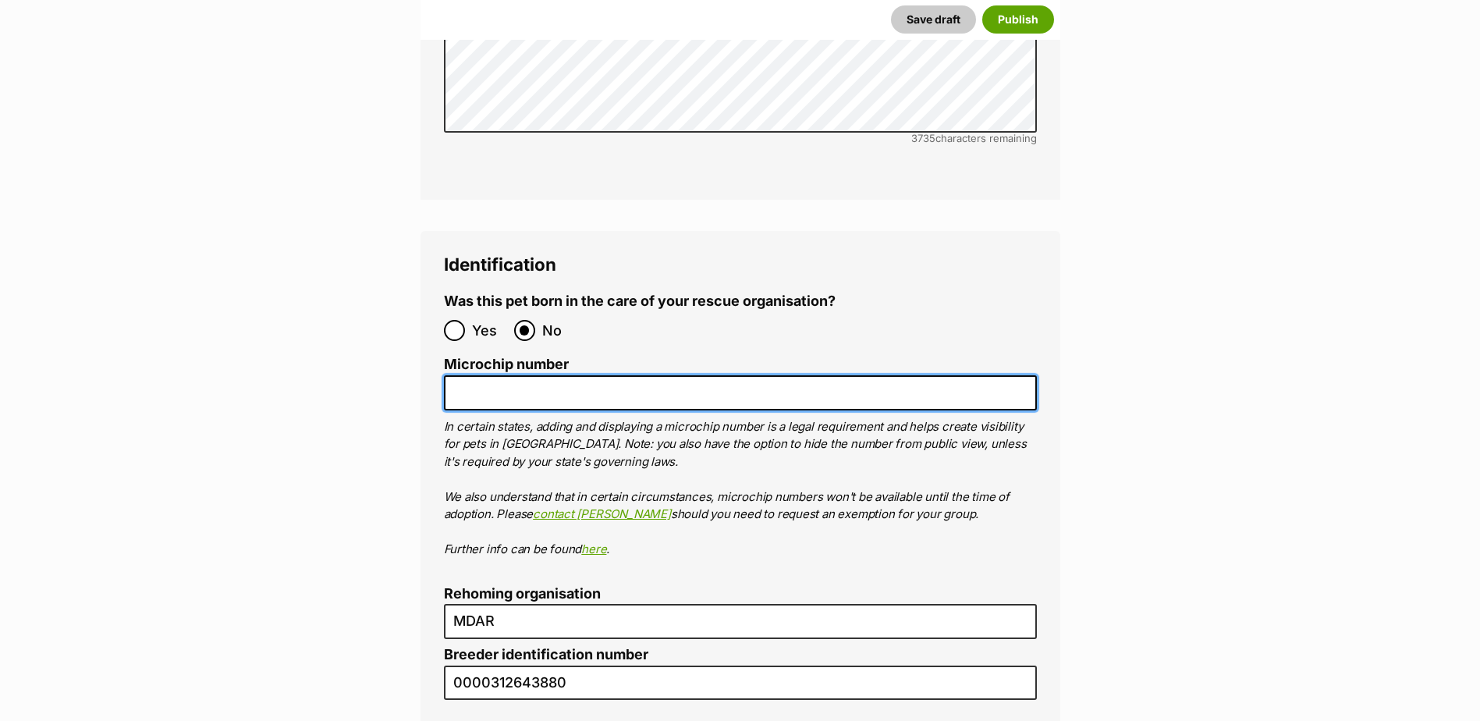
click at [524, 375] on input "Microchip number" at bounding box center [740, 392] width 593 height 35
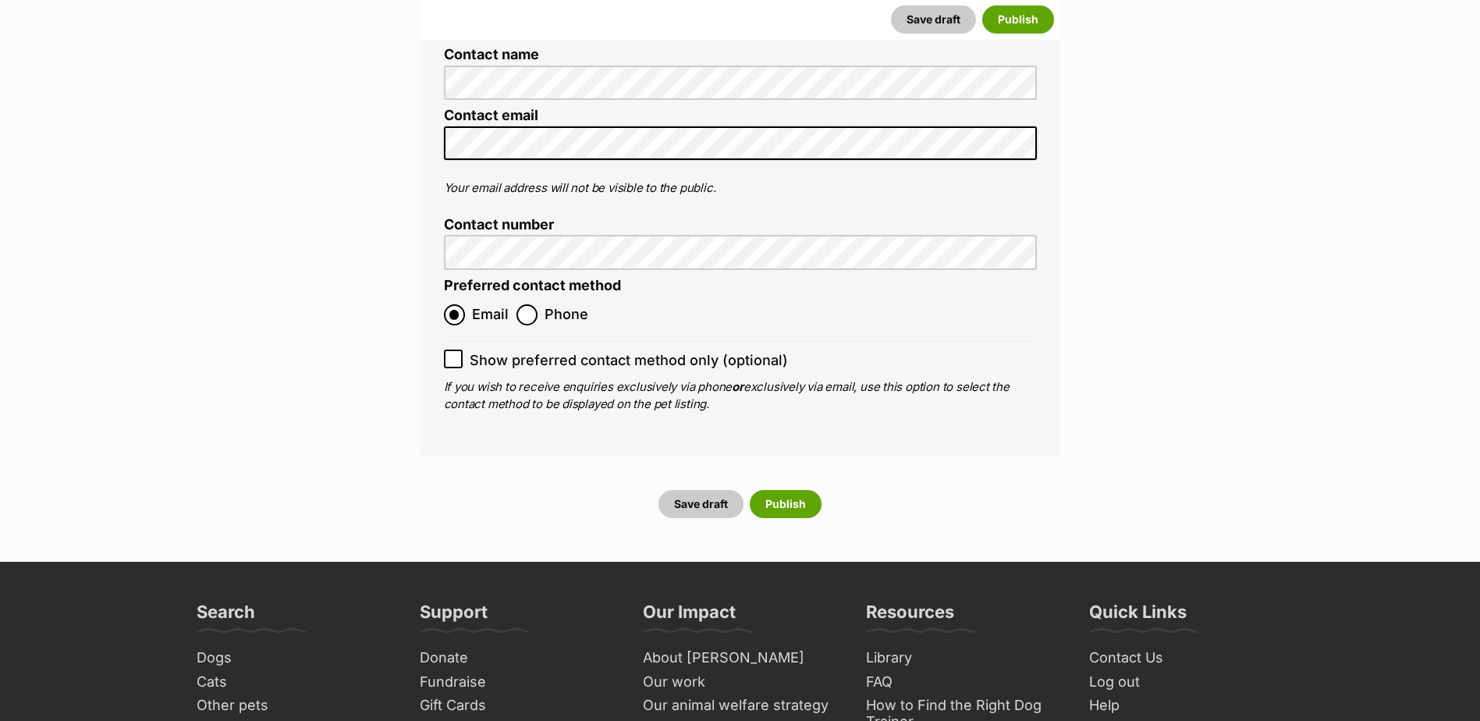
scroll to position [6197, 0]
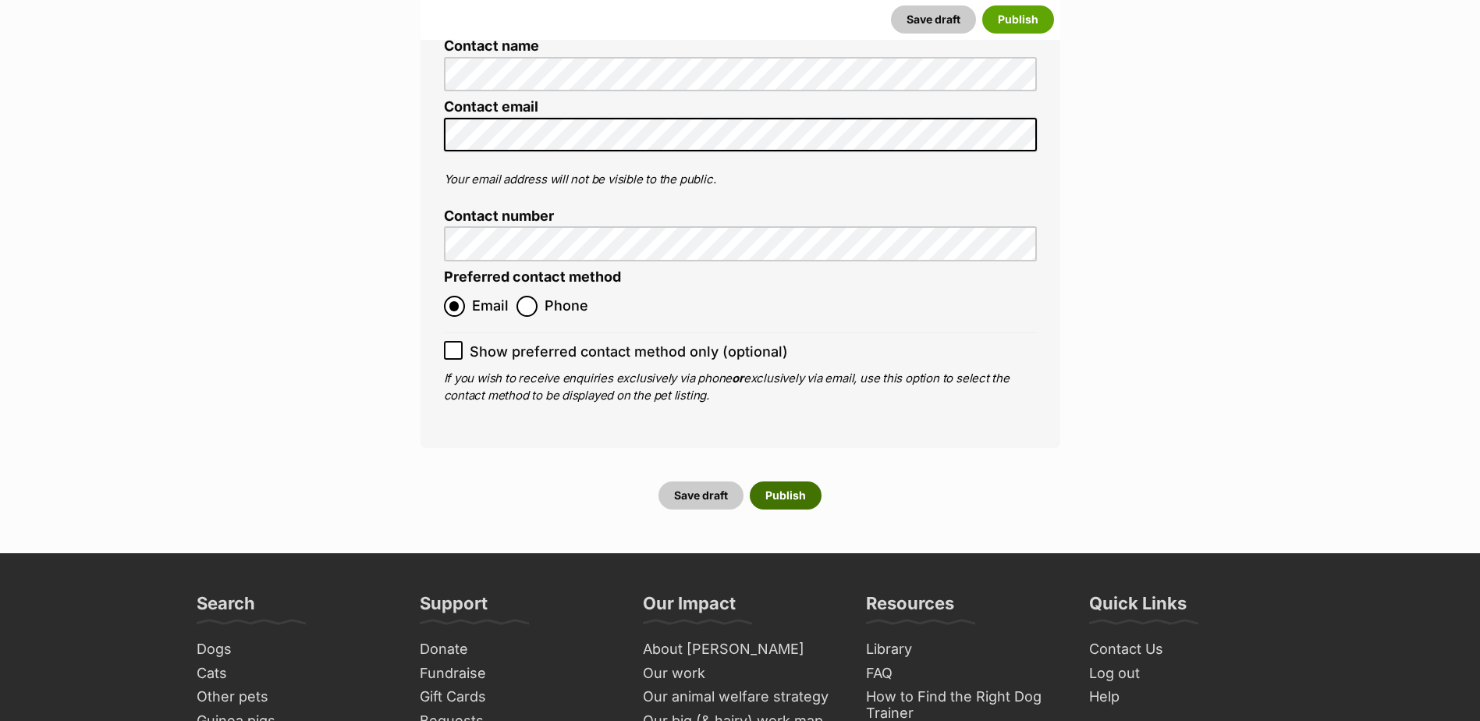
type input "953010006854059"
click at [789, 481] on button "Publish" at bounding box center [786, 495] width 72 height 28
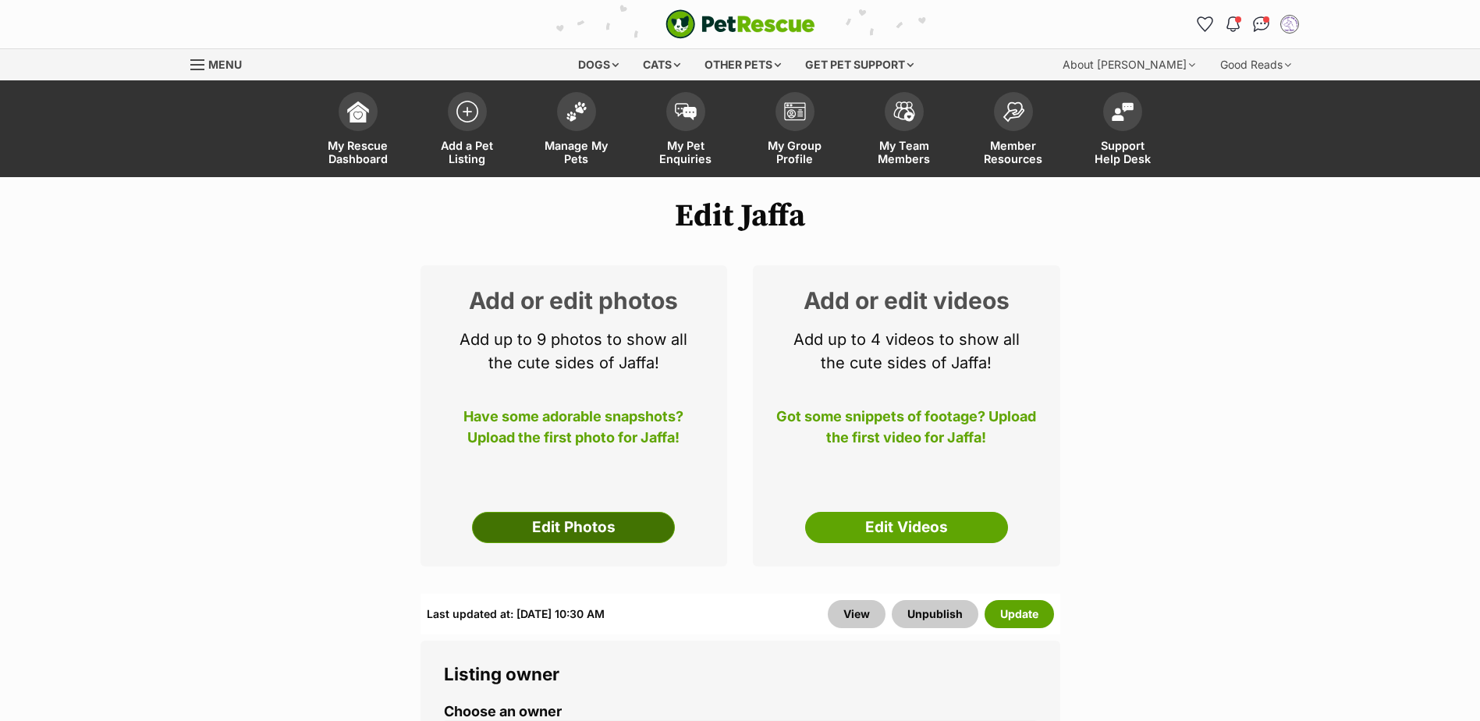
click at [581, 519] on link "Edit Photos" at bounding box center [573, 527] width 203 height 31
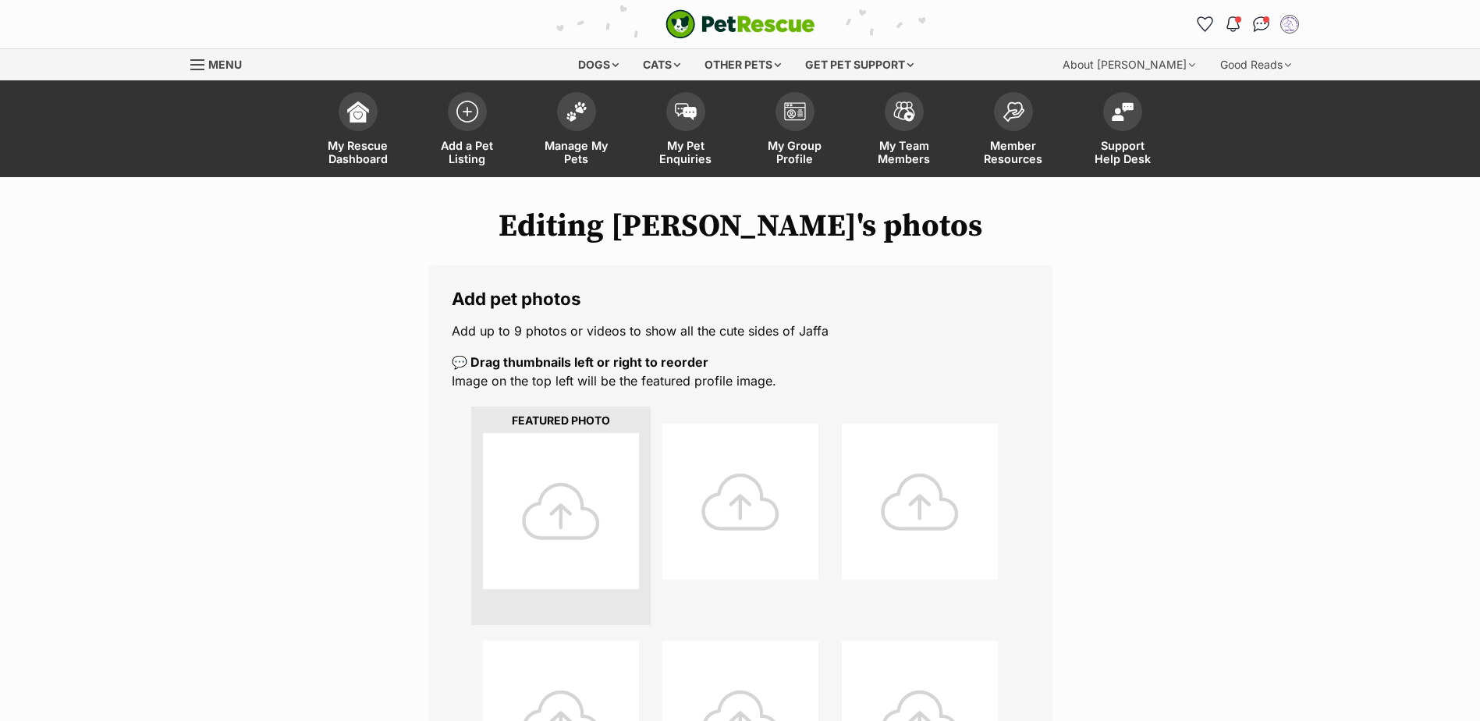
click at [577, 471] on div at bounding box center [561, 511] width 156 height 156
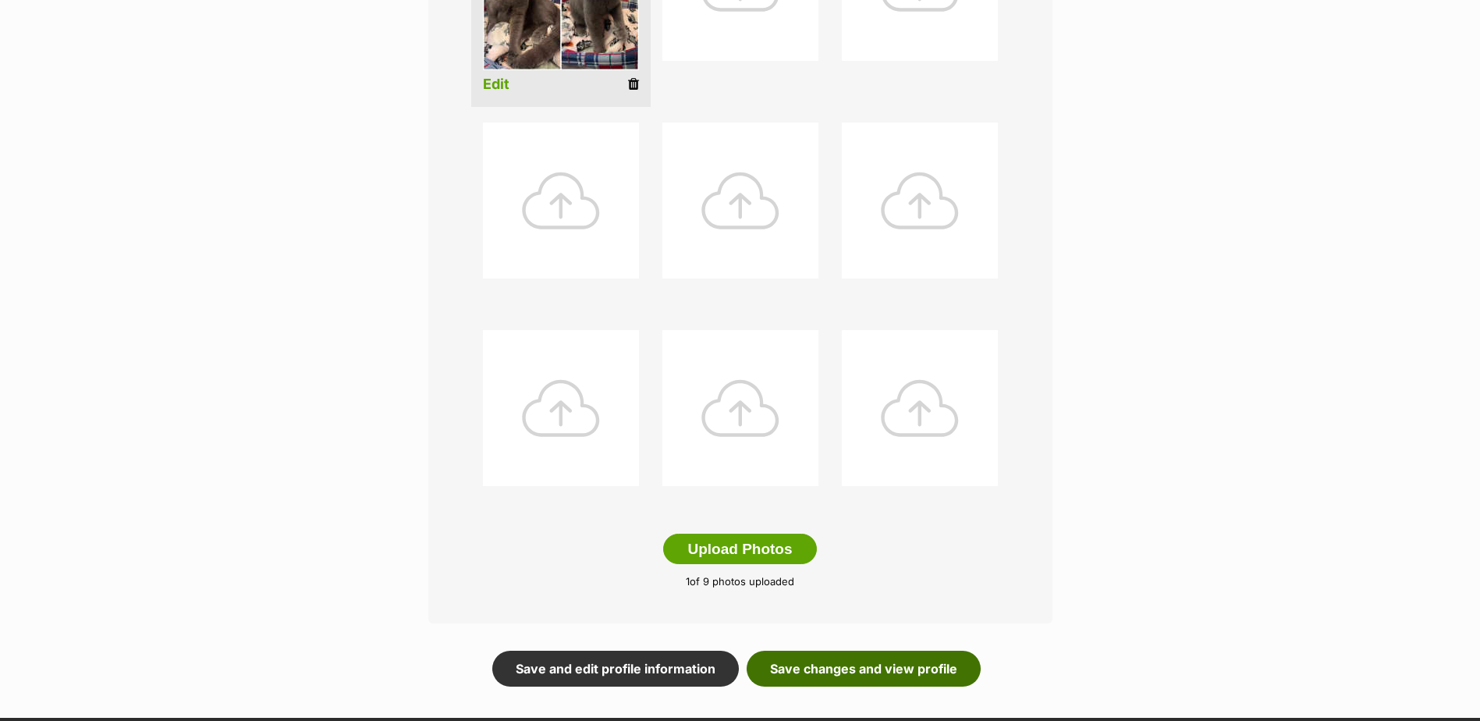
scroll to position [520, 0]
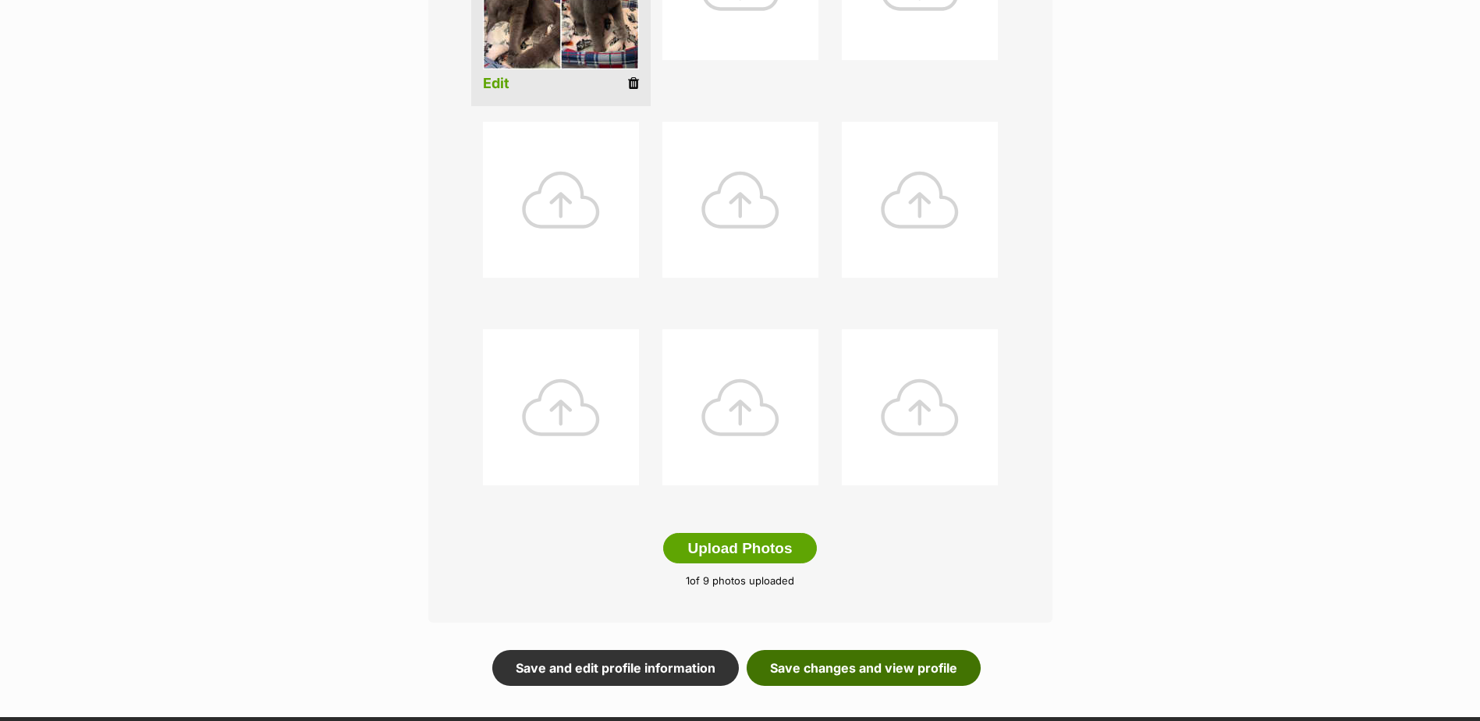
click at [896, 662] on link "Save changes and view profile" at bounding box center [864, 668] width 234 height 36
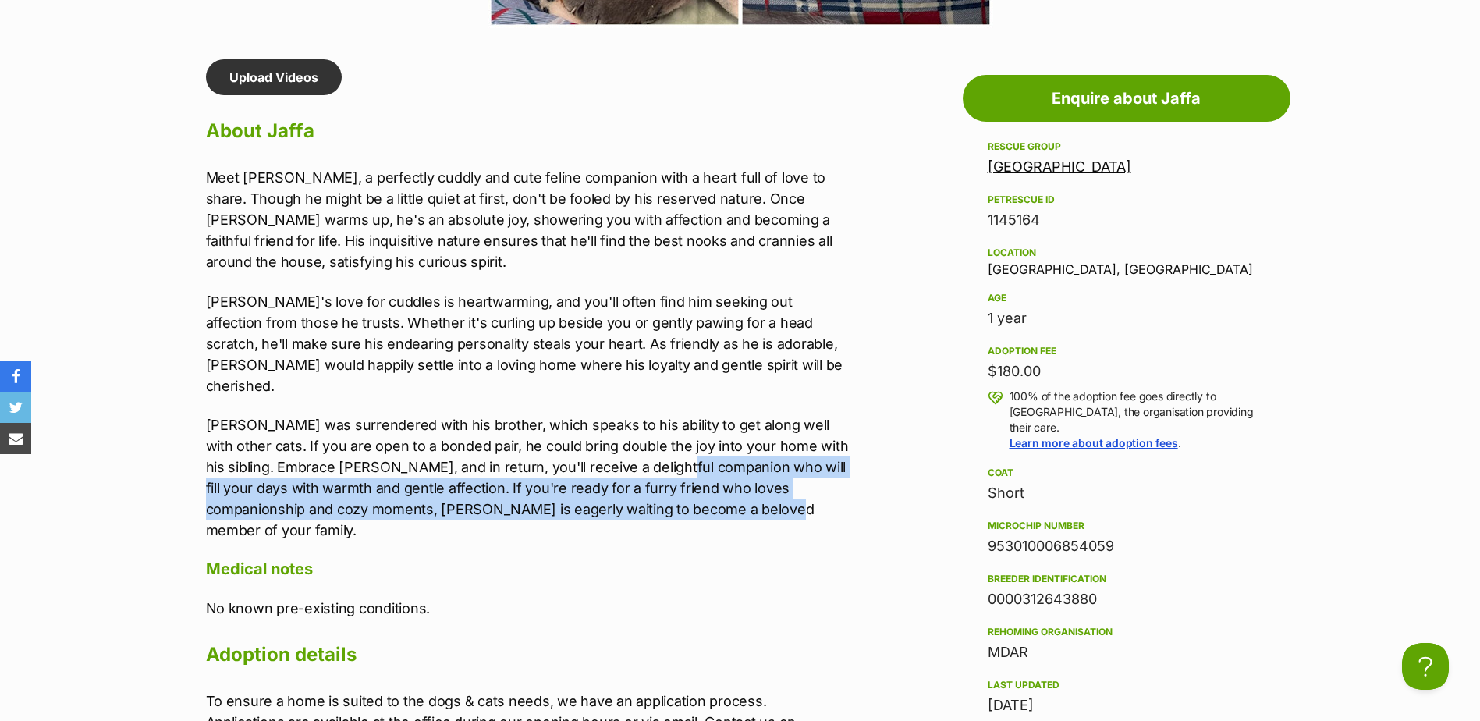
scroll to position [1301, 0]
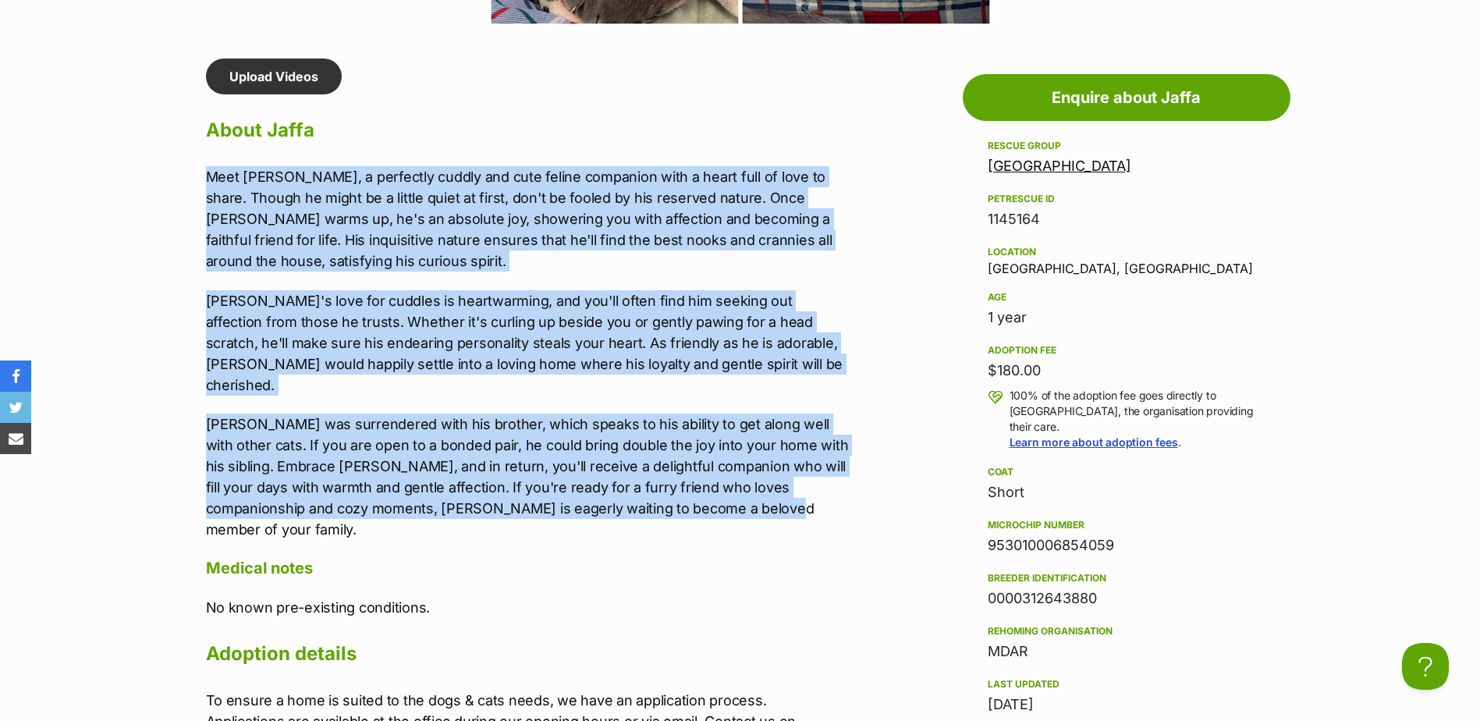
drag, startPoint x: 735, startPoint y: 492, endPoint x: 190, endPoint y: 178, distance: 628.9
click at [190, 178] on div "Upload Videos About [GEOGRAPHIC_DATA] Meet [PERSON_NAME], a perfectly cuddly an…" at bounding box center [520, 406] width 660 height 694
drag, startPoint x: 190, startPoint y: 178, endPoint x: 242, endPoint y: 215, distance: 63.2
copy div "Meet [PERSON_NAME], a perfectly cuddly and cute feline companion with a heart f…"
click at [389, 261] on p "Meet Jaffa, a perfectly cuddly and cute feline companion with a heart full of l…" at bounding box center [528, 218] width 645 height 105
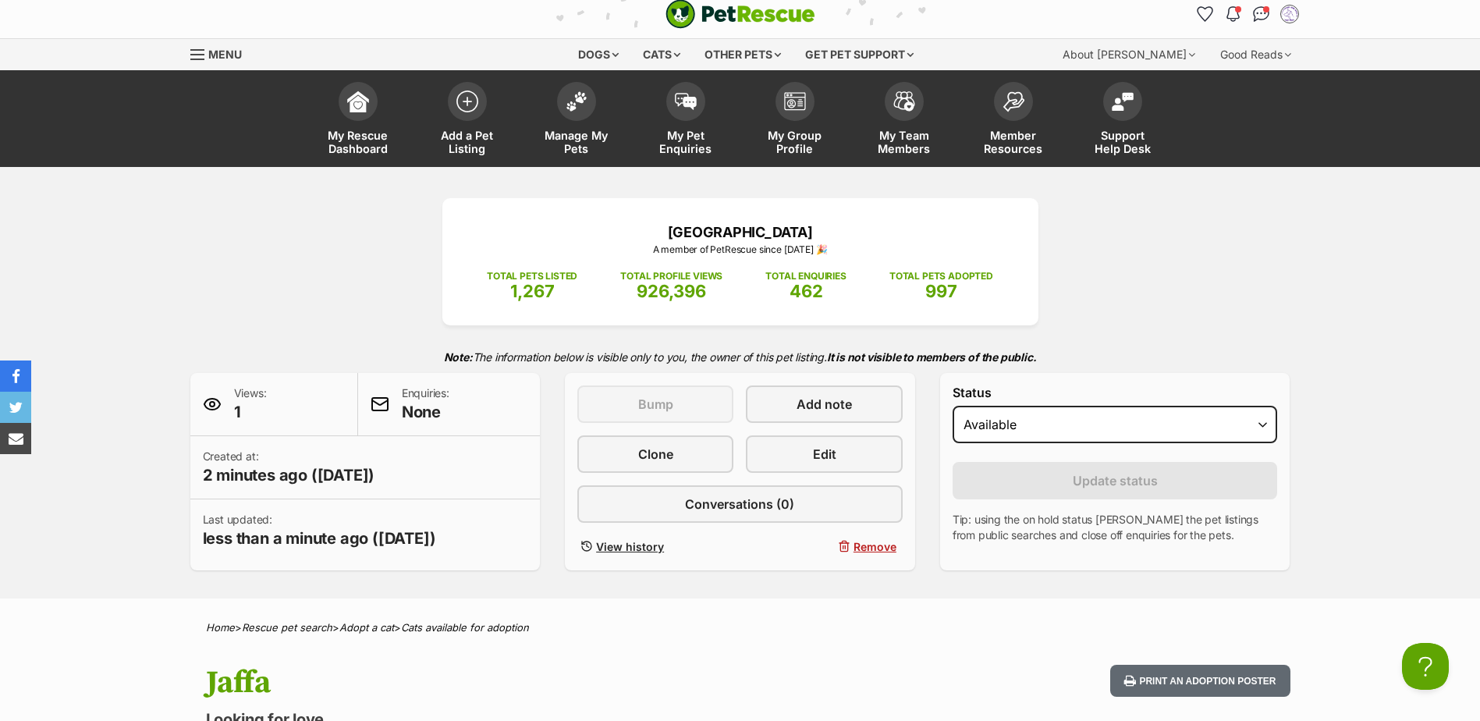
scroll to position [0, 0]
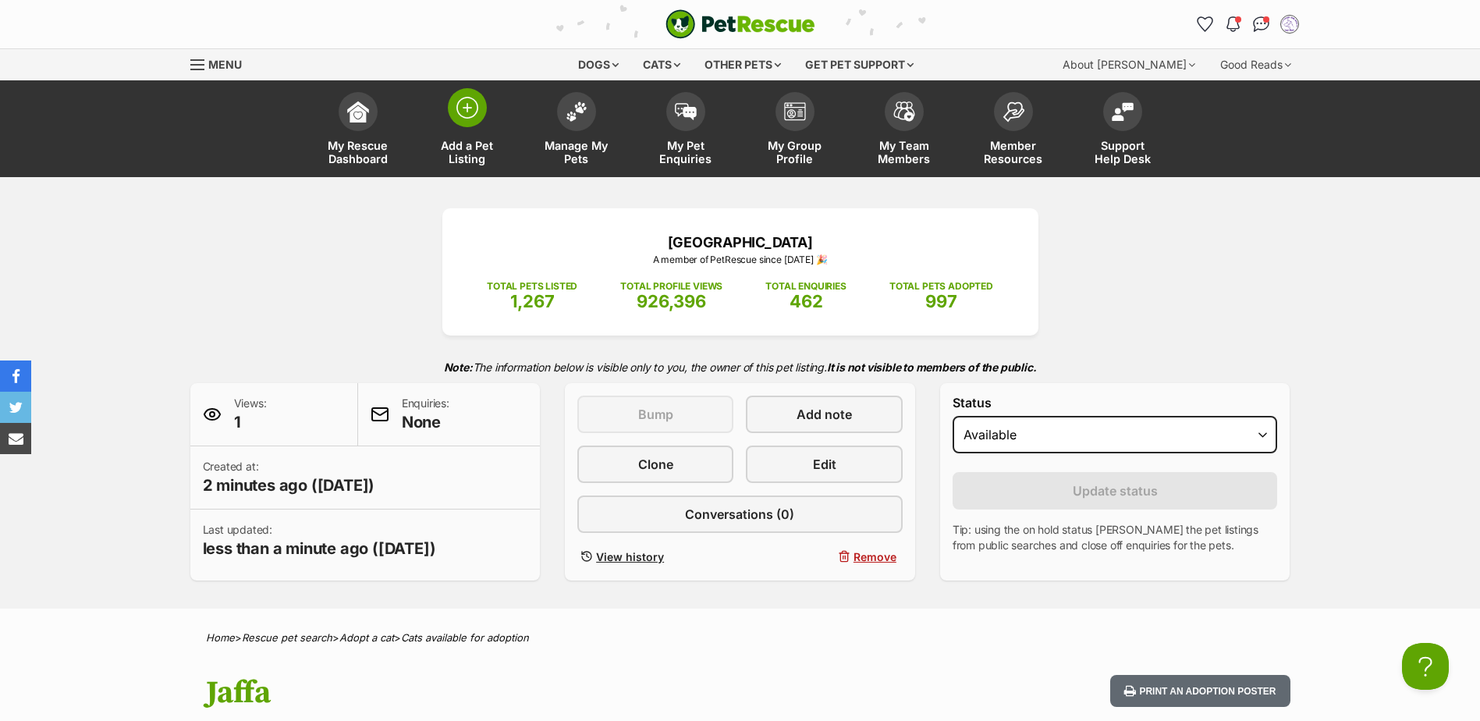
click at [451, 124] on link "Add a Pet Listing" at bounding box center [467, 130] width 109 height 93
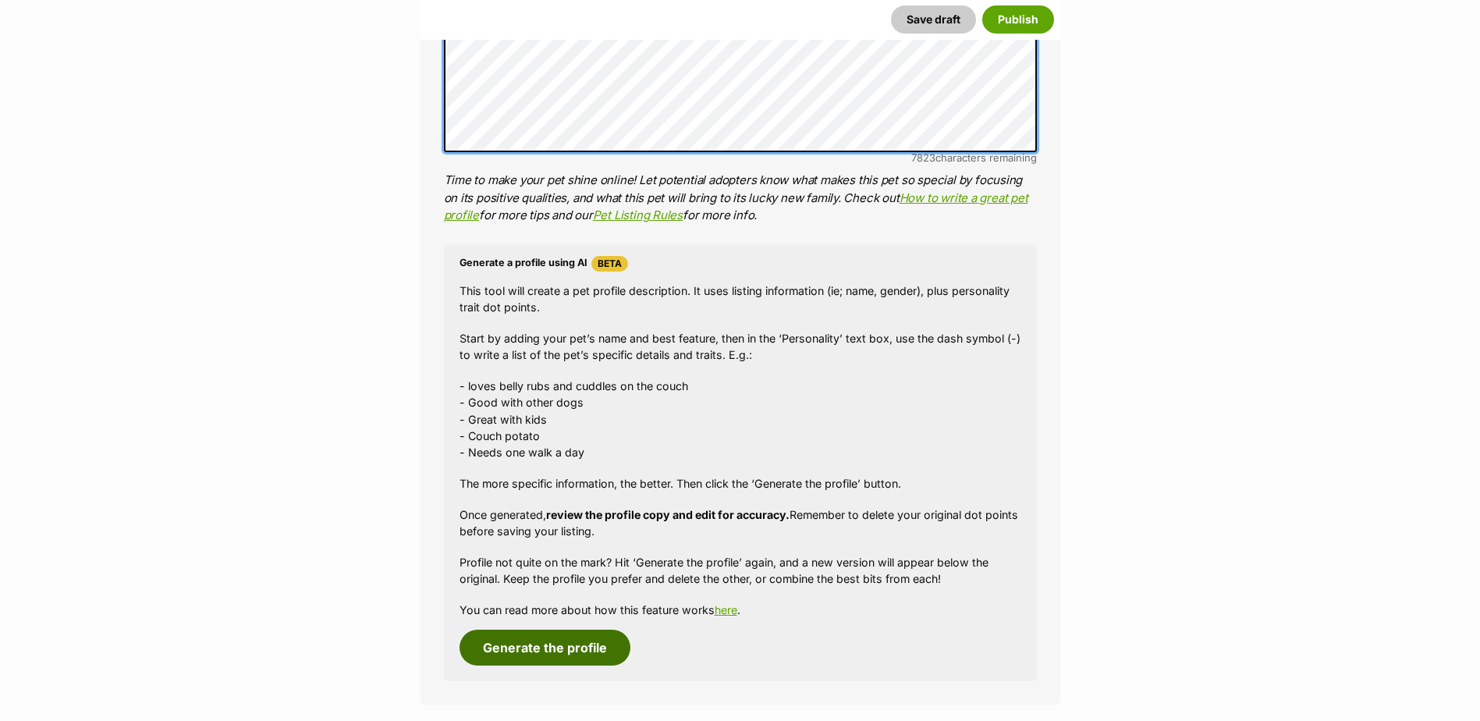
scroll to position [1193, 0]
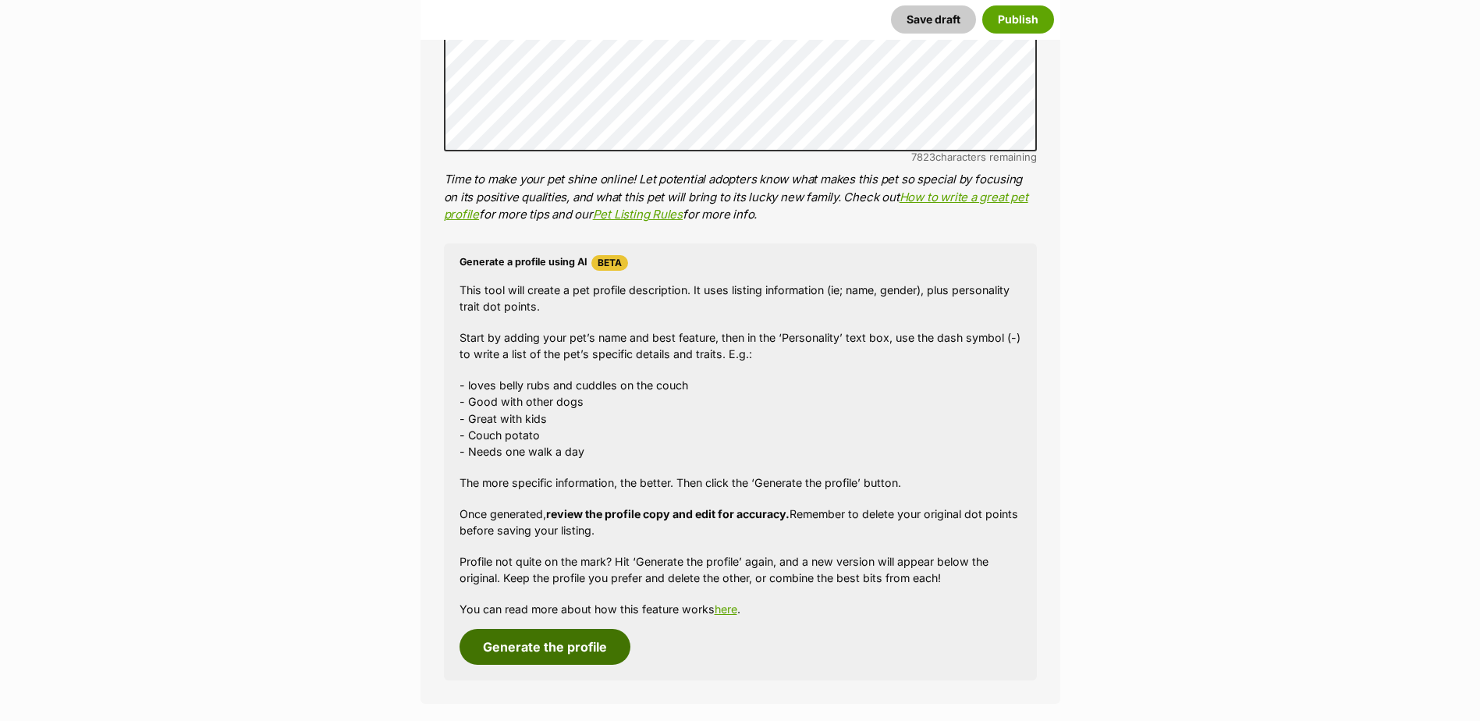
click at [567, 645] on button "Generate the profile" at bounding box center [545, 647] width 171 height 36
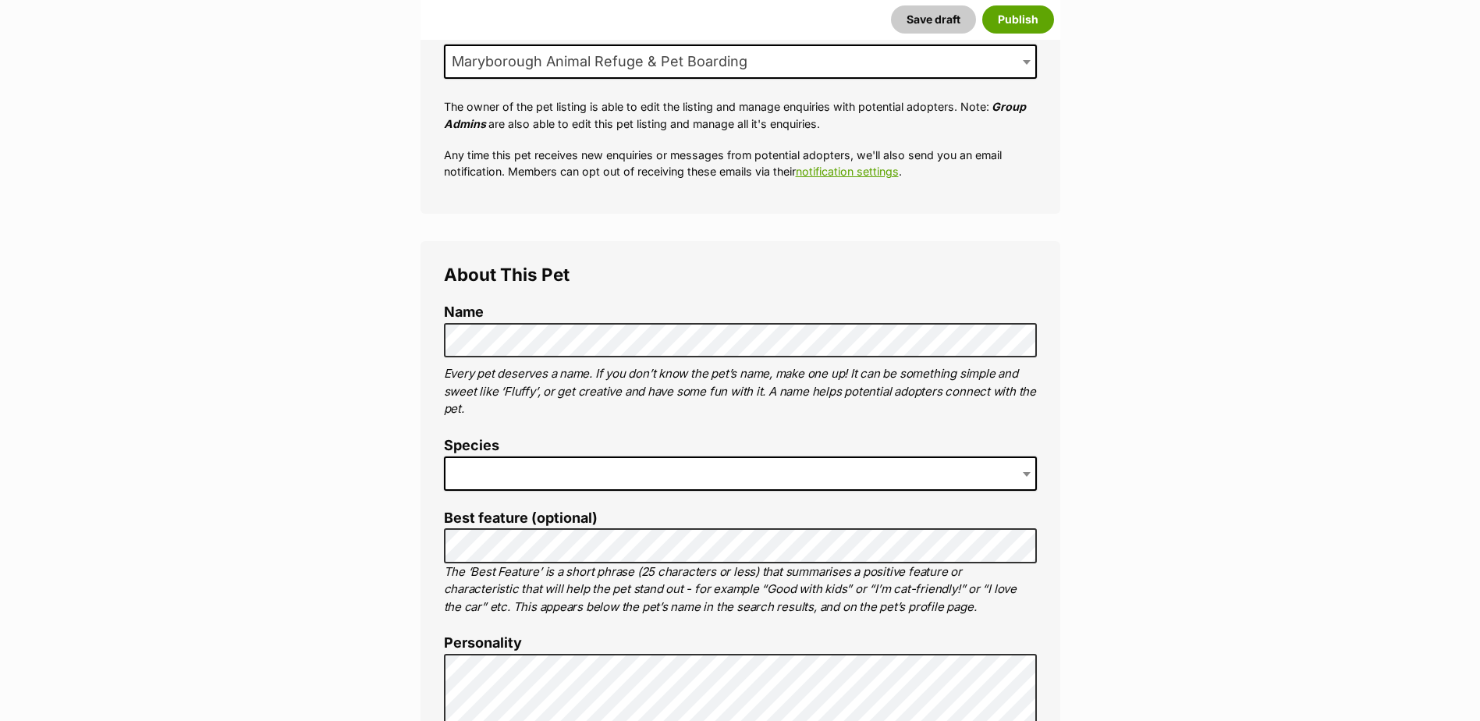
scroll to position [392, 0]
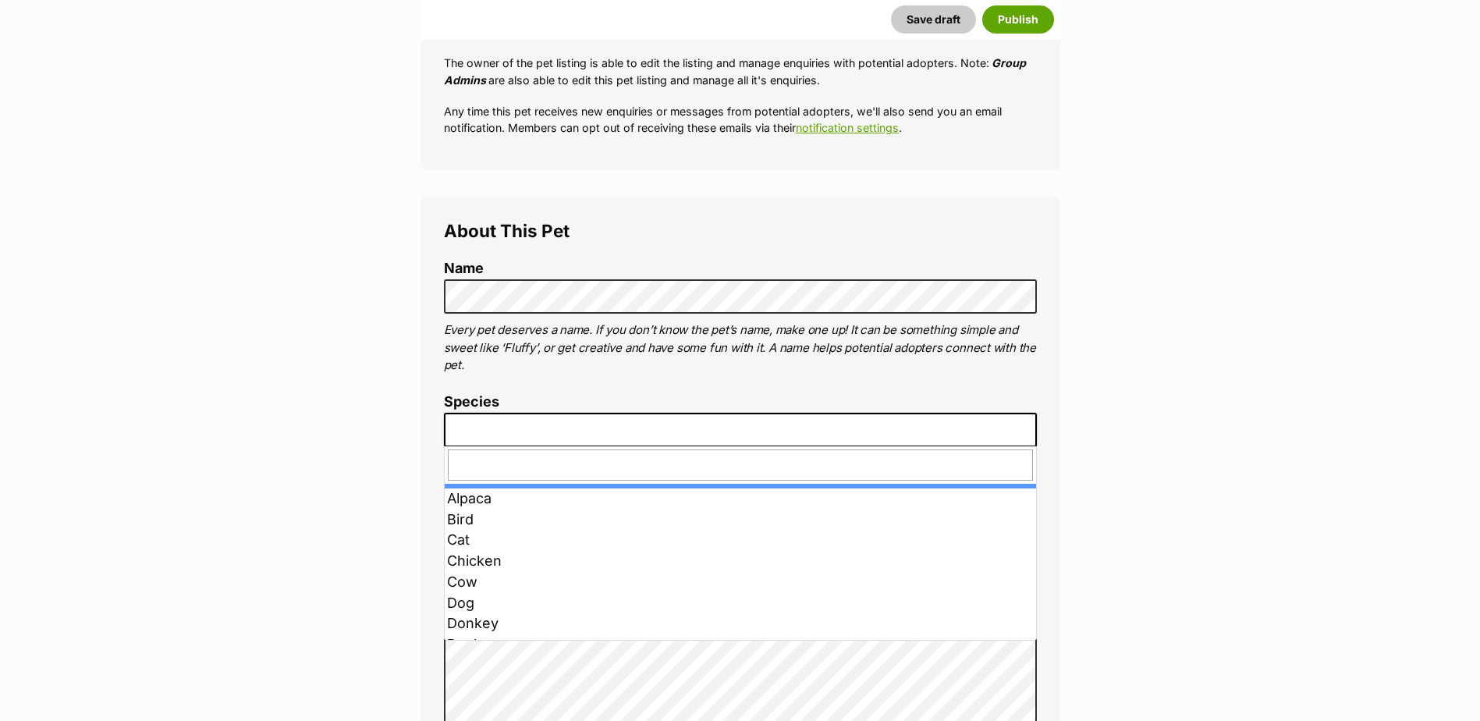
click at [570, 419] on span at bounding box center [740, 430] width 593 height 34
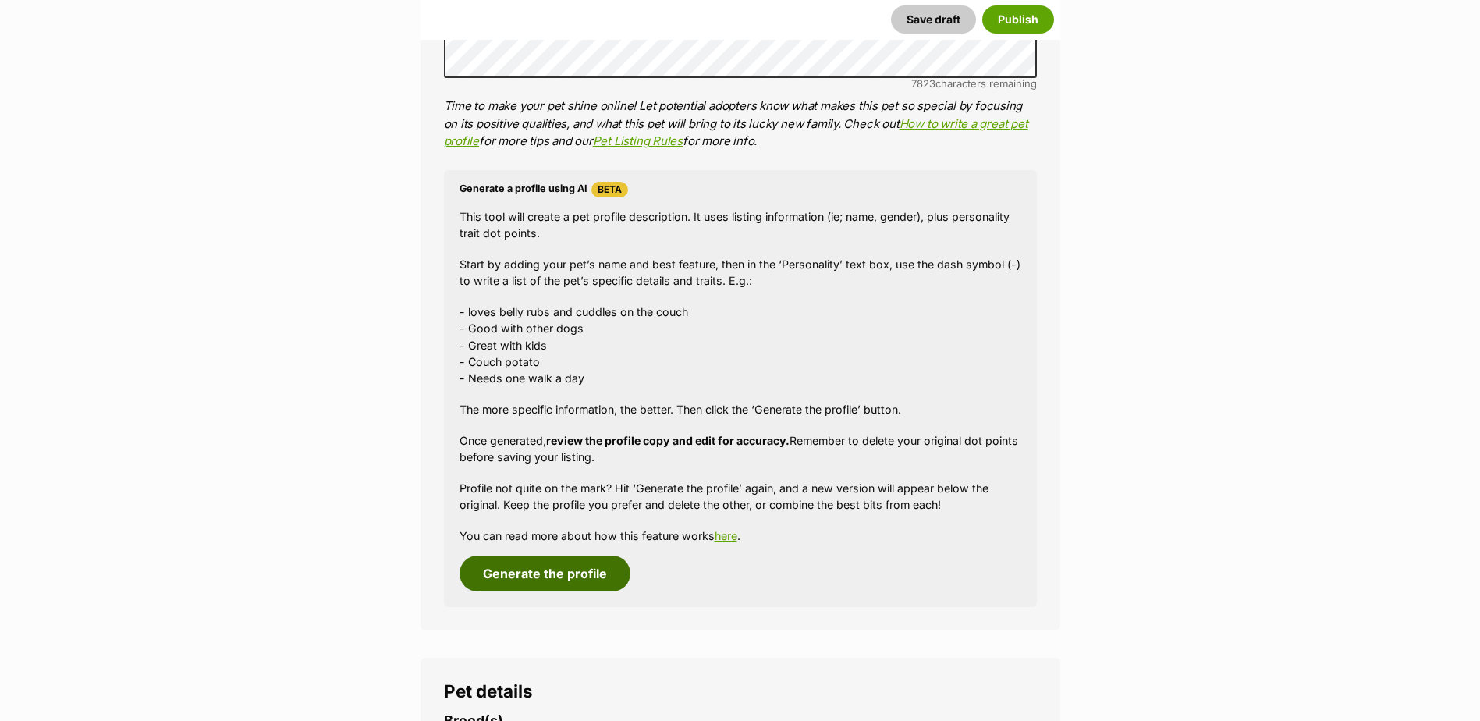
click at [544, 584] on button "Generate the profile" at bounding box center [545, 574] width 171 height 36
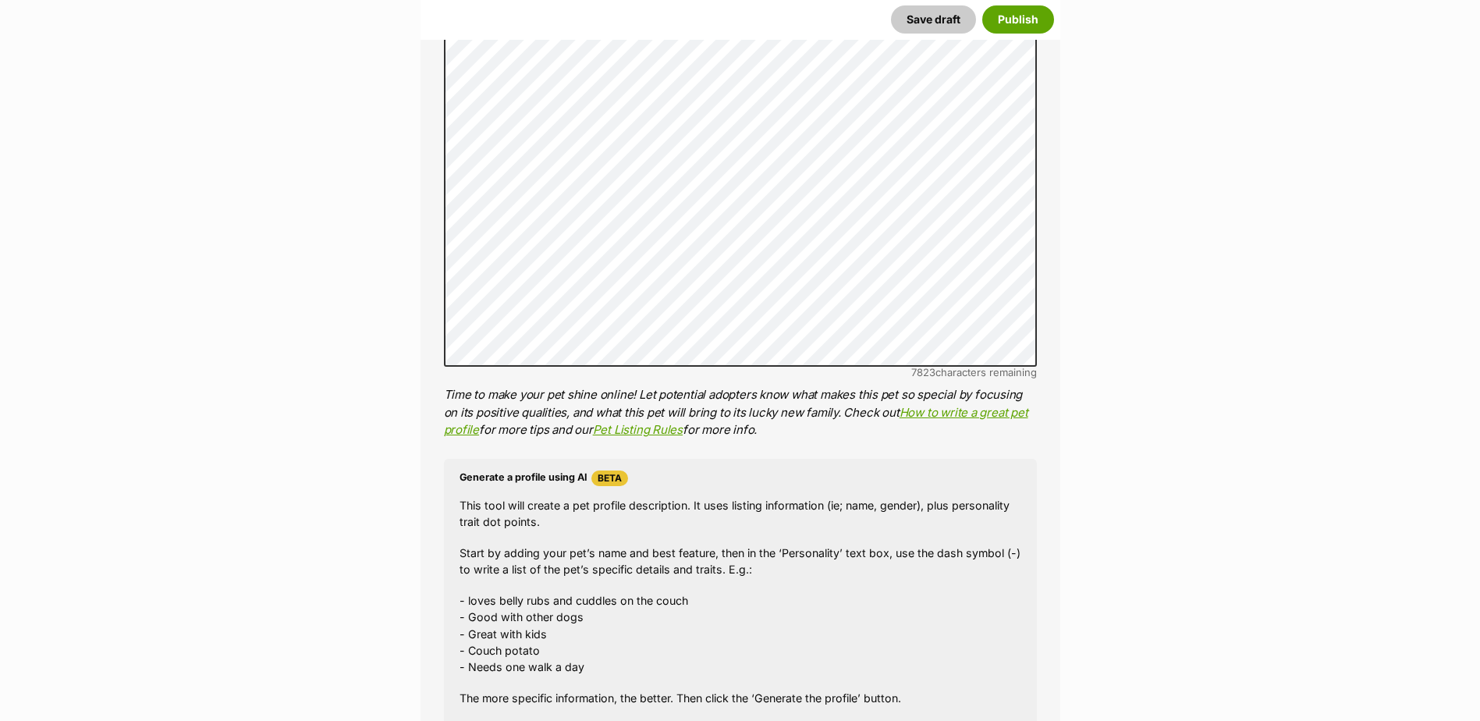
scroll to position [813, 0]
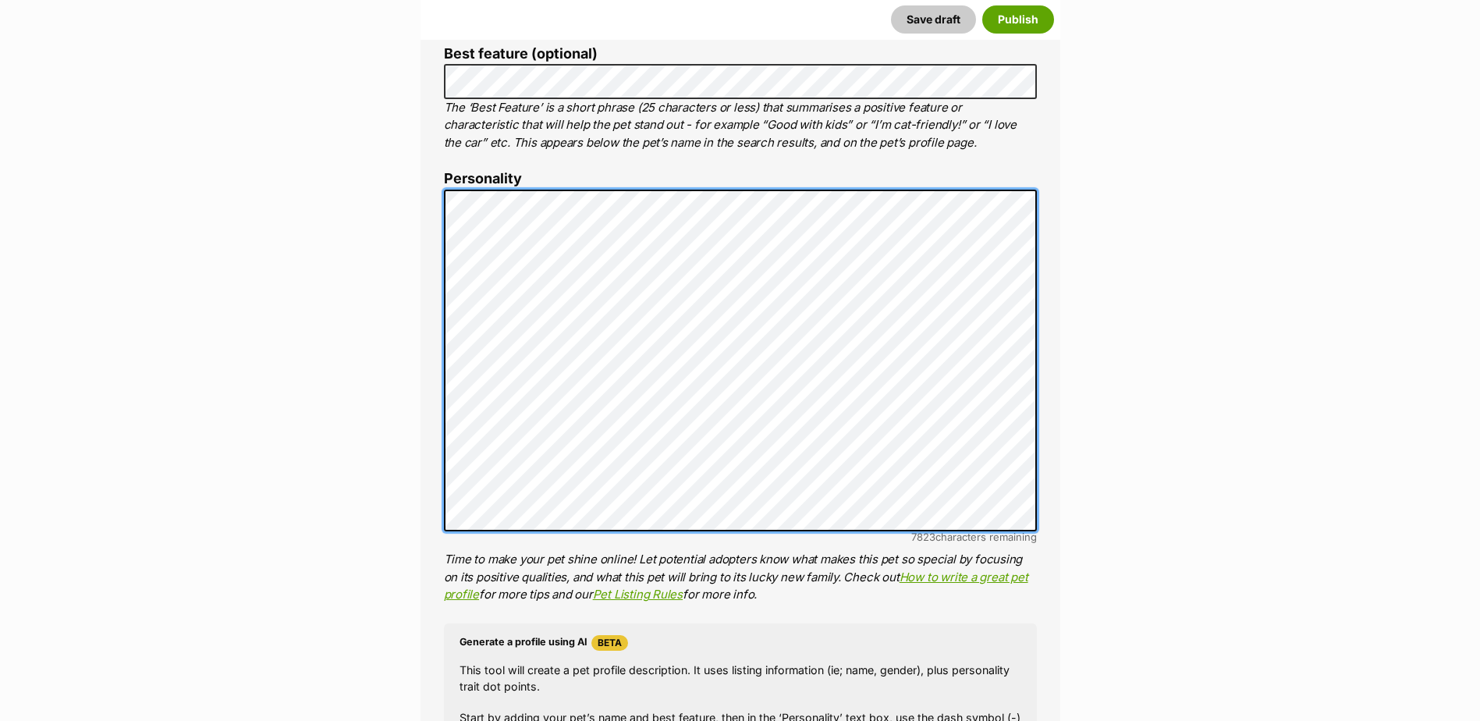
click at [424, 201] on div "About This Pet Name Henlo there, it looks like you might be using the pet name …" at bounding box center [741, 430] width 640 height 1307
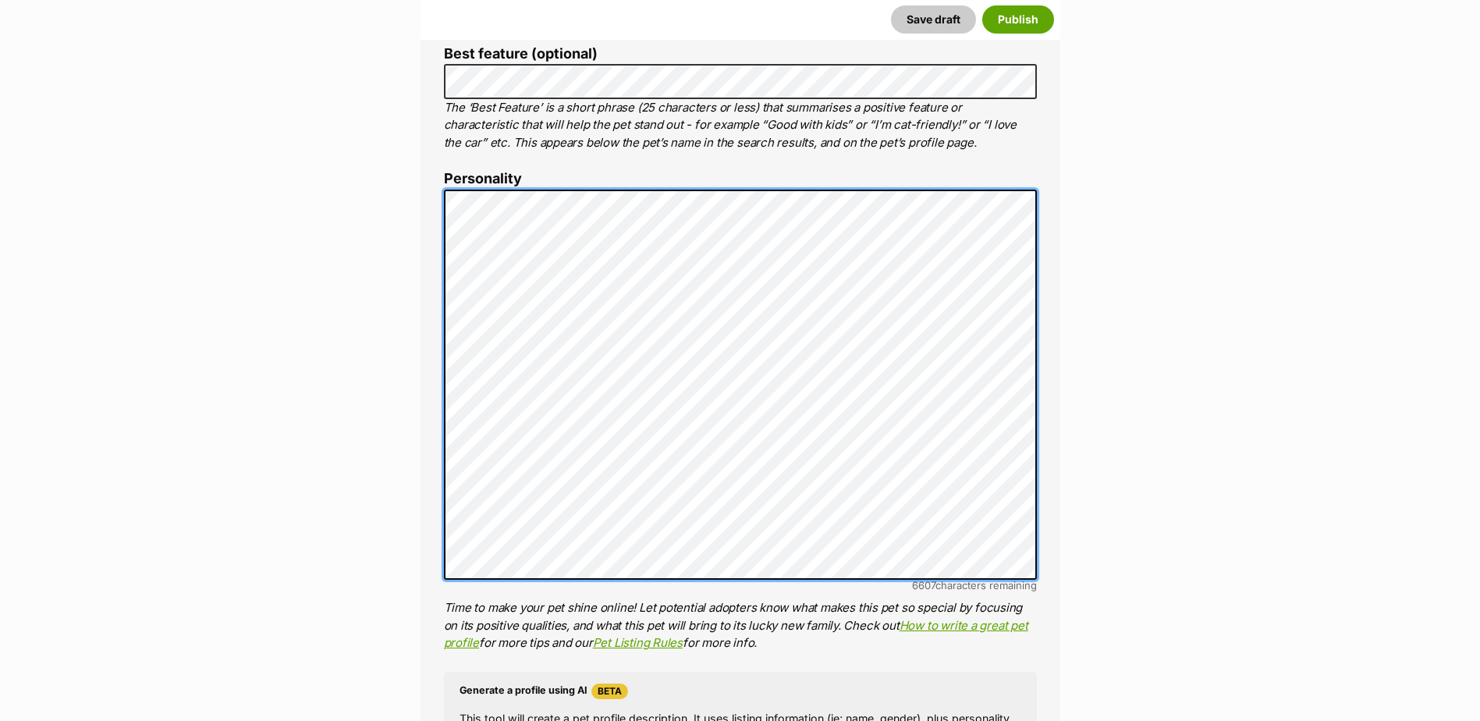
click at [439, 201] on div "About This Pet Name Henlo there, it looks like you might be using the pet name …" at bounding box center [741, 454] width 640 height 1355
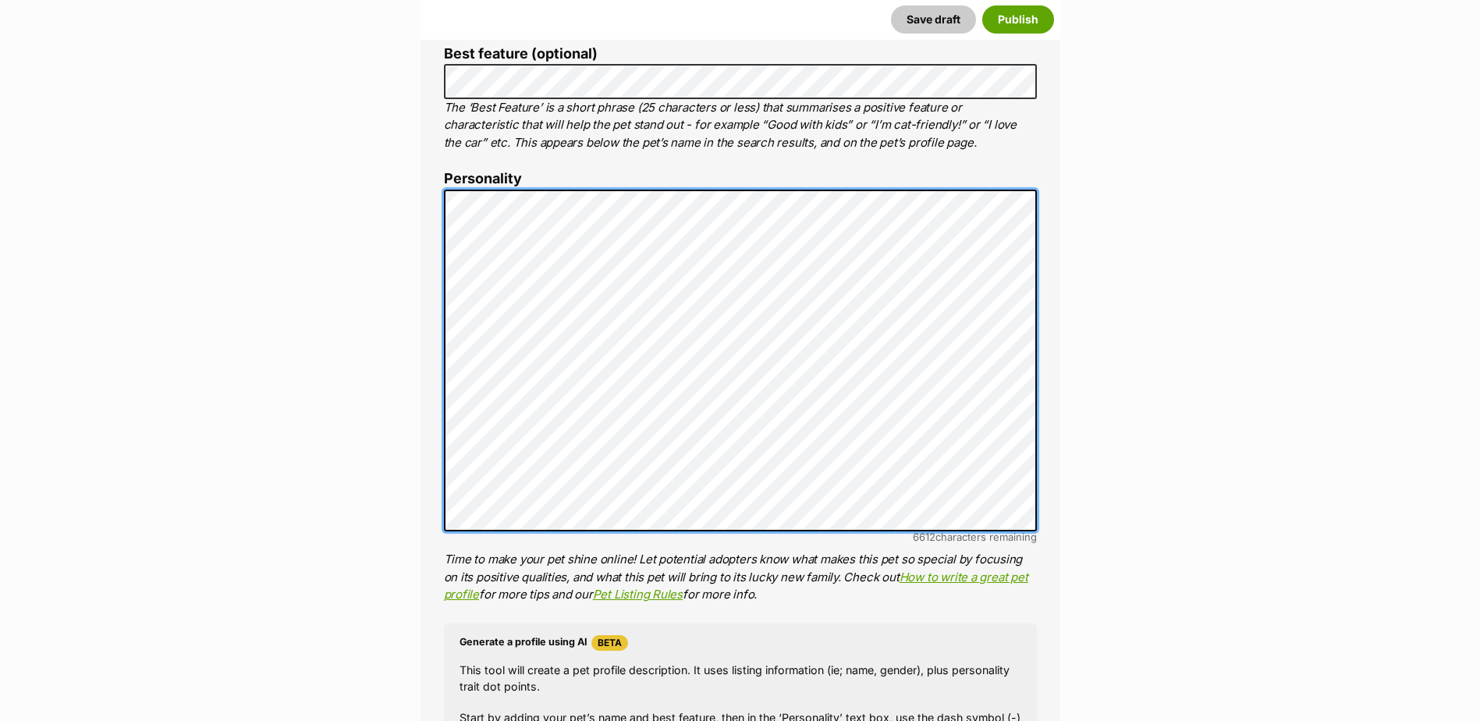
click at [435, 208] on div "About This Pet Name Henlo there, it looks like you might be using the pet name …" at bounding box center [741, 430] width 640 height 1307
